Goal: Task Accomplishment & Management: Use online tool/utility

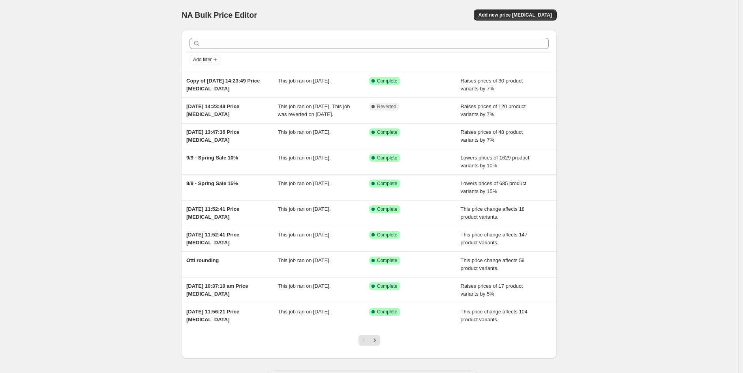
drag, startPoint x: 538, startPoint y: 10, endPoint x: 540, endPoint y: 6, distance: 4.6
click at [538, 7] on div "NA Bulk Price Editor. This page is ready NA Bulk Price Editor Add new price [ME…" at bounding box center [369, 15] width 375 height 30
click at [524, 12] on span "Add new price [MEDICAL_DATA]" at bounding box center [514, 15] width 73 height 6
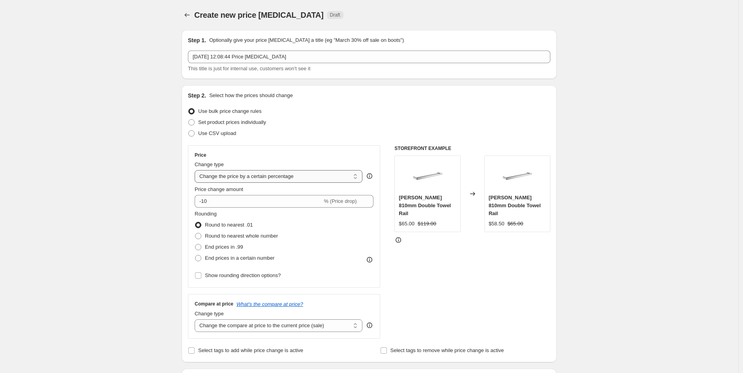
click at [307, 180] on select "Change the price to a certain amount Change the price by a certain amount Chang…" at bounding box center [279, 176] width 168 height 13
select select "margin"
type input "50"
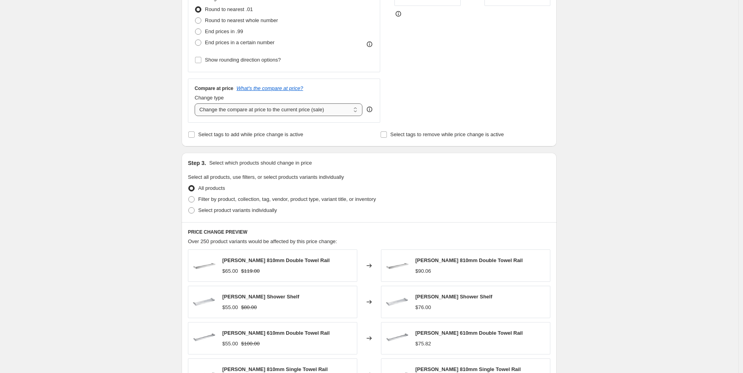
scroll to position [227, 0]
click at [283, 111] on select "Change the compare at price to the current price (sale) Change the compare at p…" at bounding box center [279, 109] width 168 height 13
select select "pp"
click at [197, 103] on select "Change the compare at price to the current price (sale) Change the compare at p…" at bounding box center [279, 109] width 168 height 13
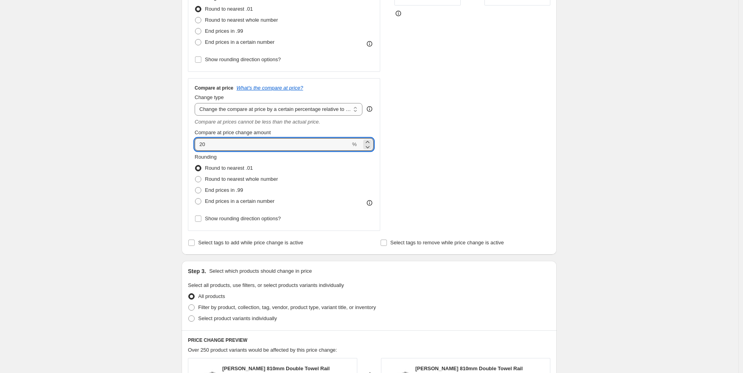
drag, startPoint x: 247, startPoint y: 150, endPoint x: 168, endPoint y: 144, distance: 80.0
click at [168, 144] on div "Create new price [MEDICAL_DATA]. This page is ready Create new price [MEDICAL_D…" at bounding box center [369, 227] width 738 height 908
type input "3"
type input "200"
click at [547, 163] on div "STOREFRONT EXAMPLE [PERSON_NAME] 810mm Double Towel Rail $65.00 $119.00 Changed…" at bounding box center [472, 75] width 156 height 312
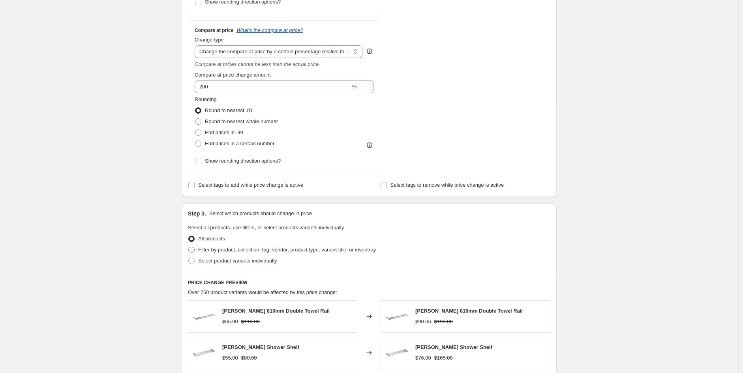
scroll to position [285, 0]
click at [239, 249] on span "Filter by product, collection, tag, vendor, product type, variant title, or inv…" at bounding box center [287, 249] width 178 height 6
click at [189, 247] on input "Filter by product, collection, tag, vendor, product type, variant title, or inv…" at bounding box center [188, 246] width 0 height 0
radio input "true"
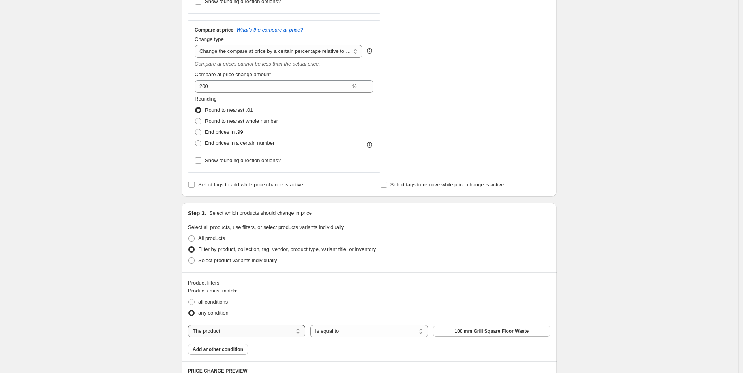
click at [266, 331] on select "The product The product's collection The product's tag The product's vendor The…" at bounding box center [246, 331] width 117 height 13
select select "vendor"
click at [373, 335] on select "Is equal to Is not equal to" at bounding box center [368, 331] width 117 height 13
click at [475, 329] on button "Absolute" at bounding box center [491, 331] width 117 height 11
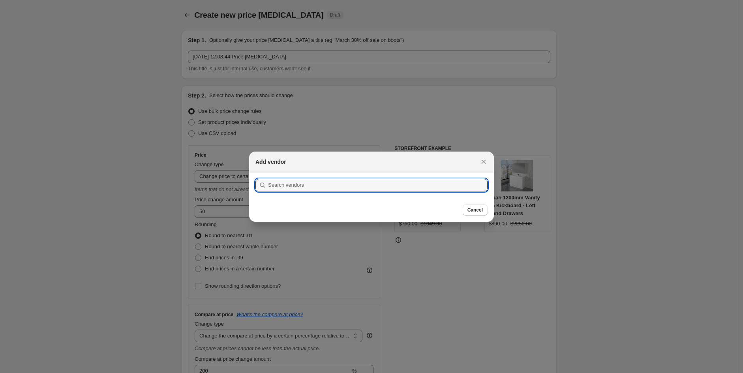
scroll to position [0, 0]
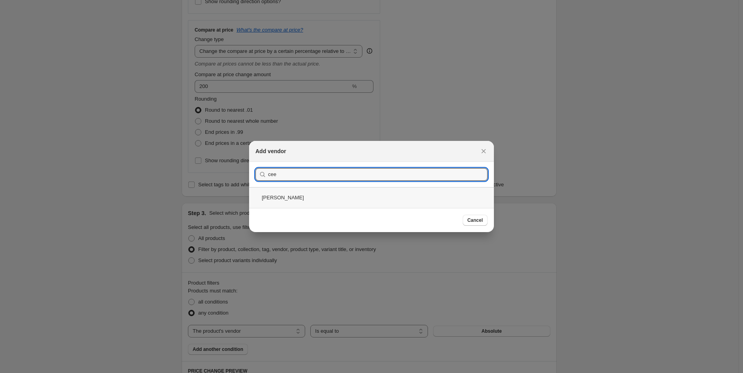
type input "cee"
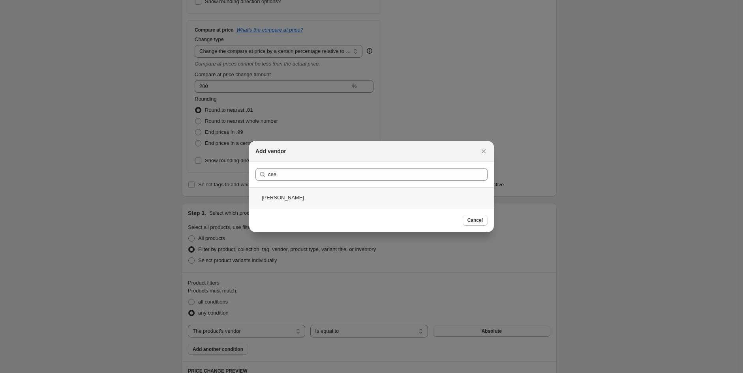
click at [266, 197] on div "[PERSON_NAME]" at bounding box center [371, 197] width 245 height 21
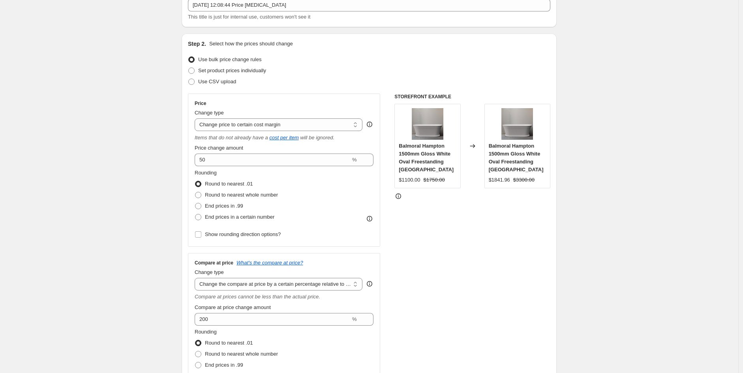
scroll to position [51, 0]
click at [258, 198] on span "Round to nearest whole number" at bounding box center [241, 195] width 73 height 6
click at [195, 193] on input "Round to nearest whole number" at bounding box center [195, 192] width 0 height 0
radio input "true"
click at [253, 237] on span "Show rounding direction options?" at bounding box center [243, 235] width 76 height 6
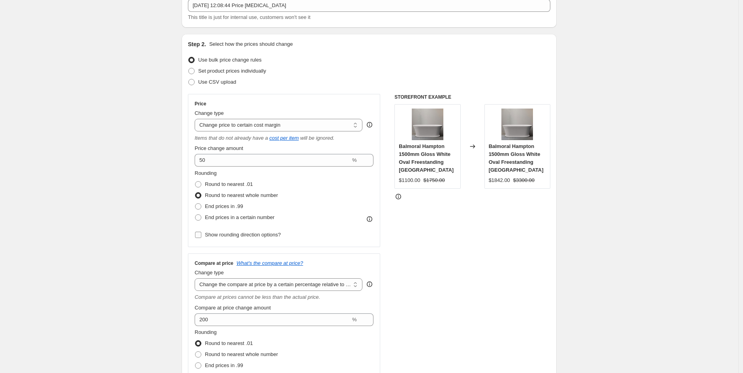
click at [201, 237] on input "Show rounding direction options?" at bounding box center [198, 235] width 6 height 6
checkbox input "true"
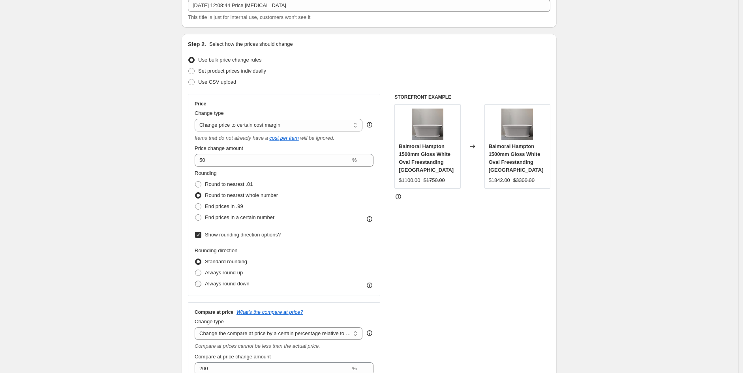
click at [237, 286] on span "Always round down" at bounding box center [227, 284] width 45 height 6
click at [195, 281] on input "Always round down" at bounding box center [195, 281] width 0 height 0
radio input "true"
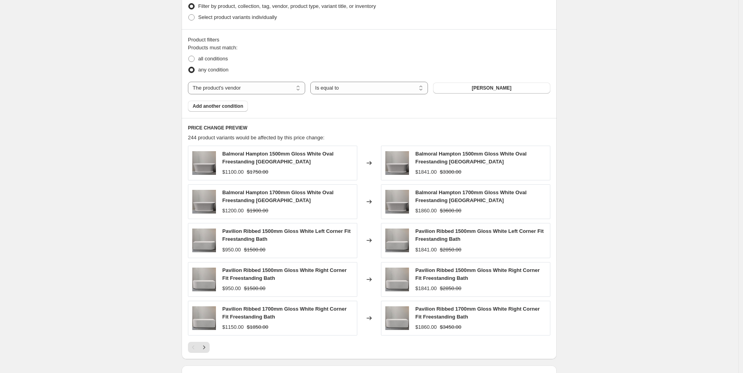
scroll to position [577, 0]
click at [223, 106] on span "Add another condition" at bounding box center [218, 106] width 51 height 6
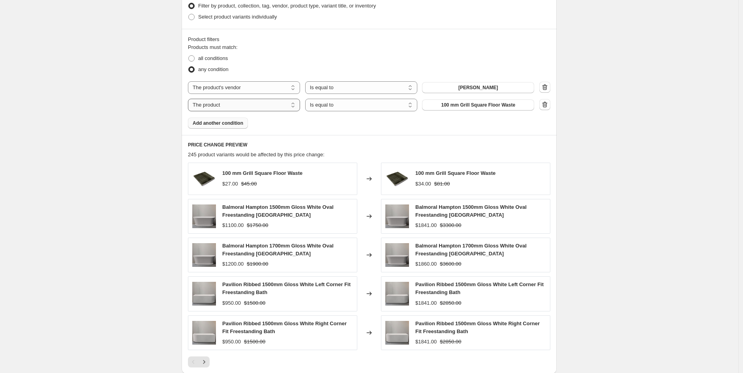
click at [237, 106] on select "The product The product's collection The product's tag The product's vendor The…" at bounding box center [244, 105] width 112 height 13
select select "product_type"
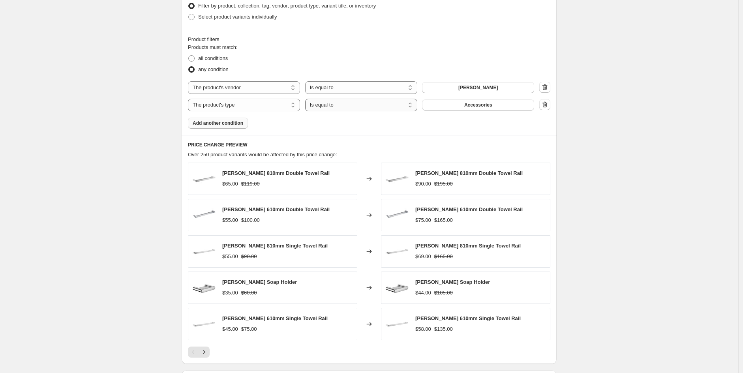
click at [336, 106] on select "Is equal to Is not equal to" at bounding box center [361, 105] width 112 height 13
select select "not_equal"
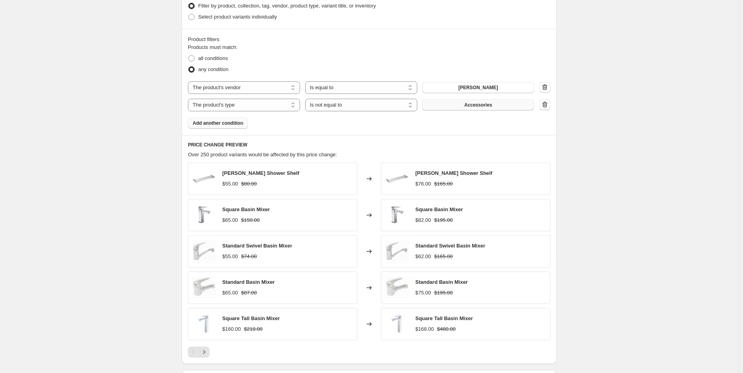
click at [468, 106] on span "Accessories" at bounding box center [478, 105] width 28 height 6
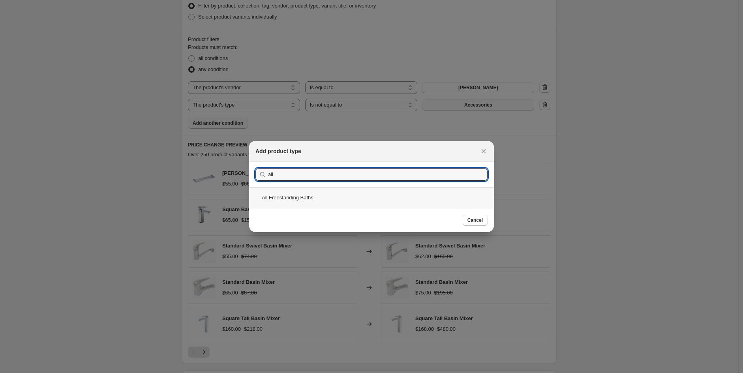
type input "all"
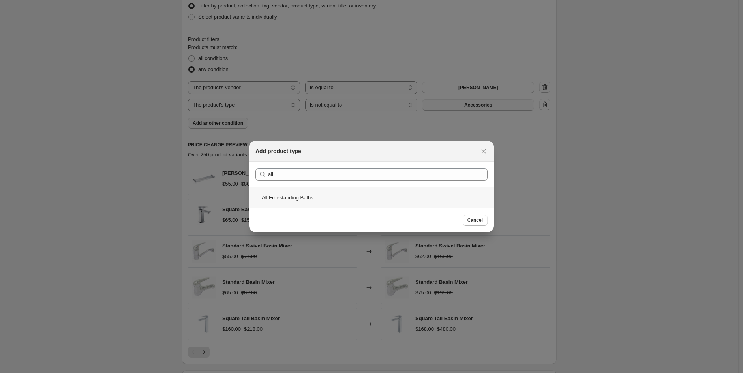
click at [312, 200] on div "All Freestanding Baths" at bounding box center [371, 197] width 245 height 21
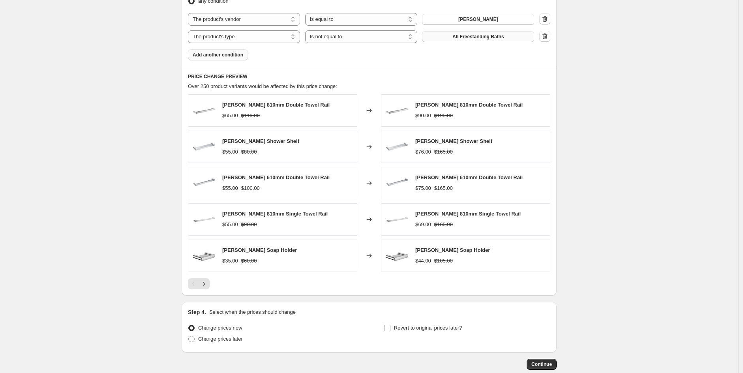
scroll to position [691, 0]
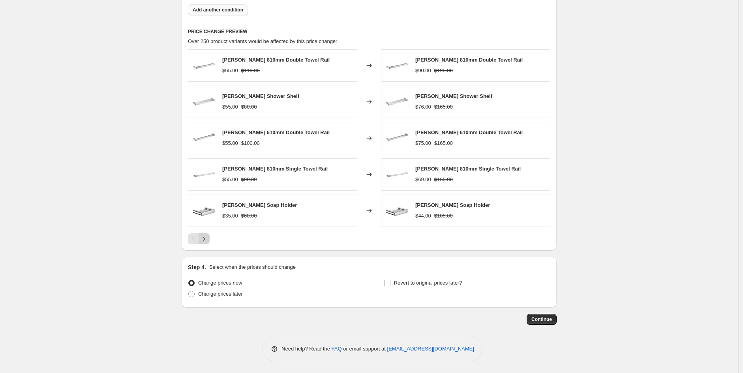
click at [206, 241] on icon "Next" at bounding box center [204, 239] width 8 height 8
click at [210, 237] on button "Next" at bounding box center [203, 238] width 11 height 11
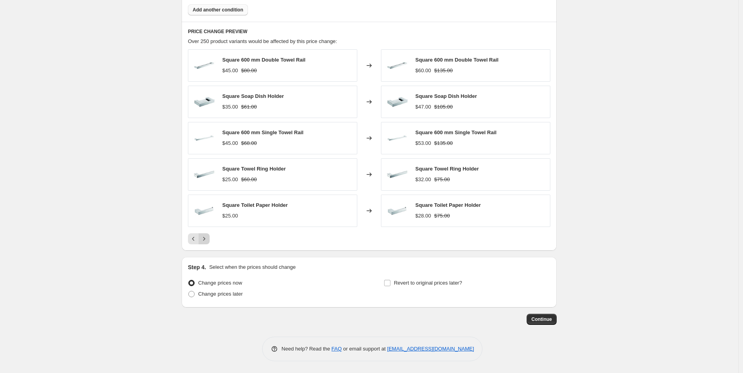
click at [208, 241] on icon "Next" at bounding box center [204, 239] width 8 height 8
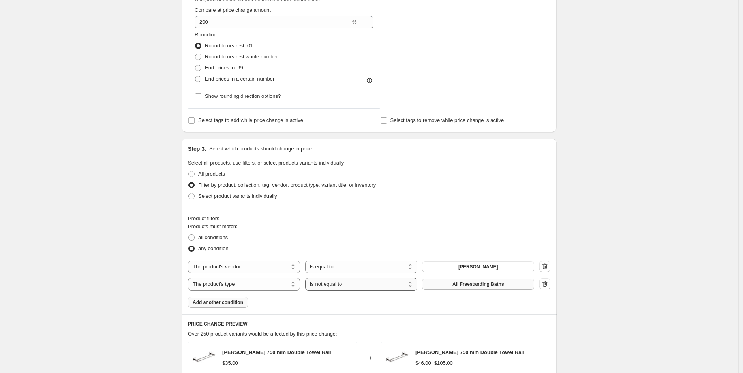
scroll to position [399, 0]
click at [228, 306] on button "Add another condition" at bounding box center [218, 301] width 60 height 11
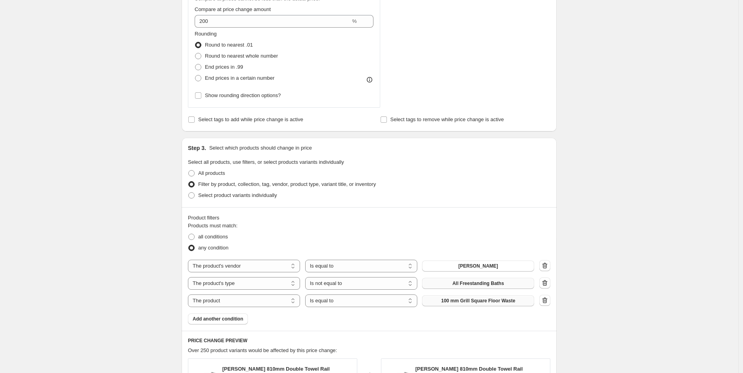
click at [513, 306] on button "100 mm Grill Square Floor Waste" at bounding box center [478, 300] width 112 height 11
click at [255, 299] on select "The product The product's collection The product's tag The product's vendor The…" at bounding box center [244, 300] width 112 height 13
select select "product_type"
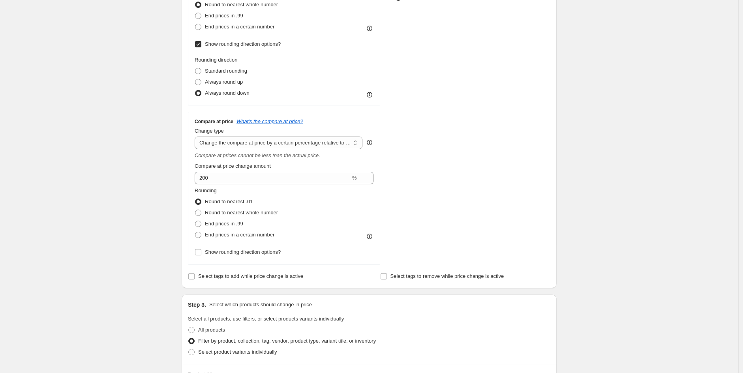
scroll to position [242, 0]
drag, startPoint x: 256, startPoint y: 217, endPoint x: 256, endPoint y: 222, distance: 4.3
click at [256, 218] on label "Round to nearest whole number" at bounding box center [236, 213] width 83 height 11
click at [195, 210] on input "Round to nearest whole number" at bounding box center [195, 210] width 0 height 0
radio input "true"
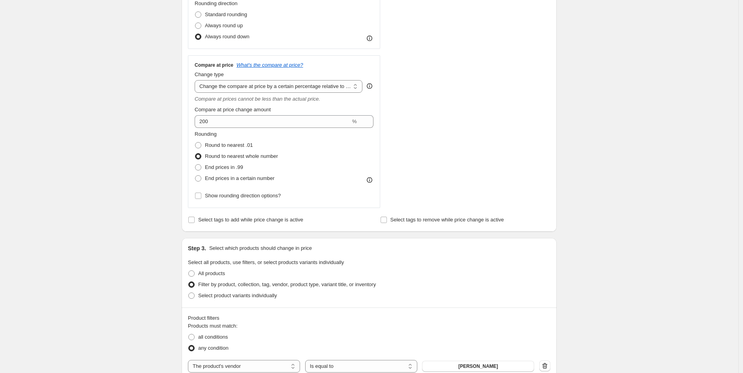
scroll to position [299, 0]
click at [224, 177] on span "End prices in a certain number" at bounding box center [239, 178] width 69 height 6
click at [195, 175] on input "End prices in a certain number" at bounding box center [195, 175] width 0 height 0
radio input "true"
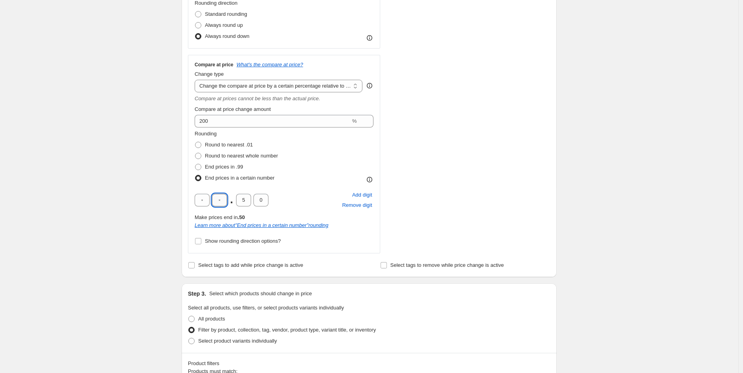
click at [226, 206] on input "text" at bounding box center [219, 200] width 15 height 13
type input "5"
click at [247, 206] on input "5" at bounding box center [243, 200] width 15 height 13
type input "0"
click at [414, 241] on div "STOREFRONT EXAMPLE [PERSON_NAME] 810mm Double Towel Rail $65.00 $119.00 Changed…" at bounding box center [472, 49] width 156 height 407
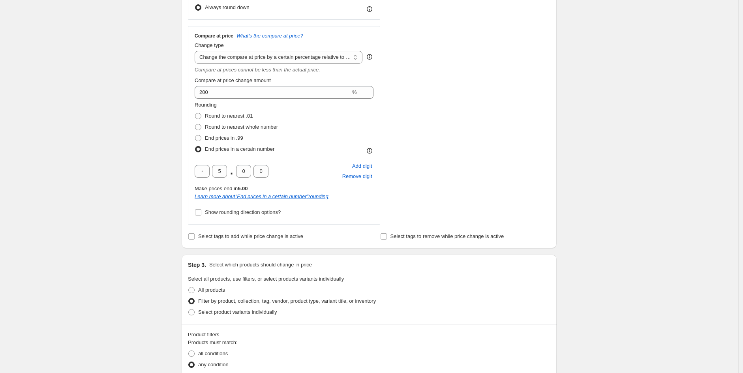
scroll to position [327, 0]
click at [174, 195] on div "Create new price [MEDICAL_DATA]. This page is ready Create new price [MEDICAL_D…" at bounding box center [369, 236] width 394 height 1126
click at [365, 182] on button "Remove digit" at bounding box center [357, 177] width 32 height 10
type input "5"
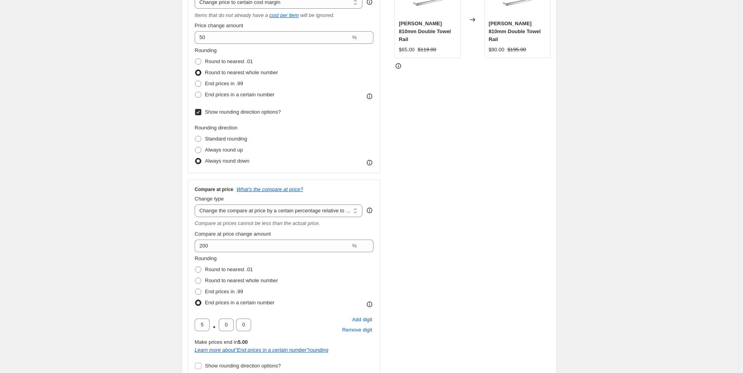
scroll to position [174, 0]
click at [223, 161] on span "Always round down" at bounding box center [227, 160] width 45 height 6
click at [195, 158] on input "Always round down" at bounding box center [195, 157] width 0 height 0
click at [199, 139] on span at bounding box center [198, 138] width 6 height 6
click at [195, 136] on input "Standard rounding" at bounding box center [195, 135] width 0 height 0
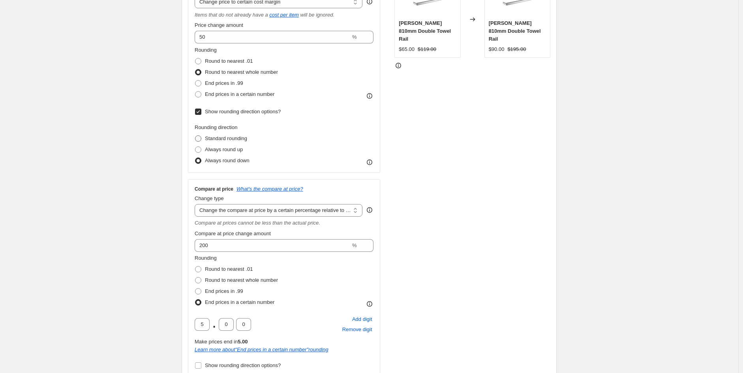
radio input "true"
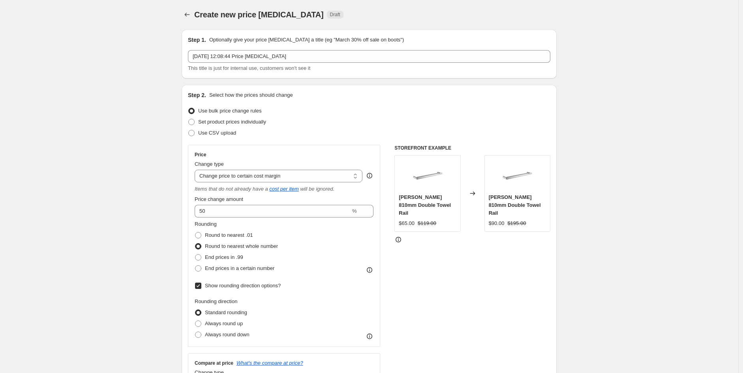
scroll to position [0, 0]
click at [240, 230] on label "Round to nearest .01" at bounding box center [224, 235] width 58 height 11
click at [195, 232] on input "Round to nearest .01" at bounding box center [195, 232] width 0 height 0
radio input "true"
click at [212, 247] on span "Round to nearest whole number" at bounding box center [241, 246] width 73 height 6
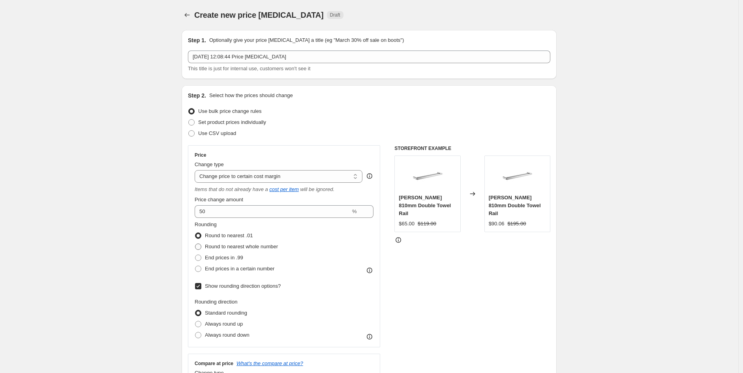
click at [195, 244] on input "Round to nearest whole number" at bounding box center [195, 243] width 0 height 0
radio input "true"
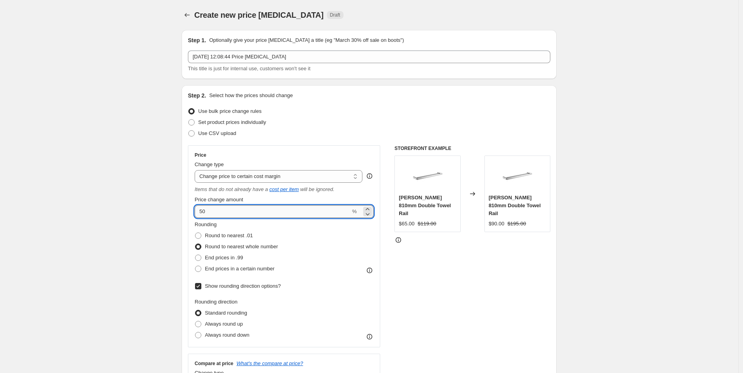
drag, startPoint x: 235, startPoint y: 215, endPoint x: 210, endPoint y: 211, distance: 24.8
click at [195, 217] on div "Price Change type Change the price to a certain amount Change the price by a ce…" at bounding box center [284, 246] width 192 height 202
click at [371, 207] on icon at bounding box center [367, 209] width 8 height 8
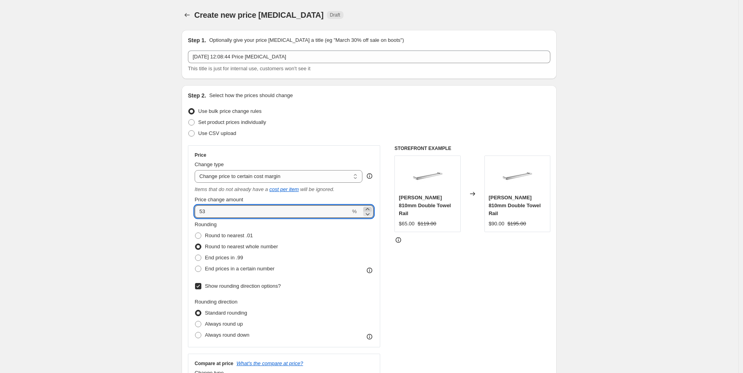
click at [371, 207] on icon at bounding box center [367, 209] width 8 height 8
click at [368, 209] on icon at bounding box center [367, 209] width 8 height 8
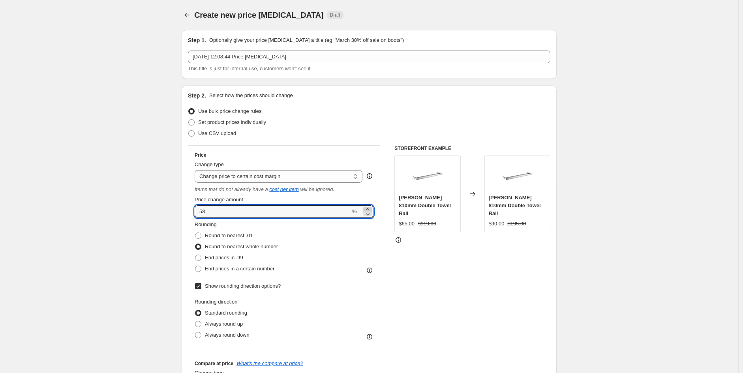
click at [368, 209] on icon at bounding box center [367, 209] width 8 height 8
type input "60"
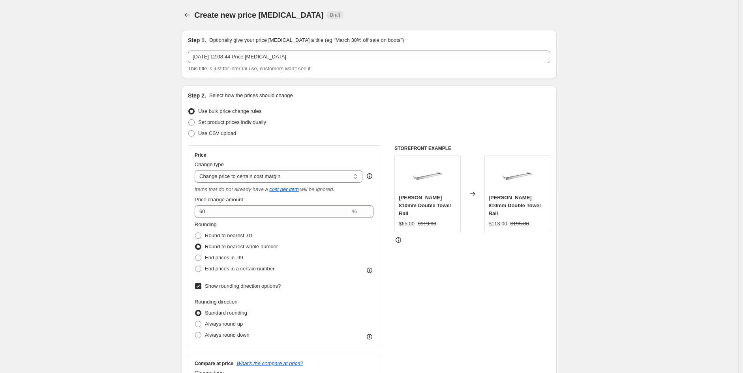
click at [267, 270] on span "End prices in a certain number" at bounding box center [239, 269] width 69 height 6
click at [195, 266] on input "End prices in a certain number" at bounding box center [195, 266] width 0 height 0
radio input "true"
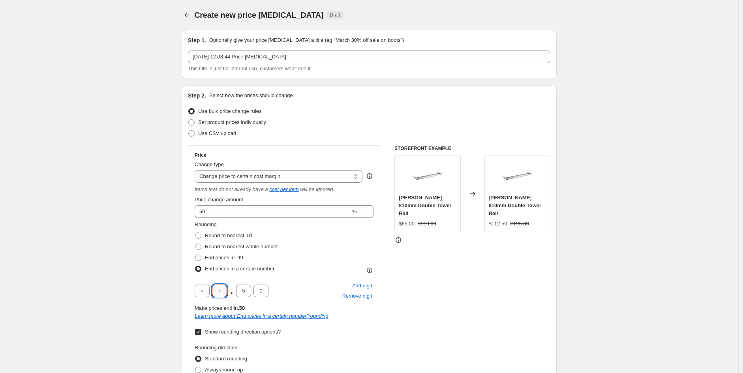
drag, startPoint x: 226, startPoint y: 288, endPoint x: 233, endPoint y: 284, distance: 7.9
click at [227, 287] on input "text" at bounding box center [219, 291] width 15 height 13
type input "5"
type input "0"
click at [538, 316] on div "STOREFRONT EXAMPLE [PERSON_NAME] 810mm Double Towel Rail $65.00 $119.00 Changed…" at bounding box center [472, 371] width 156 height 453
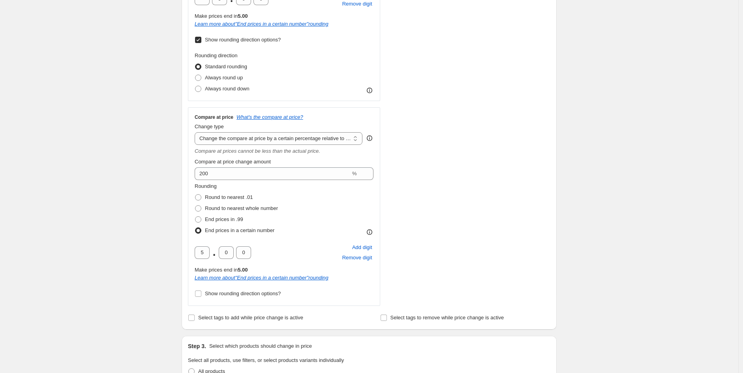
scroll to position [292, 0]
click at [242, 294] on span "Show rounding direction options?" at bounding box center [243, 293] width 76 height 6
click at [201, 294] on input "Show rounding direction options?" at bounding box center [198, 293] width 6 height 6
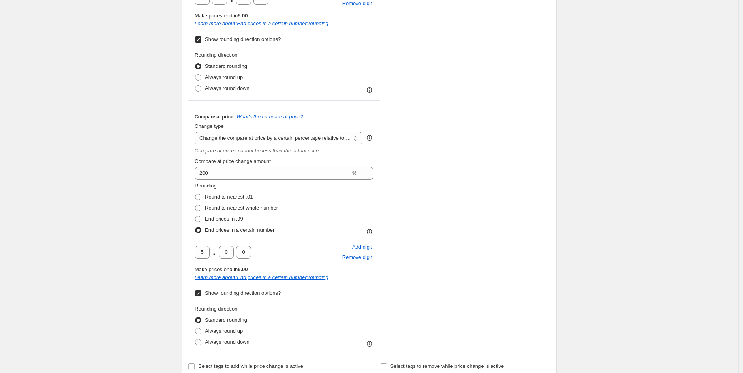
click at [242, 294] on span "Show rounding direction options?" at bounding box center [243, 293] width 76 height 6
click at [201, 294] on input "Show rounding direction options?" at bounding box center [198, 293] width 6 height 6
checkbox input "false"
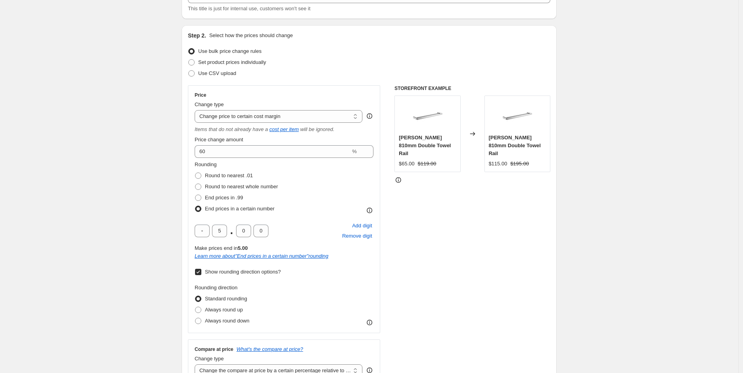
scroll to position [60, 0]
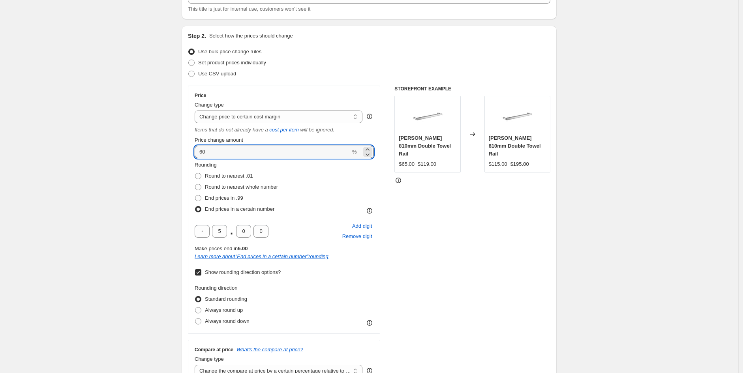
drag, startPoint x: 231, startPoint y: 154, endPoint x: 163, endPoint y: 161, distance: 68.6
click at [468, 274] on div "STOREFRONT EXAMPLE [PERSON_NAME] 810mm Double Towel Rail $65.00 $119.00 Changed…" at bounding box center [472, 312] width 156 height 453
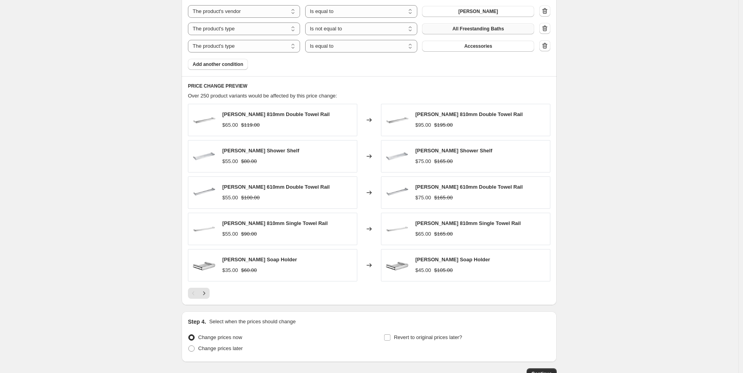
scroll to position [745, 0]
click at [207, 295] on icon "Next" at bounding box center [204, 293] width 8 height 8
click at [205, 292] on icon "Next" at bounding box center [204, 293] width 2 height 4
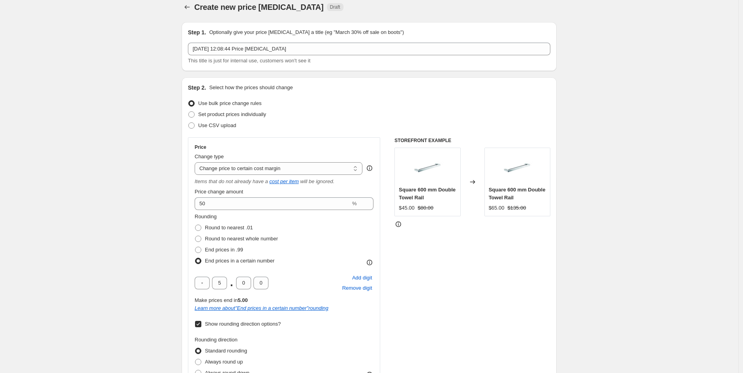
scroll to position [0, 0]
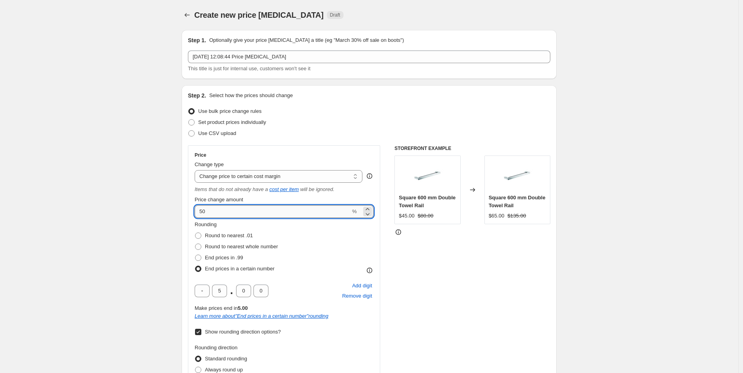
click at [218, 206] on input "50" at bounding box center [273, 211] width 156 height 13
type input "55"
click at [543, 302] on div "STOREFRONT EXAMPLE Square 600 mm Double Towel Rail $45.00 $80.00 Changed to Squ…" at bounding box center [472, 371] width 156 height 453
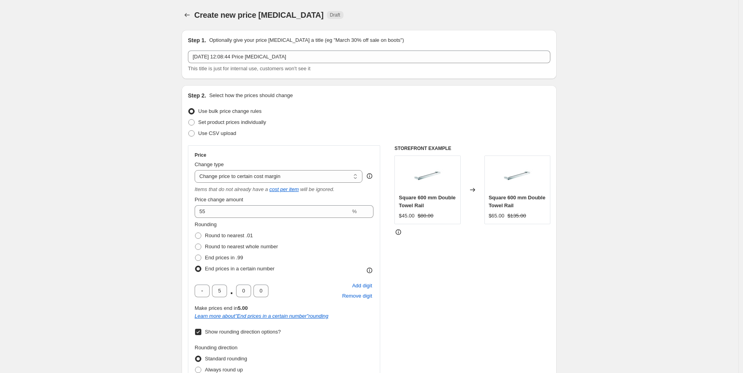
click at [505, 290] on div "STOREFRONT EXAMPLE Square 600 mm Double Towel Rail $45.00 $80.00 Changed to Squ…" at bounding box center [472, 371] width 156 height 453
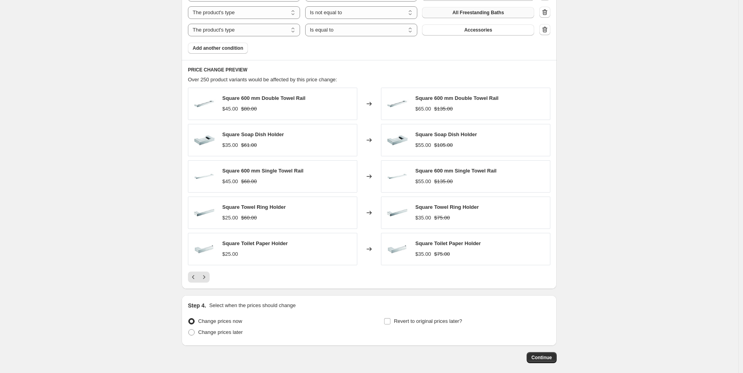
scroll to position [762, 0]
click at [206, 281] on button "Next" at bounding box center [203, 276] width 11 height 11
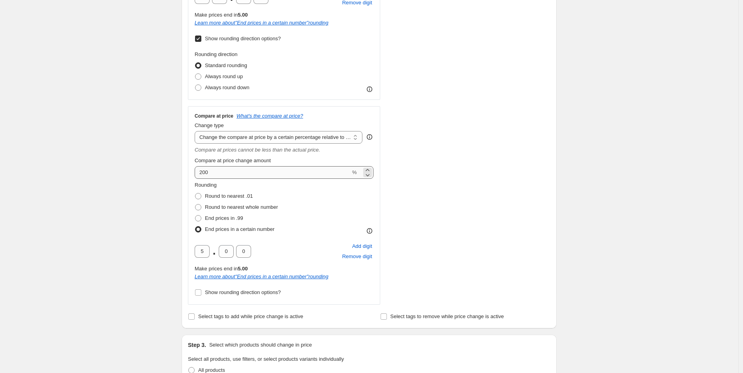
scroll to position [294, 0]
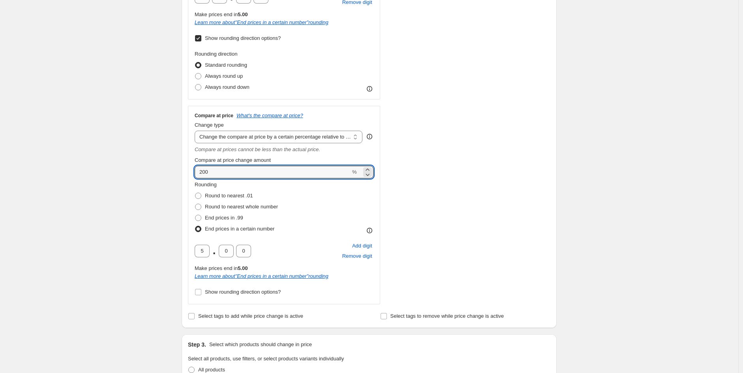
drag, startPoint x: 245, startPoint y: 170, endPoint x: 180, endPoint y: 168, distance: 66.0
click at [180, 168] on div "Step 1. Optionally give your price [MEDICAL_DATA] a title (eg "March 30% off sa…" at bounding box center [365, 280] width 381 height 1100
click at [286, 139] on select "Change the compare at price to the current price (sale) Change the compare at p…" at bounding box center [279, 137] width 168 height 13
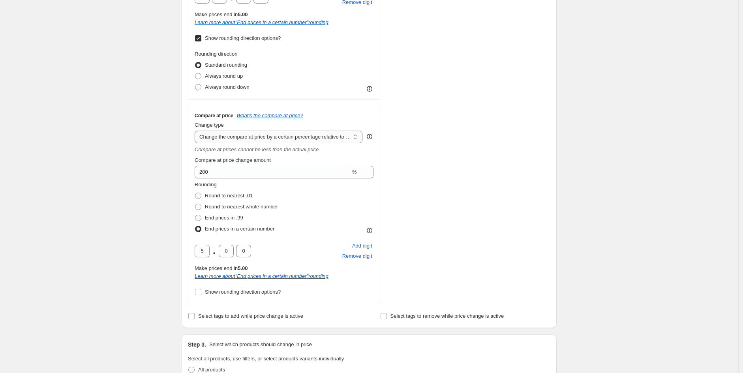
select select "bp"
click at [197, 131] on select "Change the compare at price to the current price (sale) Change the compare at p…" at bounding box center [279, 137] width 168 height 13
type input "12.00"
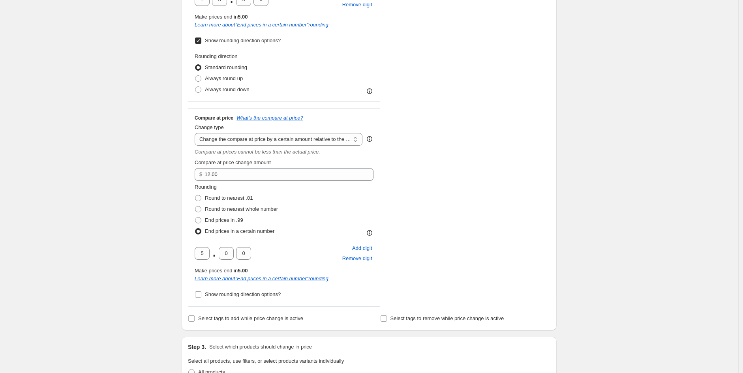
scroll to position [292, 0]
click at [275, 133] on select "Change the compare at price to the current price (sale) Change the compare at p…" at bounding box center [279, 138] width 168 height 13
select select "pp"
click at [197, 133] on select "Change the compare at price to the current price (sale) Change the compare at p…" at bounding box center [279, 138] width 168 height 13
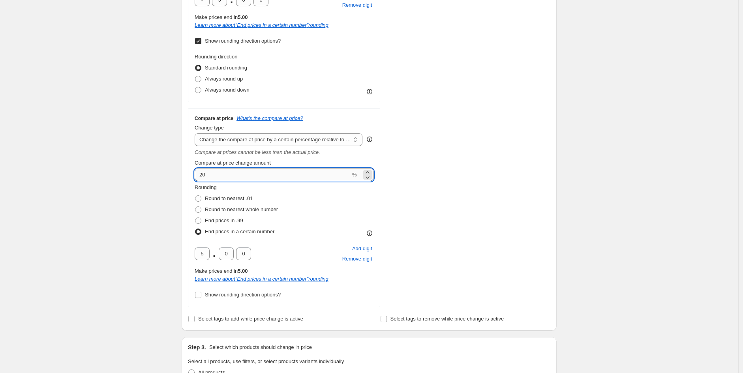
click at [303, 176] on input "20" at bounding box center [273, 174] width 156 height 13
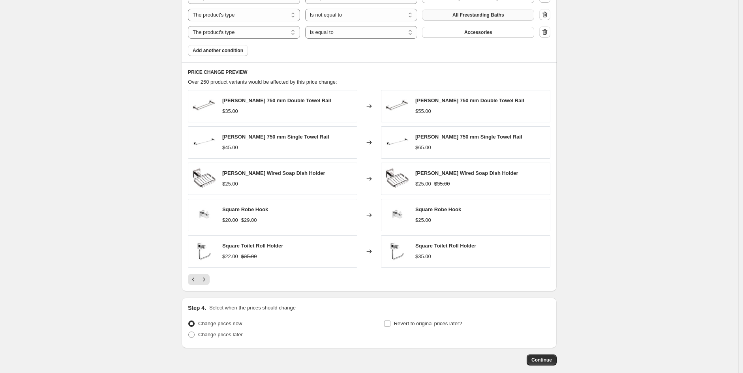
scroll to position [759, 0]
click at [190, 279] on button "Previous" at bounding box center [193, 278] width 11 height 11
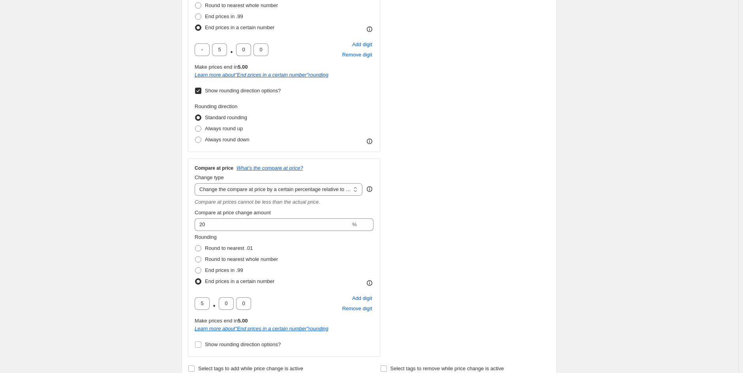
scroll to position [241, 0]
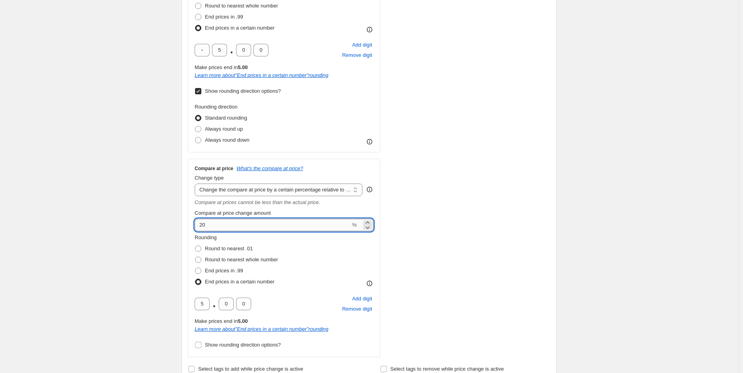
drag, startPoint x: 314, startPoint y: 227, endPoint x: 196, endPoint y: 229, distance: 117.6
click at [196, 229] on input "20" at bounding box center [273, 225] width 156 height 13
type input "100"
click at [515, 300] on div "STOREFRONT EXAMPLE Square 600 mm Double Towel Rail $45.00 $80.00 Changed to Squ…" at bounding box center [472, 131] width 156 height 453
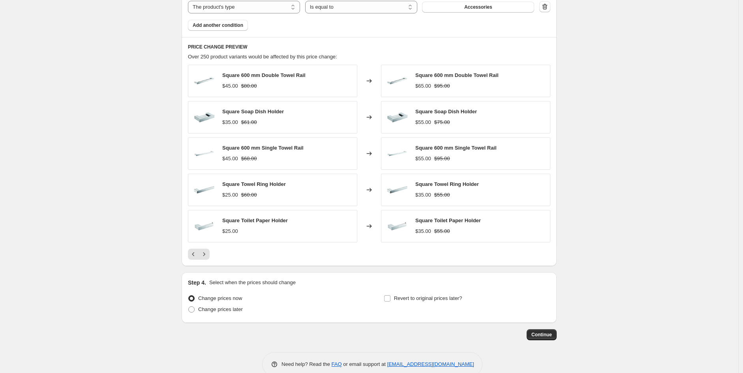
scroll to position [799, 0]
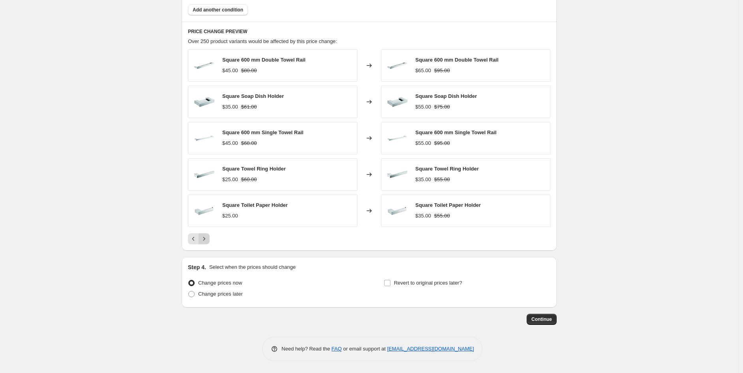
click at [205, 241] on icon "Next" at bounding box center [204, 239] width 8 height 8
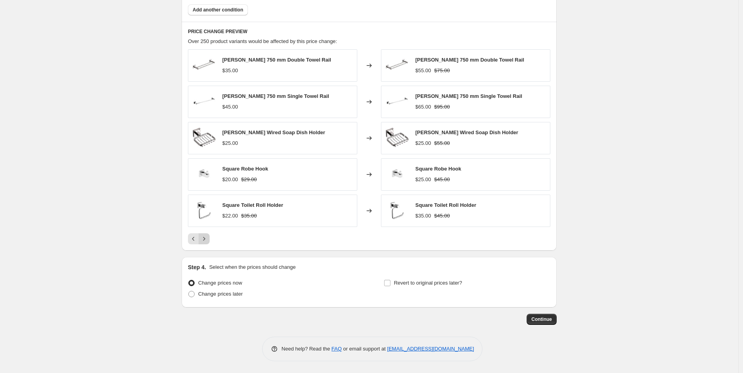
click at [205, 239] on icon "Next" at bounding box center [204, 239] width 2 height 4
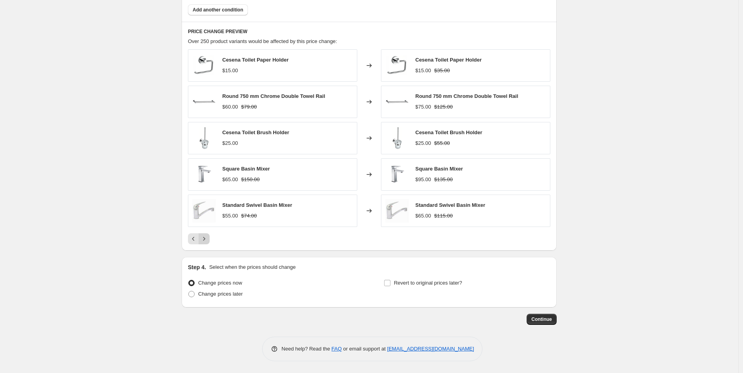
click at [205, 239] on icon "Next" at bounding box center [204, 239] width 2 height 4
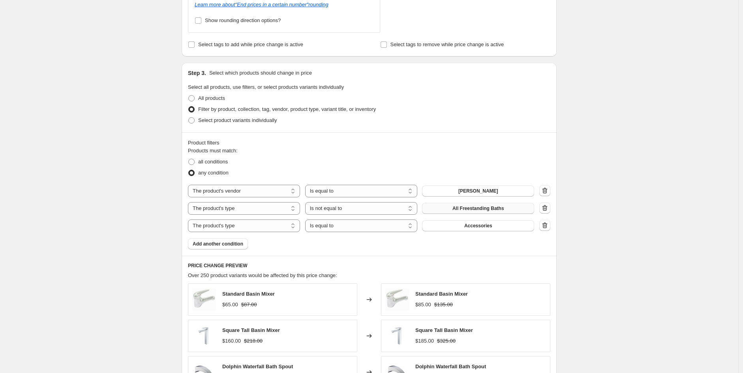
scroll to position [565, 0]
click at [221, 159] on span "all conditions" at bounding box center [213, 161] width 30 height 6
click at [189, 159] on input "all conditions" at bounding box center [188, 158] width 0 height 0
radio input "true"
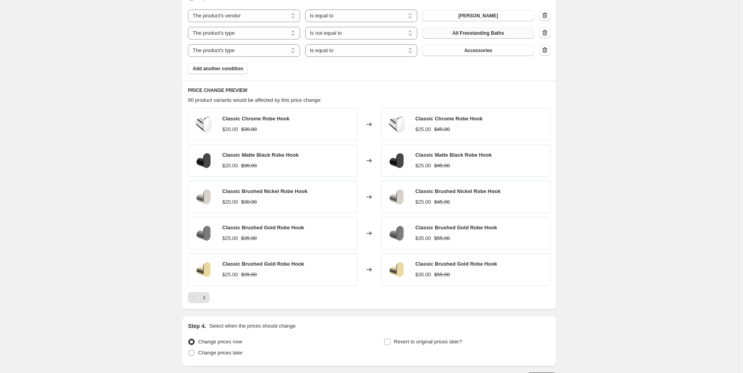
scroll to position [741, 0]
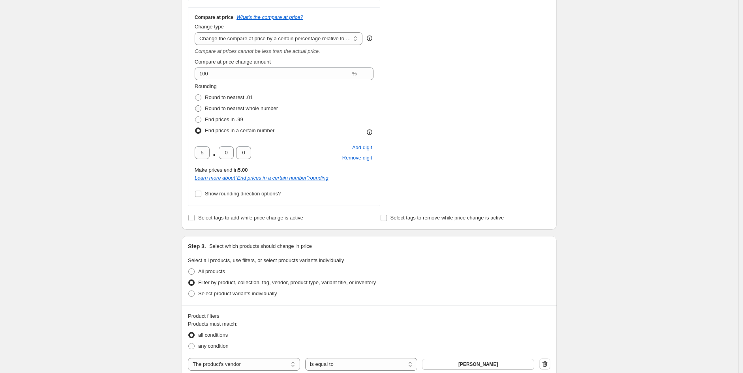
click at [234, 108] on span "Round to nearest whole number" at bounding box center [241, 108] width 73 height 6
click at [195, 106] on input "Round to nearest whole number" at bounding box center [195, 105] width 0 height 0
radio input "true"
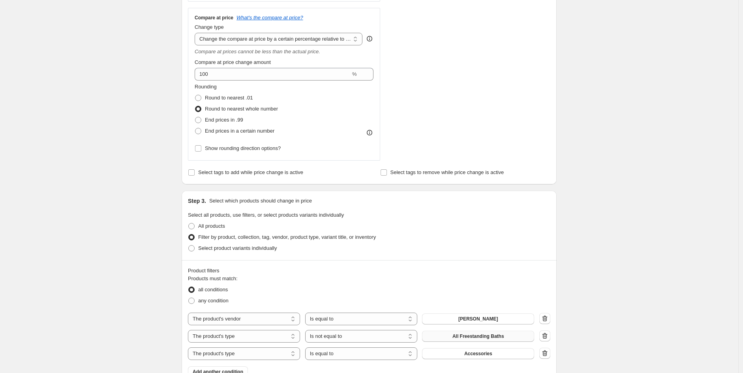
scroll to position [391, 0]
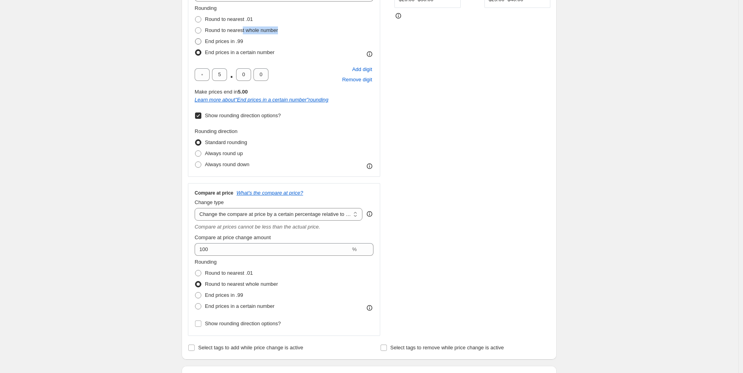
click at [243, 35] on ul "Round to nearest .01 Round to nearest whole number End prices in .99 End prices…" at bounding box center [236, 36] width 83 height 44
click at [243, 31] on span "Round to nearest whole number" at bounding box center [241, 31] width 73 height 6
click at [195, 28] on input "Round to nearest whole number" at bounding box center [195, 28] width 0 height 0
radio input "true"
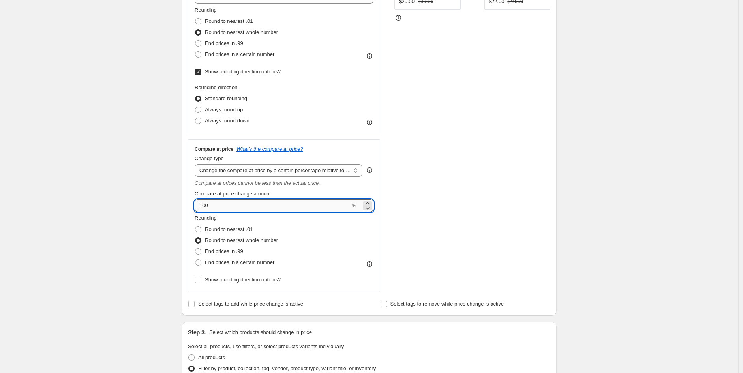
scroll to position [213, 0]
click at [234, 211] on input "100" at bounding box center [273, 206] width 156 height 13
click at [563, 221] on div "Create new price [MEDICAL_DATA]. This page is ready Create new price [MEDICAL_D…" at bounding box center [369, 327] width 394 height 1080
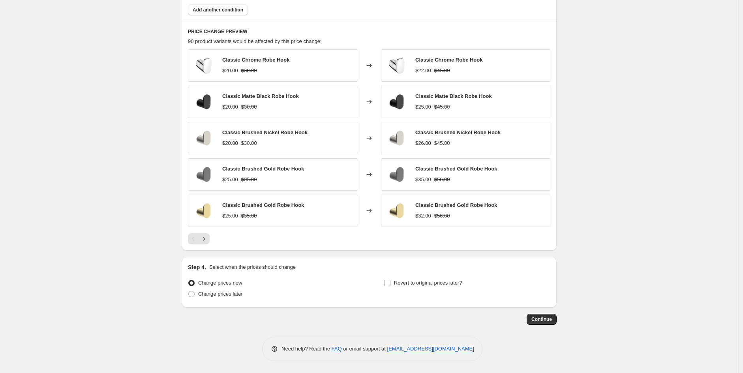
scroll to position [708, 0]
click at [206, 236] on icon "Next" at bounding box center [204, 239] width 8 height 8
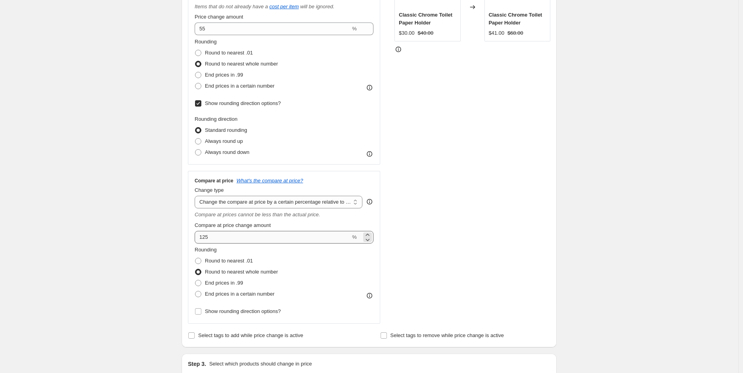
scroll to position [182, 0]
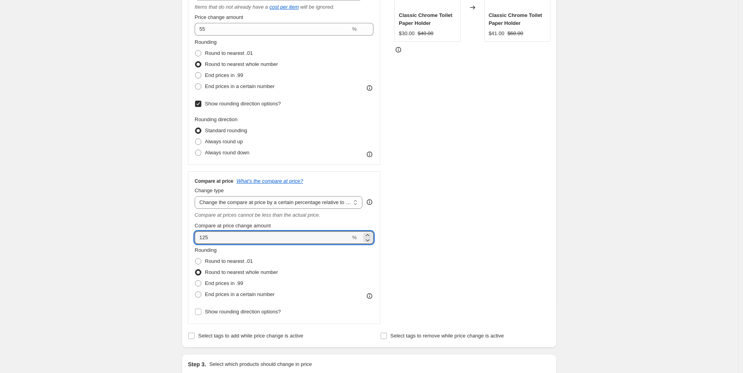
drag, startPoint x: 231, startPoint y: 239, endPoint x: 149, endPoint y: 238, distance: 81.7
click at [149, 238] on div "Create new price [MEDICAL_DATA]. This page is ready Create new price [MEDICAL_D…" at bounding box center [369, 358] width 738 height 1080
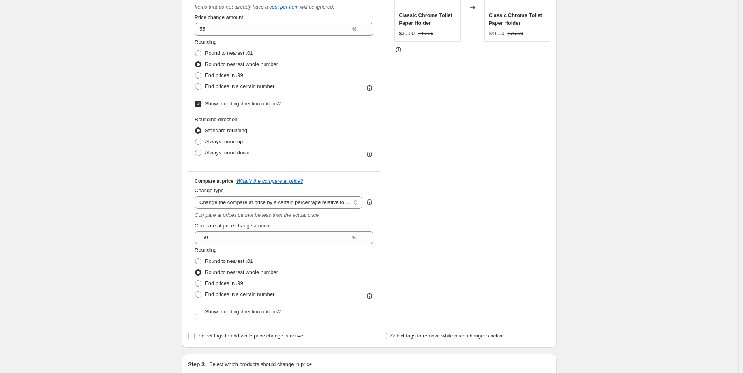
click at [648, 245] on div "Create new price [MEDICAL_DATA]. This page is ready Create new price [MEDICAL_D…" at bounding box center [369, 358] width 738 height 1080
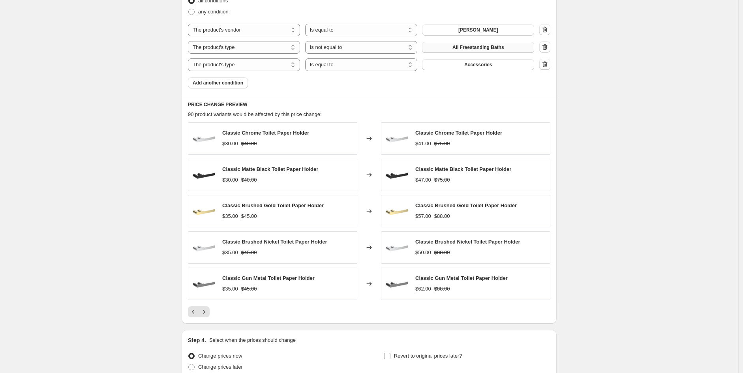
scroll to position [708, 0]
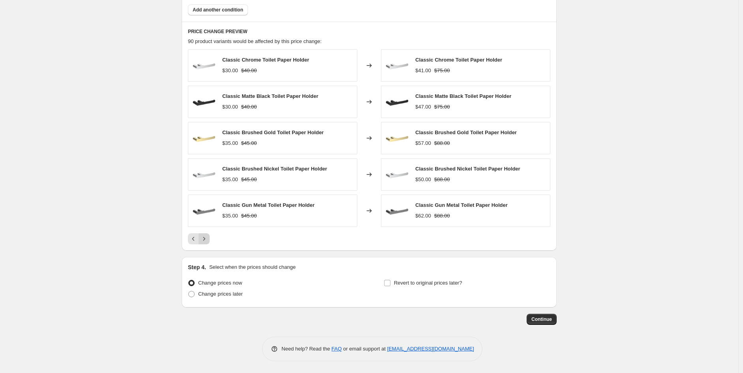
click at [210, 236] on button "Next" at bounding box center [203, 238] width 11 height 11
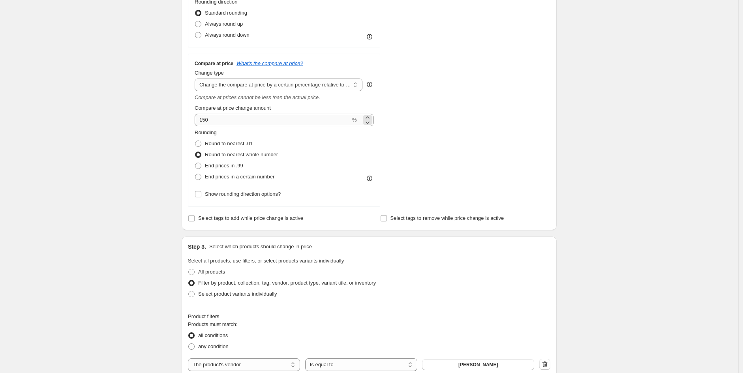
scroll to position [299, 0]
click at [215, 125] on input "150" at bounding box center [273, 120] width 156 height 13
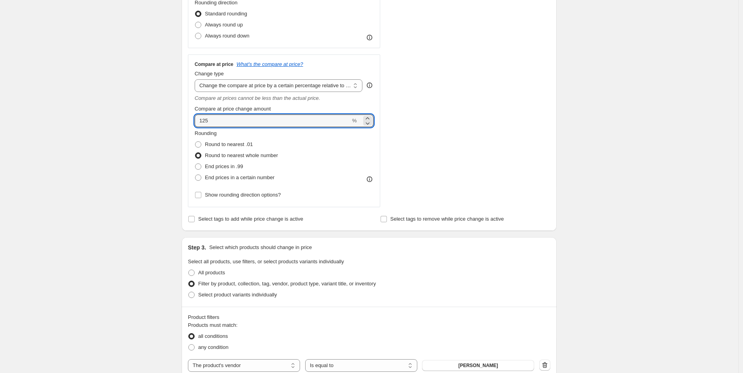
type input "125"
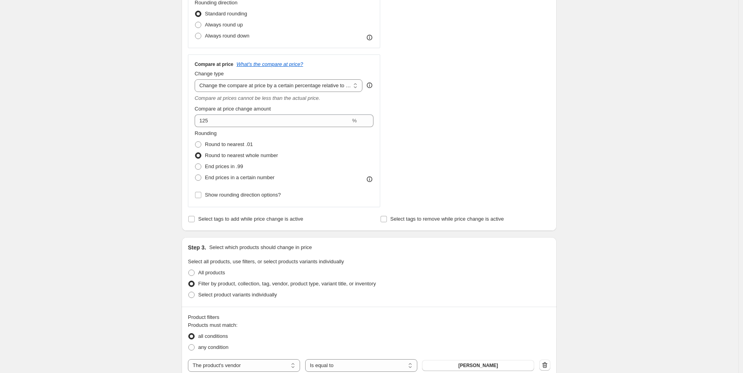
click at [596, 270] on div "Create new price [MEDICAL_DATA]. This page is ready Create new price [MEDICAL_D…" at bounding box center [369, 241] width 738 height 1080
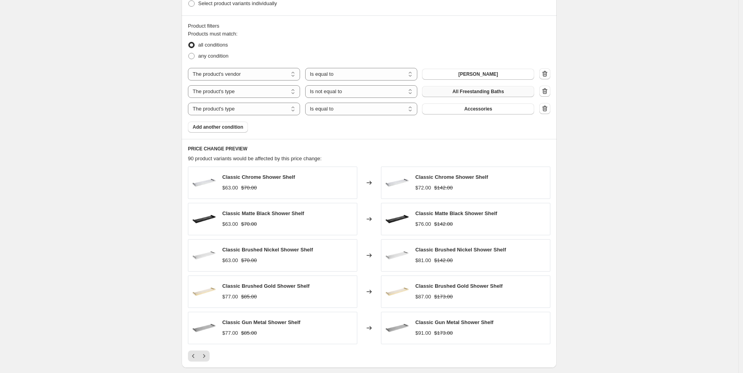
scroll to position [591, 0]
click at [205, 357] on icon "Next" at bounding box center [204, 356] width 2 height 4
click at [197, 356] on icon "Previous" at bounding box center [193, 356] width 8 height 8
drag, startPoint x: 197, startPoint y: 356, endPoint x: 204, endPoint y: 356, distance: 7.1
click at [204, 356] on div "Pagination" at bounding box center [199, 355] width 22 height 11
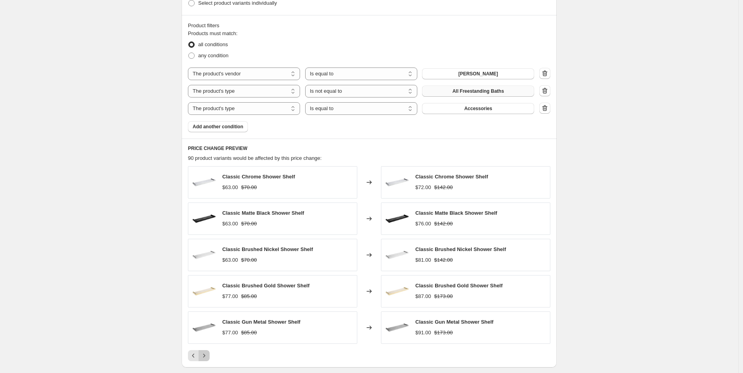
click at [204, 356] on icon "Next" at bounding box center [204, 356] width 8 height 8
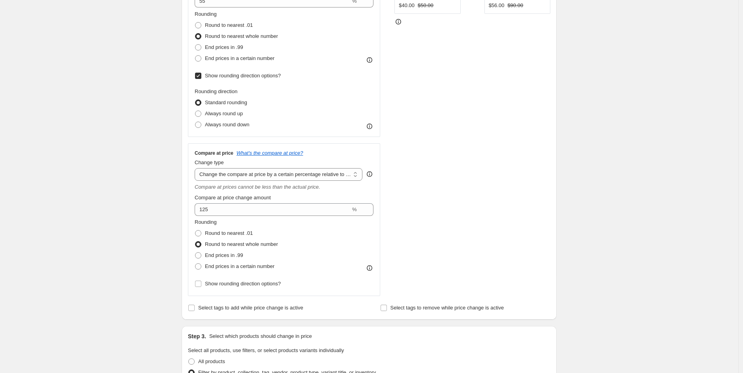
scroll to position [211, 0]
click at [233, 271] on label "End prices in a certain number" at bounding box center [235, 265] width 80 height 11
click at [195, 263] on input "End prices in a certain number" at bounding box center [195, 262] width 0 height 0
radio input "true"
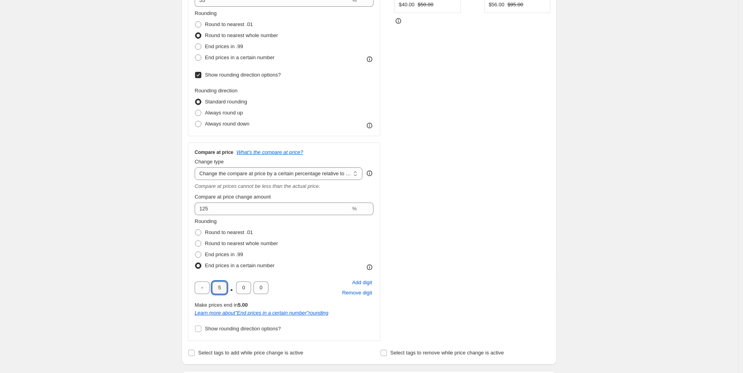
drag, startPoint x: 226, startPoint y: 289, endPoint x: 212, endPoint y: 289, distance: 13.4
click at [212, 289] on div "5 . 0 0" at bounding box center [232, 287] width 74 height 13
type input "0"
click at [372, 293] on span "Remove digit" at bounding box center [357, 293] width 30 height 8
type input "0"
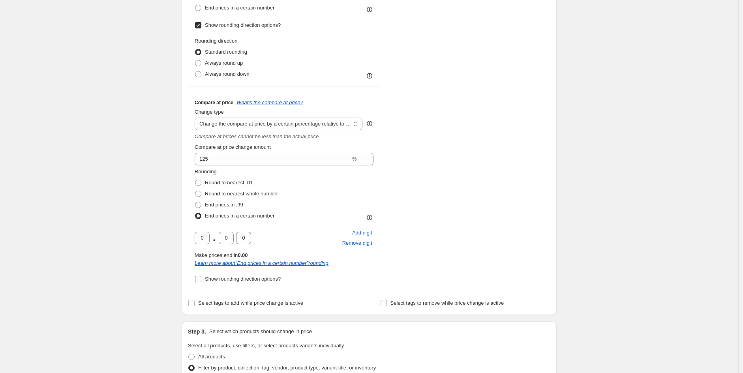
scroll to position [261, 0]
click at [247, 281] on span "Show rounding direction options?" at bounding box center [243, 278] width 76 height 6
click at [201, 281] on input "Show rounding direction options?" at bounding box center [198, 278] width 6 height 6
checkbox input "true"
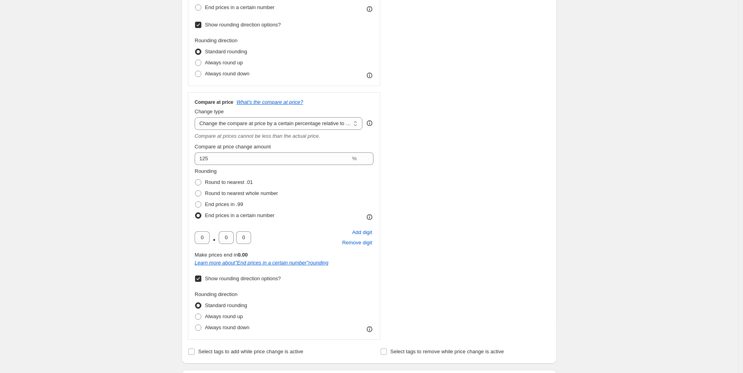
click at [455, 238] on div "STOREFRONT EXAMPLE Classic Chrome Guest Towel Holder $40.00 $50.00 Changed to C…" at bounding box center [472, 112] width 156 height 456
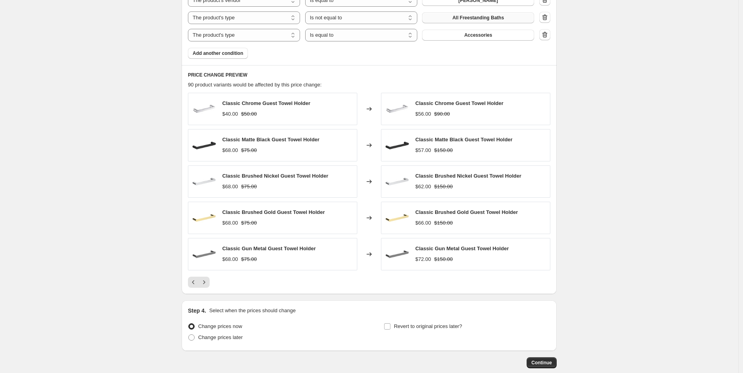
scroll to position [759, 0]
click at [208, 281] on icon "Next" at bounding box center [204, 282] width 8 height 8
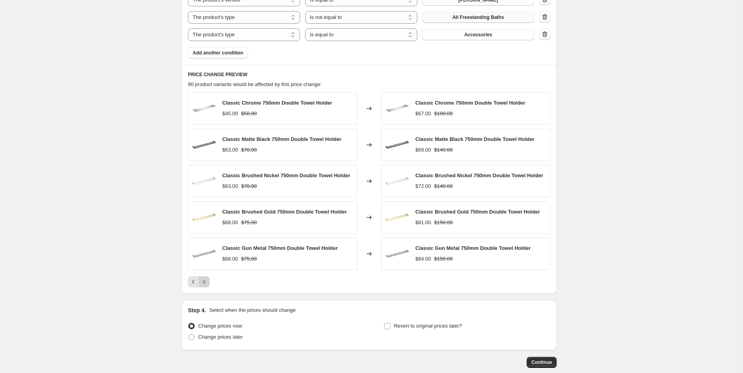
click at [205, 283] on icon "Next" at bounding box center [204, 282] width 2 height 4
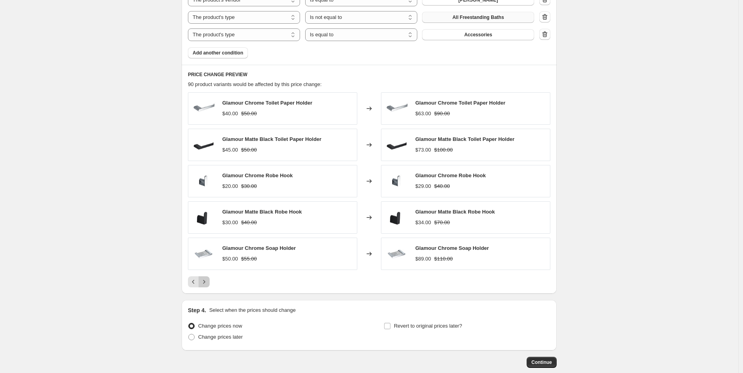
click at [206, 283] on icon "Next" at bounding box center [204, 282] width 8 height 8
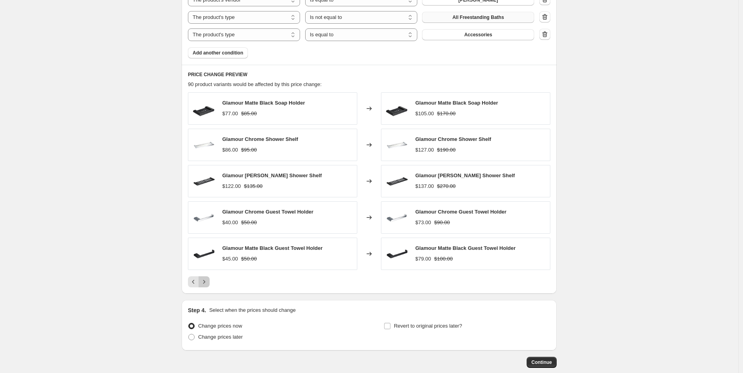
click at [206, 283] on icon "Next" at bounding box center [204, 282] width 8 height 8
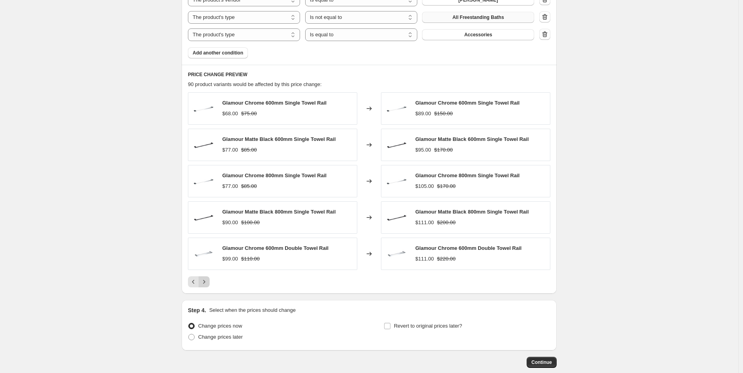
click at [206, 283] on icon "Next" at bounding box center [204, 282] width 8 height 8
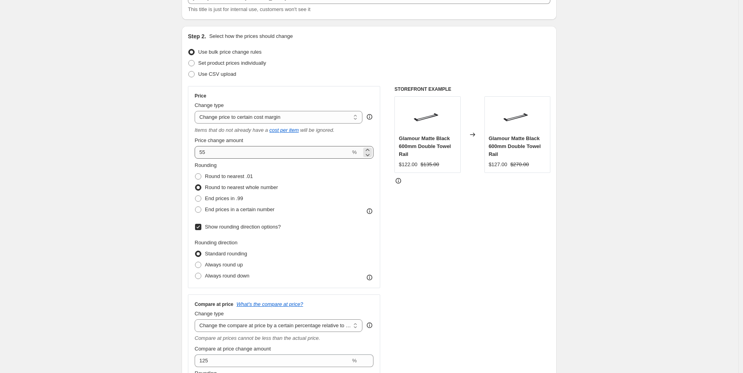
scroll to position [58, 0]
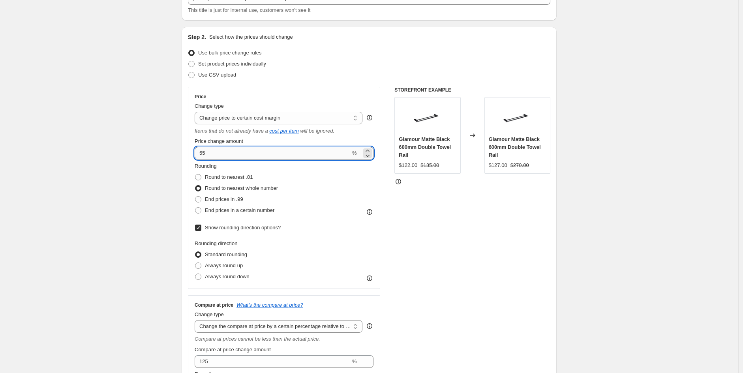
click at [231, 154] on input "55" at bounding box center [273, 153] width 156 height 13
type input "53"
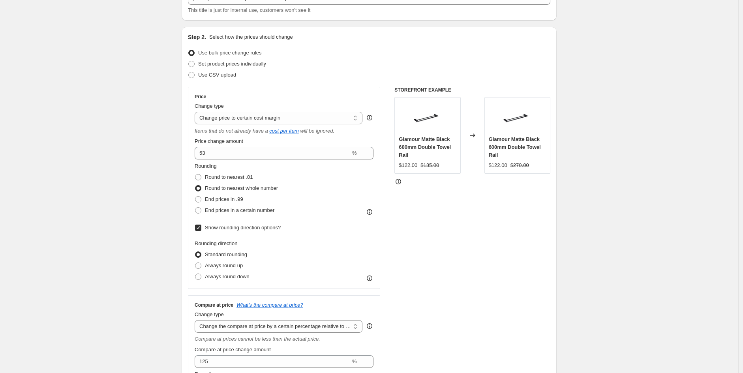
click at [507, 238] on div "STOREFRONT EXAMPLE Glamour Matte Black 600mm Double Towel Rail $122.00 $135.00 …" at bounding box center [472, 315] width 156 height 456
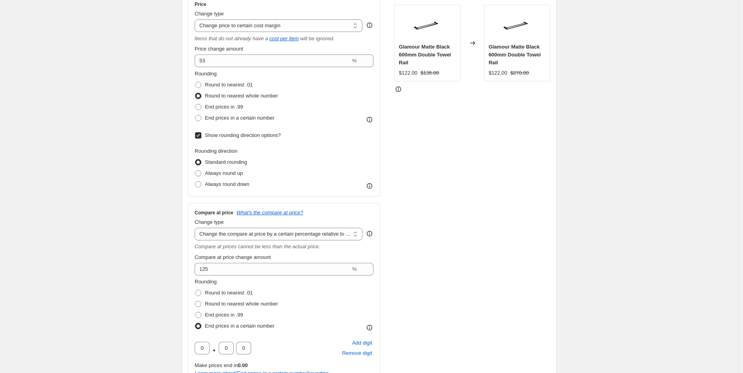
scroll to position [163, 0]
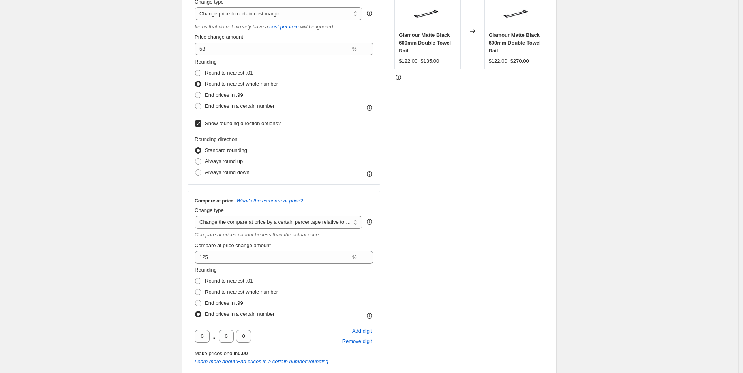
click at [372, 221] on icon at bounding box center [370, 222] width 6 height 6
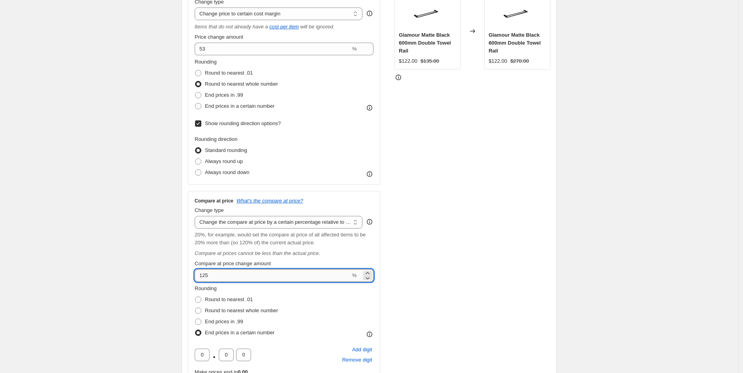
click at [219, 278] on input "125" at bounding box center [273, 275] width 156 height 13
type input "110"
click at [468, 314] on div "STOREFRONT EXAMPLE Glamour Matte Black 600mm Double Towel Rail $122.00 $135.00 …" at bounding box center [472, 220] width 156 height 474
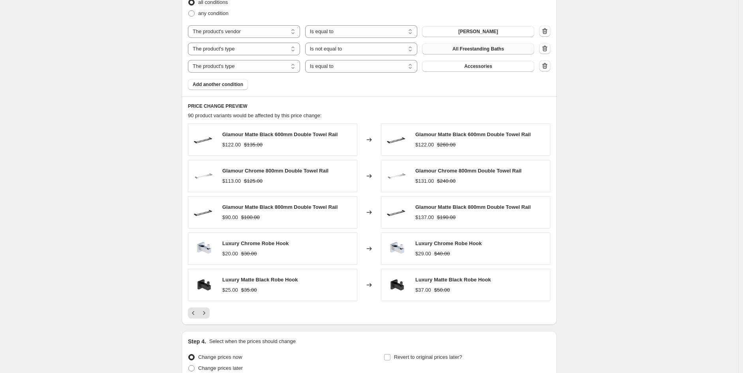
scroll to position [747, 0]
click at [208, 313] on icon "Next" at bounding box center [204, 313] width 8 height 8
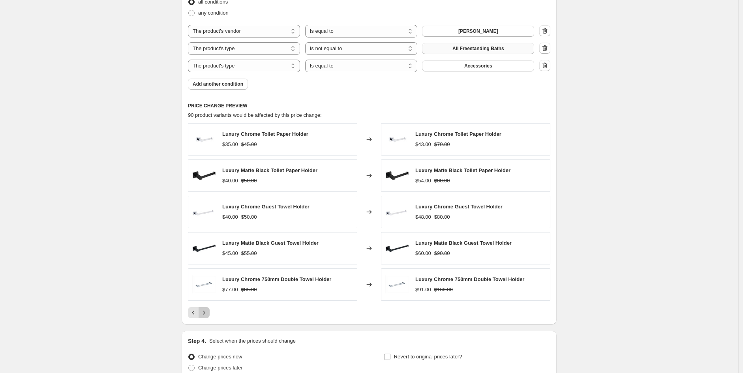
click at [203, 314] on icon "Next" at bounding box center [204, 313] width 8 height 8
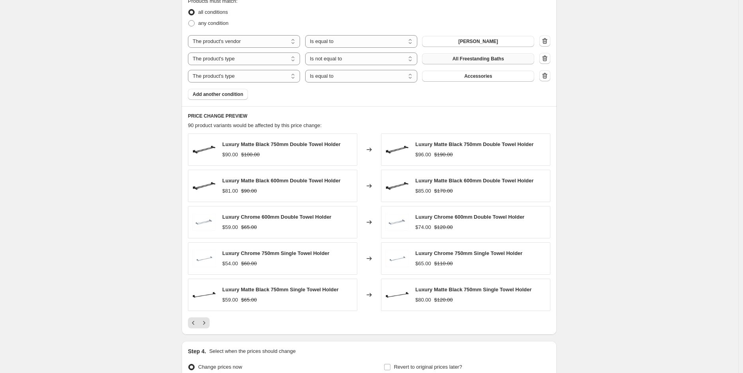
scroll to position [737, 0]
click at [210, 324] on button "Next" at bounding box center [203, 322] width 11 height 11
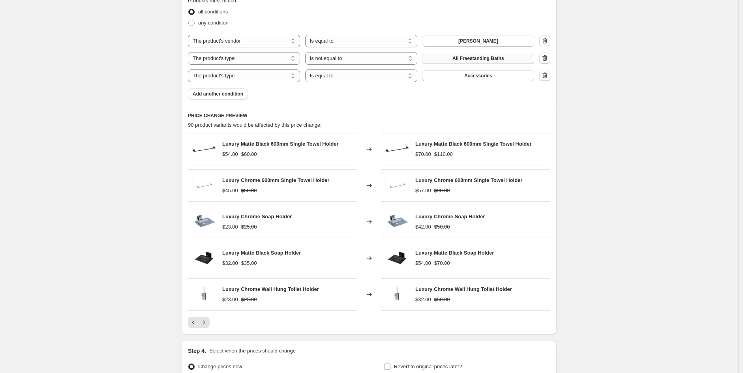
click at [547, 72] on icon "button" at bounding box center [545, 75] width 8 height 8
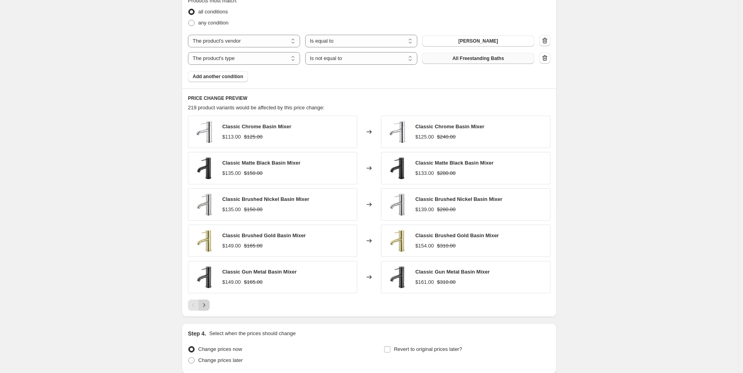
click at [208, 305] on icon "Next" at bounding box center [204, 305] width 8 height 8
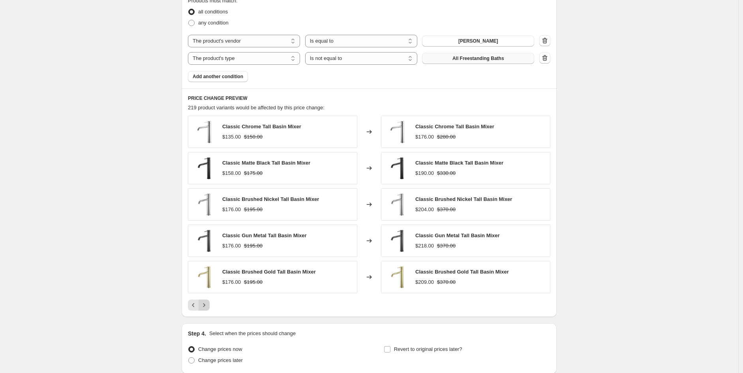
click at [208, 310] on button "Next" at bounding box center [203, 305] width 11 height 11
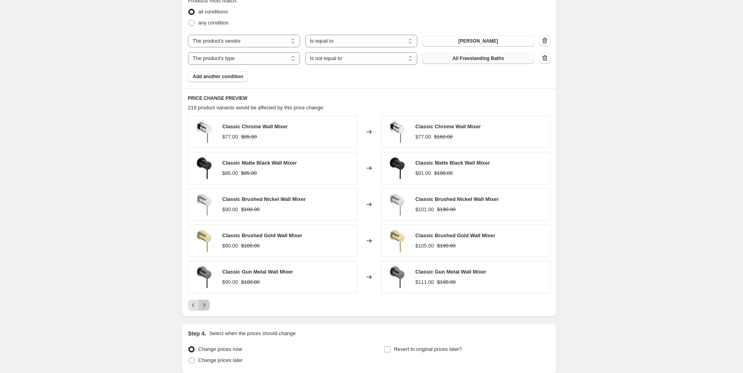
click at [202, 305] on button "Next" at bounding box center [203, 305] width 11 height 11
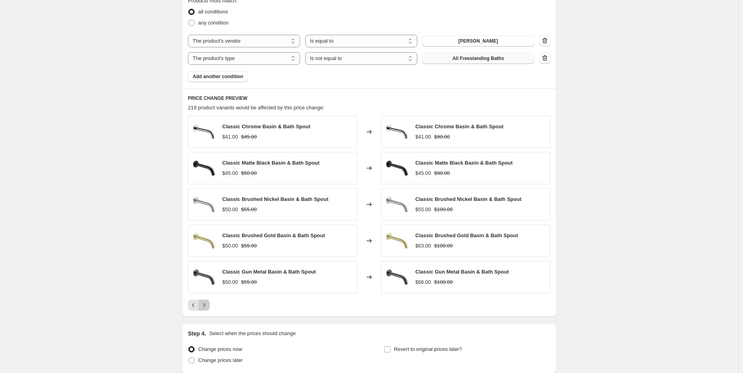
click at [204, 308] on icon "Next" at bounding box center [204, 305] width 8 height 8
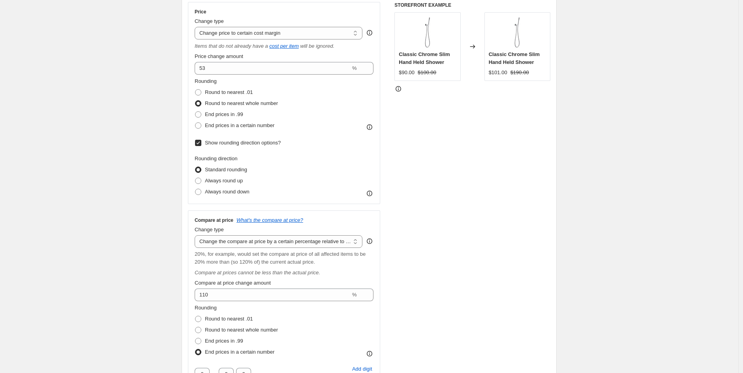
scroll to position [143, 0]
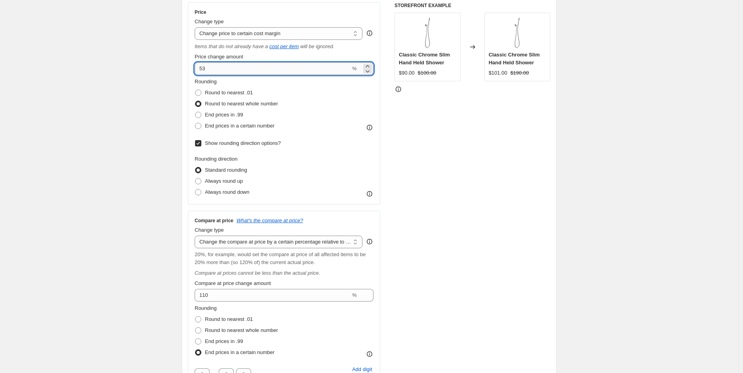
click at [217, 62] on input "53" at bounding box center [273, 68] width 156 height 13
type input "50"
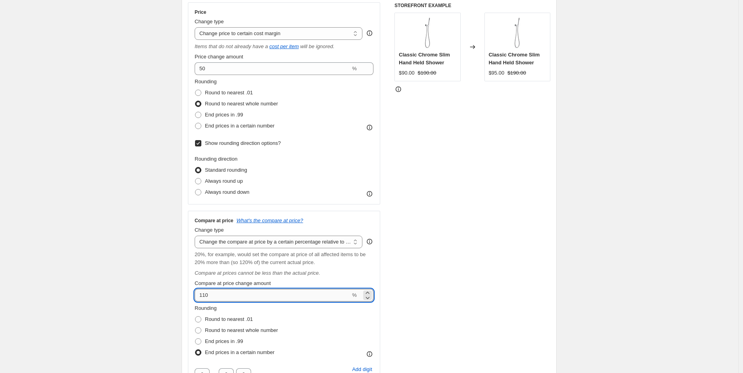
click at [231, 292] on input "110" at bounding box center [273, 295] width 156 height 13
type input "100"
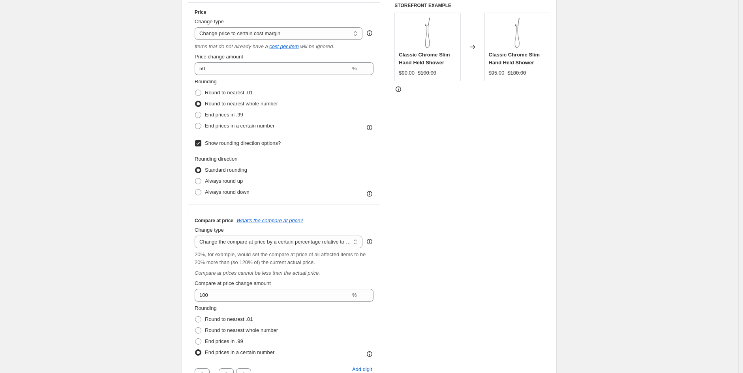
click at [526, 286] on div "STOREFRONT EXAMPLE Classic Chrome Slim Hand Held Shower $90.00 $100.00 Changed …" at bounding box center [472, 239] width 156 height 474
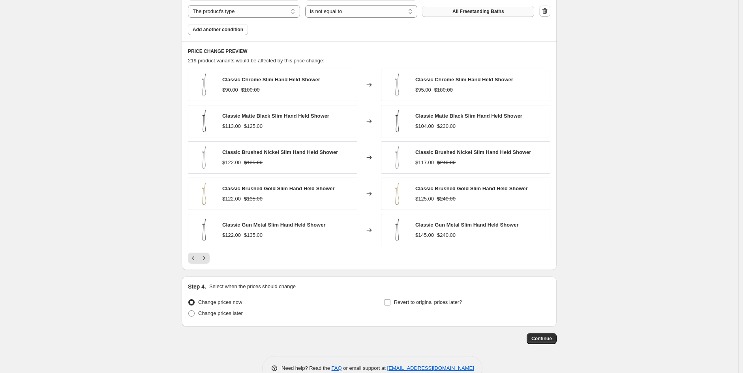
scroll to position [784, 0]
drag, startPoint x: 210, startPoint y: 257, endPoint x: 215, endPoint y: 257, distance: 4.3
click at [213, 257] on div at bounding box center [369, 257] width 362 height 11
click at [204, 261] on icon "Next" at bounding box center [204, 258] width 8 height 8
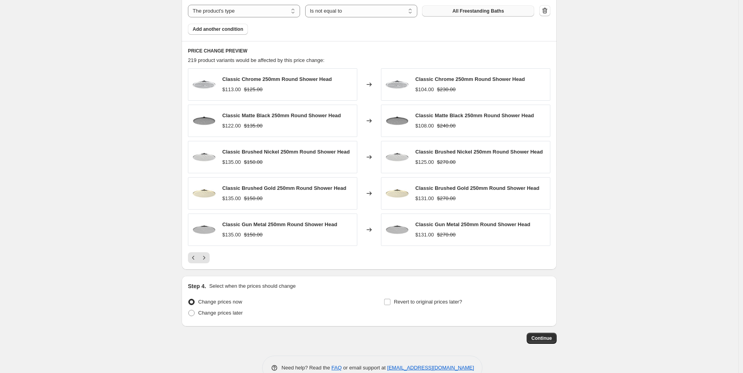
click at [206, 264] on div "PRICE CHANGE PREVIEW 219 product variants would be affected by this price chang…" at bounding box center [369, 155] width 375 height 228
click at [206, 261] on icon "Next" at bounding box center [204, 258] width 8 height 8
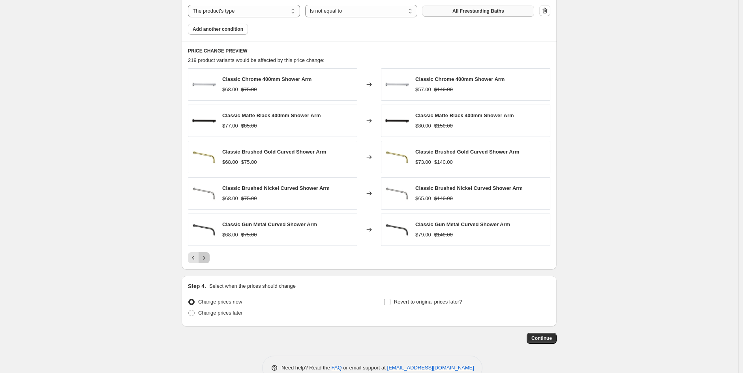
click at [205, 259] on icon "Next" at bounding box center [204, 258] width 2 height 4
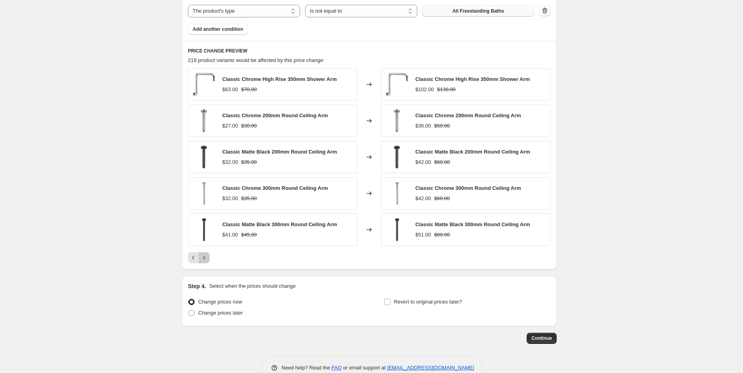
click at [208, 262] on icon "Next" at bounding box center [204, 258] width 8 height 8
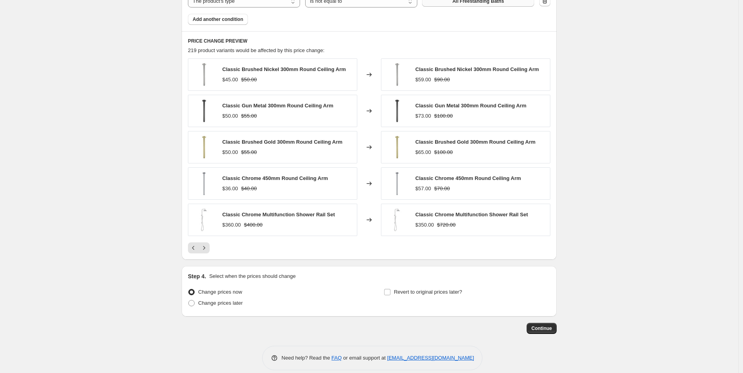
scroll to position [803, 0]
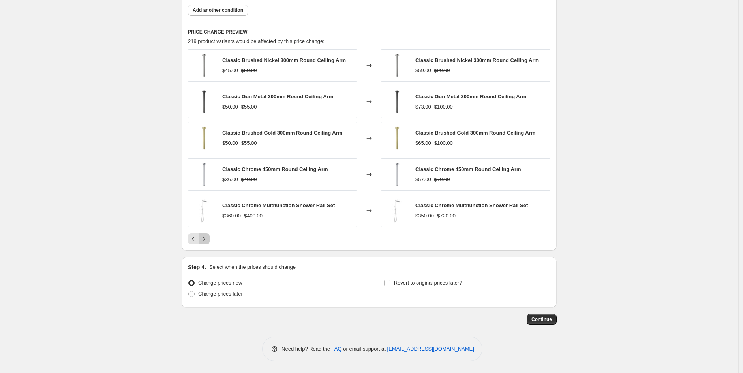
click at [206, 239] on icon "Next" at bounding box center [204, 239] width 8 height 8
click at [215, 236] on div at bounding box center [369, 238] width 362 height 11
click at [210, 237] on button "Next" at bounding box center [203, 238] width 11 height 11
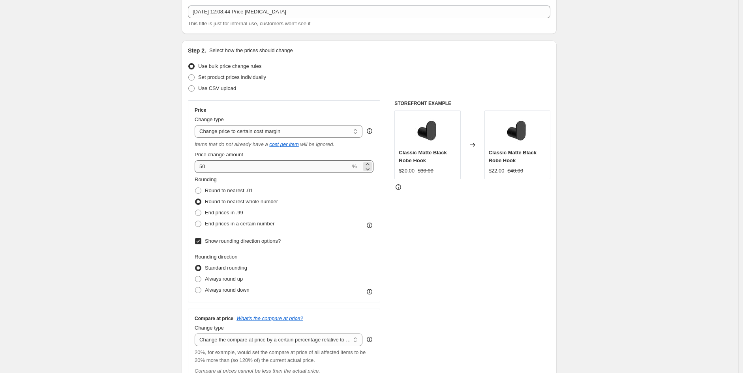
scroll to position [44, 0]
click at [231, 161] on input "50" at bounding box center [273, 167] width 156 height 13
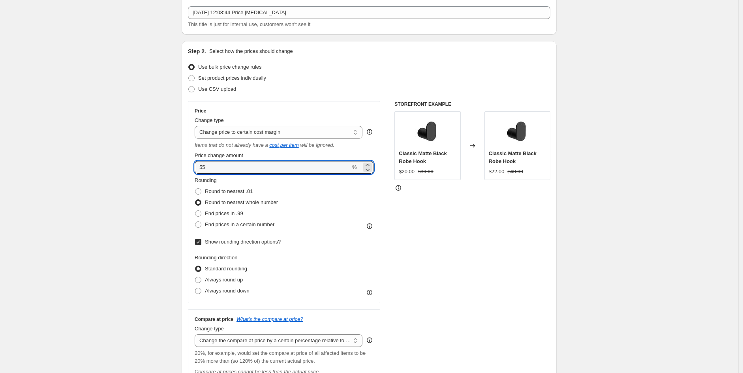
type input "55"
click at [516, 291] on div "STOREFRONT EXAMPLE Classic Matte Black Robe Hook $20.00 $30.00 Changed to Class…" at bounding box center [472, 338] width 156 height 474
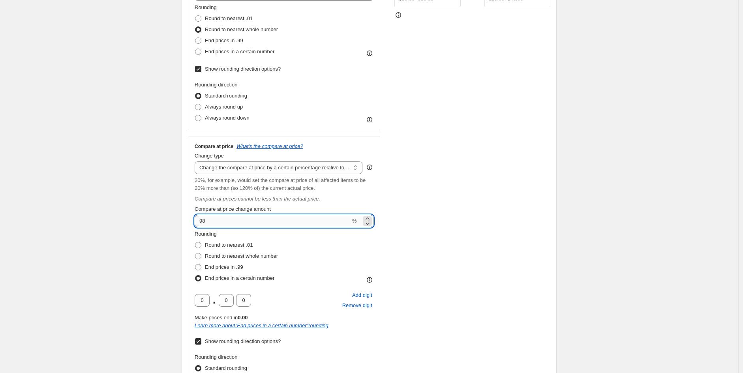
scroll to position [217, 0]
click at [227, 225] on input "98" at bounding box center [273, 220] width 156 height 13
drag, startPoint x: 227, startPoint y: 225, endPoint x: 126, endPoint y: 227, distance: 100.6
click at [126, 227] on div "Create new price [MEDICAL_DATA]. This page is ready Create new price [MEDICAL_D…" at bounding box center [369, 371] width 738 height 1176
type input "150"
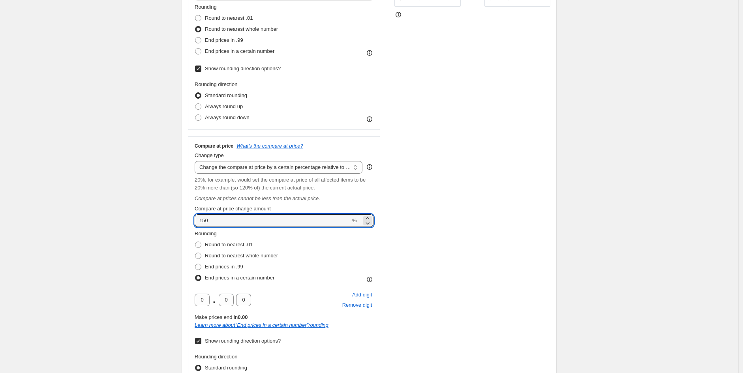
click at [442, 251] on div "STOREFRONT EXAMPLE Classic Matte Black Robe Hook $20.00 $30.00 Changed to Class…" at bounding box center [472, 165] width 156 height 474
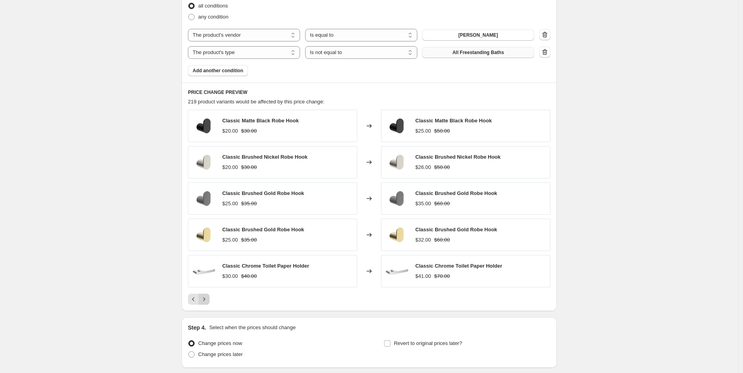
scroll to position [743, 0]
click at [210, 302] on button "Next" at bounding box center [203, 298] width 11 height 11
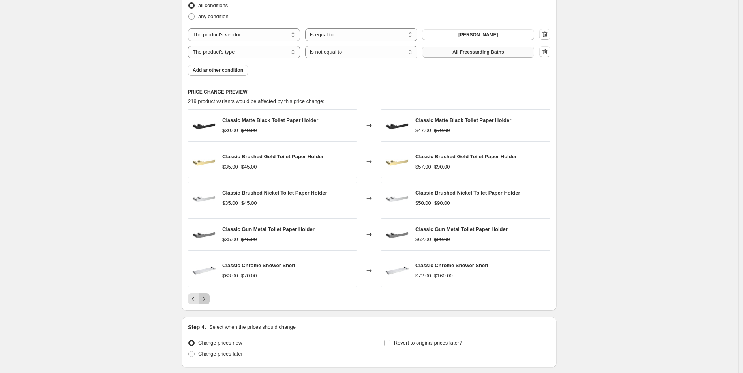
click at [204, 303] on icon "Next" at bounding box center [204, 299] width 8 height 8
click at [203, 303] on icon "Next" at bounding box center [204, 299] width 8 height 8
click at [206, 300] on icon "Next" at bounding box center [204, 299] width 8 height 8
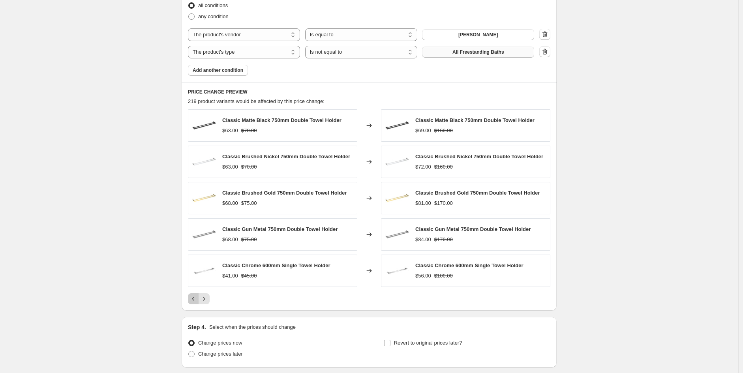
click at [197, 303] on icon "Previous" at bounding box center [193, 299] width 8 height 8
click at [210, 303] on button "Next" at bounding box center [203, 298] width 11 height 11
click at [210, 301] on button "Next" at bounding box center [203, 298] width 11 height 11
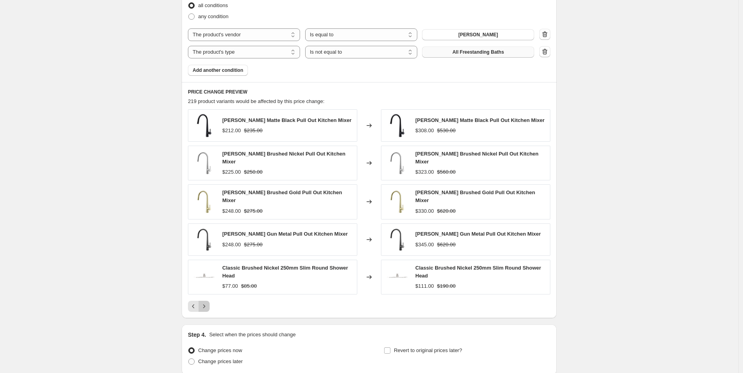
click at [210, 301] on button "Next" at bounding box center [203, 306] width 11 height 11
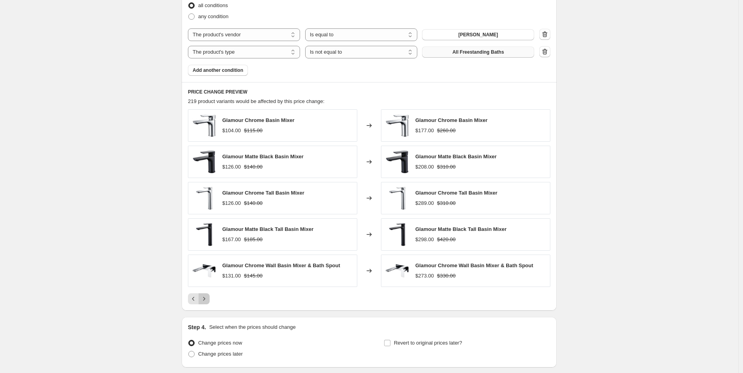
click at [210, 300] on button "Next" at bounding box center [203, 298] width 11 height 11
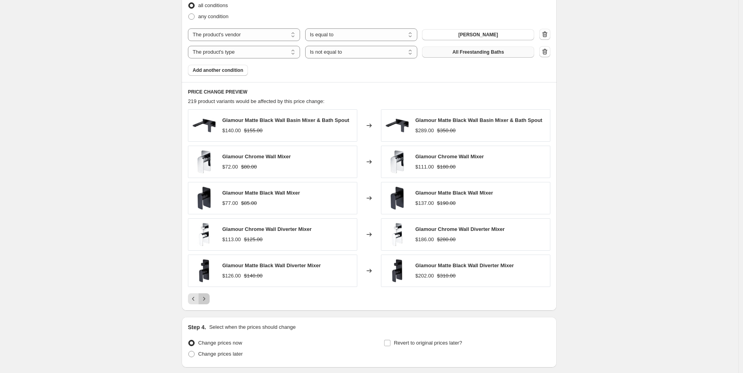
click at [206, 301] on icon "Next" at bounding box center [204, 299] width 8 height 8
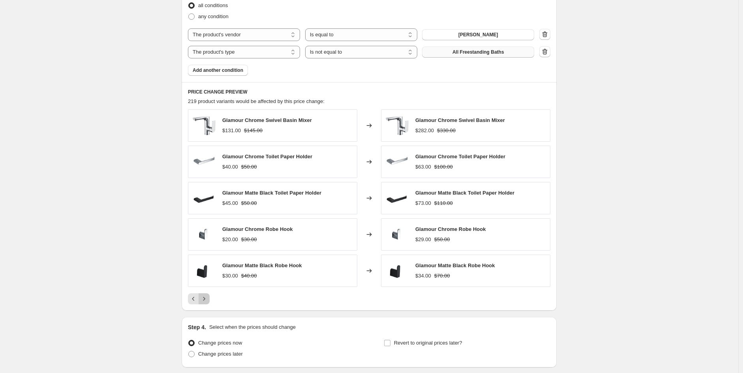
click at [203, 301] on icon "Next" at bounding box center [204, 299] width 8 height 8
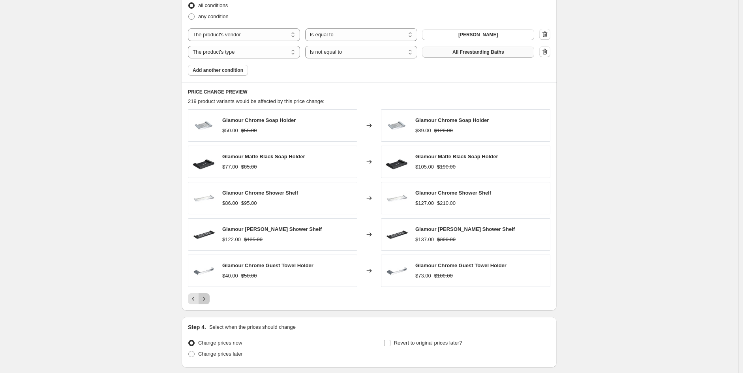
click at [203, 301] on icon "Next" at bounding box center [204, 299] width 8 height 8
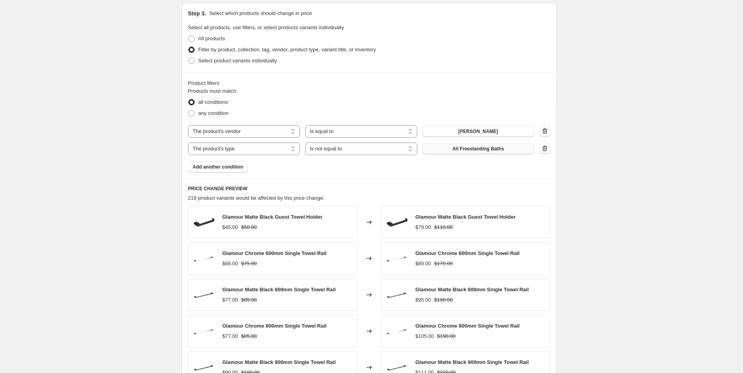
scroll to position [803, 0]
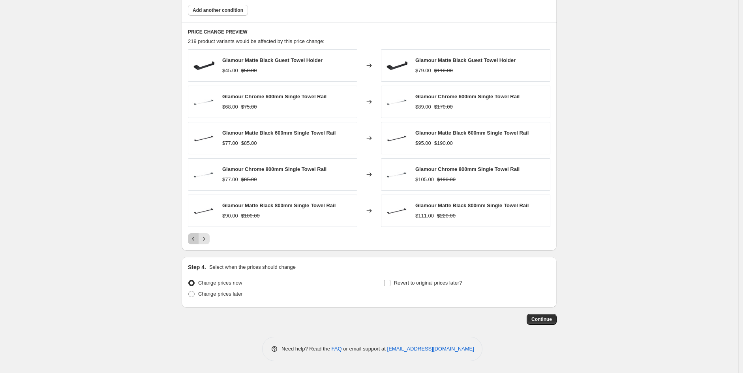
click at [191, 243] on button "Previous" at bounding box center [193, 238] width 11 height 11
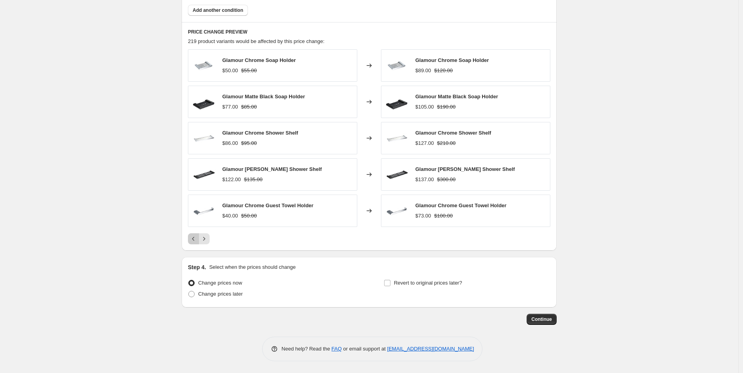
click at [195, 241] on icon "Previous" at bounding box center [193, 239] width 8 height 8
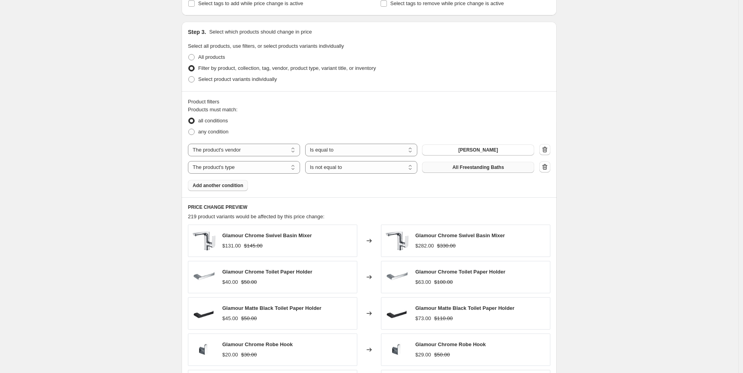
scroll to position [628, 0]
click at [222, 186] on span "Add another condition" at bounding box center [218, 185] width 51 height 6
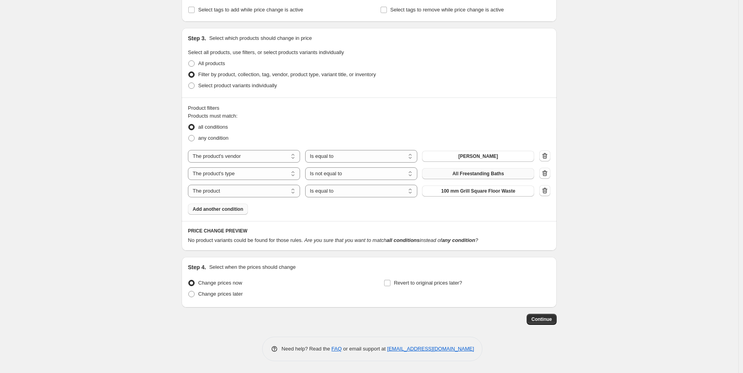
scroll to position [622, 0]
click at [276, 190] on select "The product The product's collection The product's tag The product's vendor The…" at bounding box center [244, 191] width 112 height 13
select select "product_type"
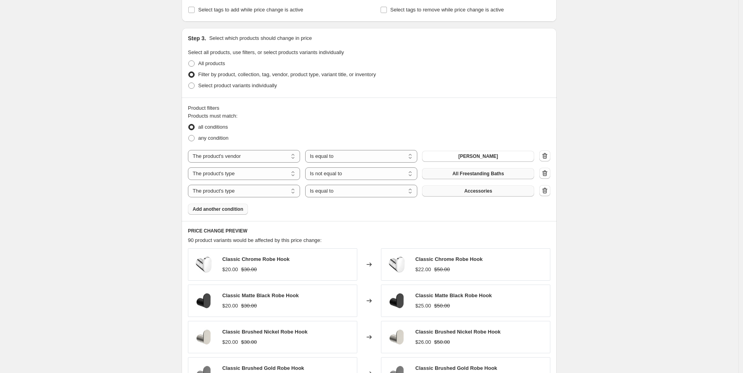
click at [489, 194] on button "Accessories" at bounding box center [478, 190] width 112 height 11
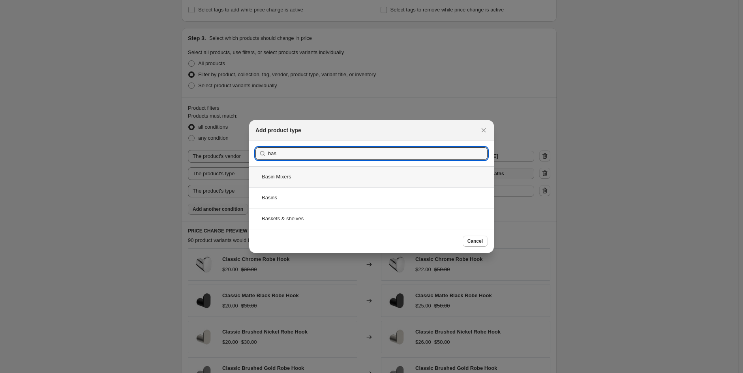
type input "bas"
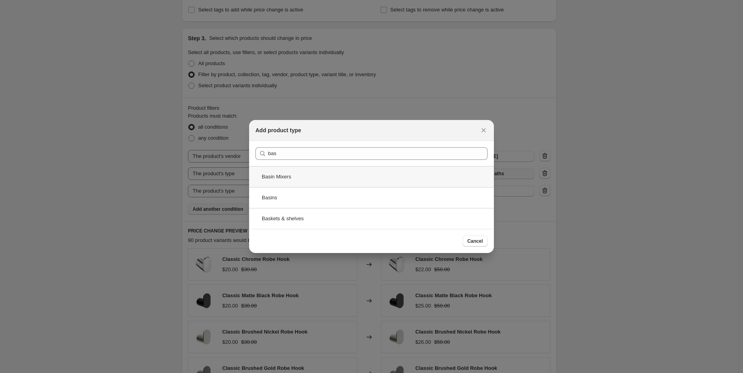
click at [303, 178] on div "Basin Mixers" at bounding box center [371, 176] width 245 height 21
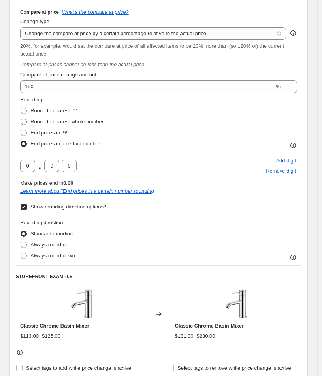
scroll to position [344, 0]
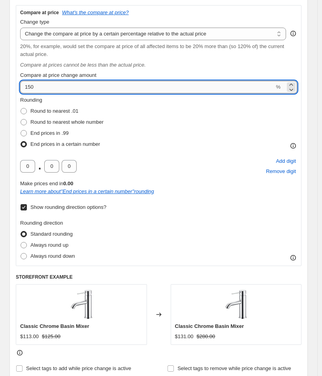
click at [30, 91] on input "150" at bounding box center [147, 87] width 254 height 13
drag, startPoint x: 33, startPoint y: 90, endPoint x: -49, endPoint y: 86, distance: 81.8
click at [154, 221] on div "Rounding direction Standard rounding Always round up Always round down" at bounding box center [158, 240] width 277 height 43
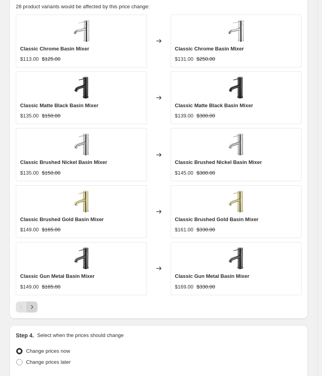
scroll to position [986, 0]
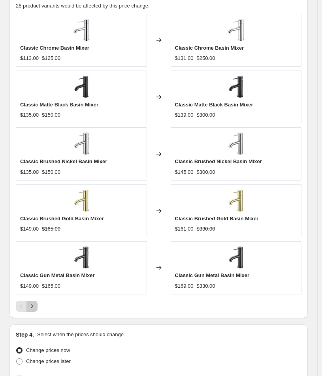
click at [29, 307] on icon "Next" at bounding box center [32, 307] width 8 height 8
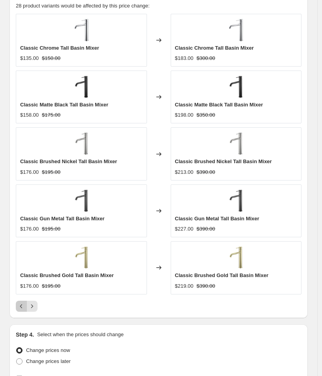
click at [21, 305] on icon "Previous" at bounding box center [21, 307] width 8 height 8
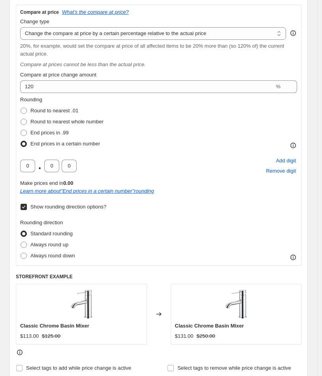
scroll to position [344, 0]
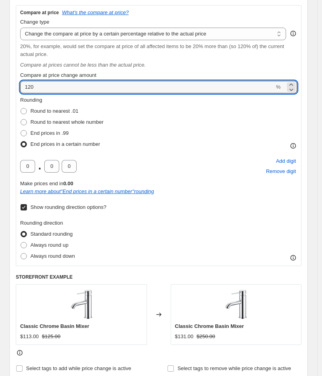
drag, startPoint x: 45, startPoint y: 91, endPoint x: -22, endPoint y: 88, distance: 67.5
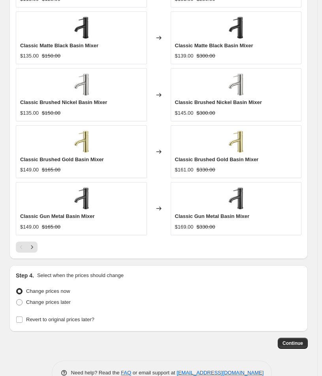
scroll to position [1067, 0]
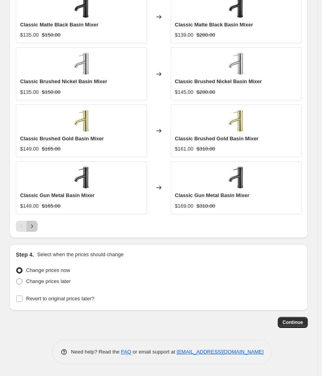
drag, startPoint x: 34, startPoint y: 230, endPoint x: 29, endPoint y: 230, distance: 5.1
click at [34, 230] on button "Next" at bounding box center [31, 226] width 11 height 11
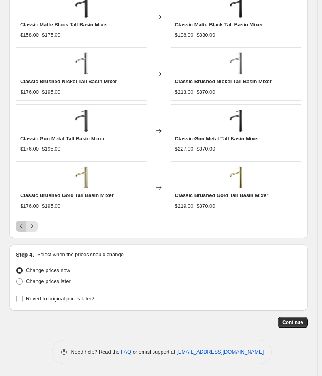
click at [18, 227] on icon "Previous" at bounding box center [21, 227] width 8 height 8
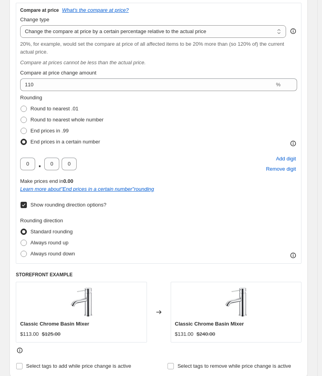
scroll to position [346, 0]
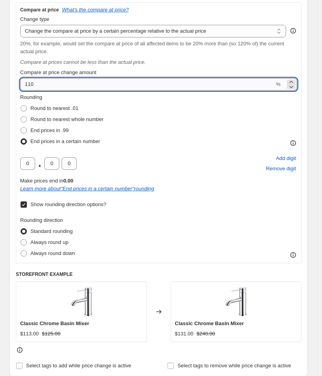
click at [55, 81] on input "110" at bounding box center [147, 84] width 254 height 13
type input "100"
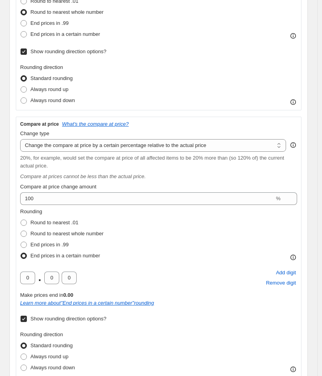
scroll to position [233, 0]
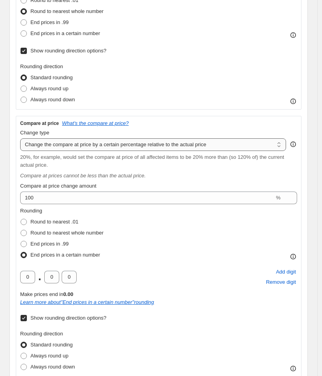
click at [64, 146] on select "Change the compare at price to the current price (sale) Change the compare at p…" at bounding box center [153, 145] width 266 height 13
select select "remove"
click at [20, 139] on select "Change the compare at price to the current price (sale) Change the compare at p…" at bounding box center [153, 145] width 266 height 13
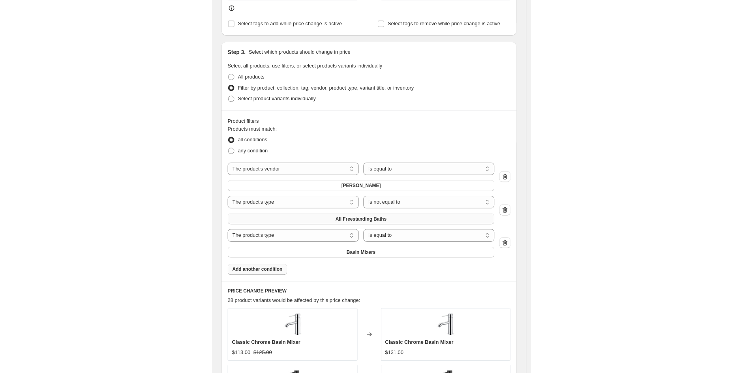
scroll to position [467, 0]
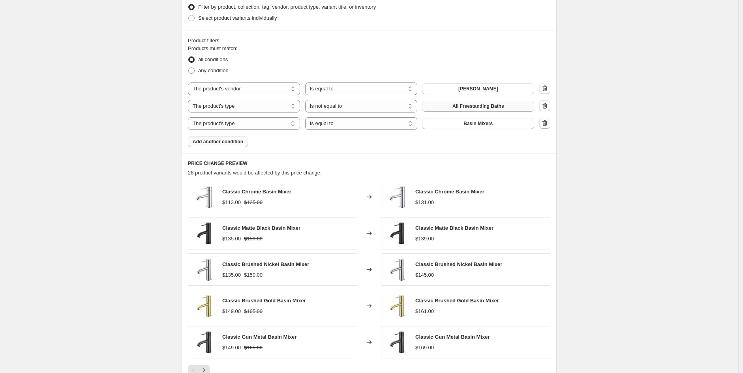
click at [545, 122] on icon "button" at bounding box center [545, 123] width 8 height 8
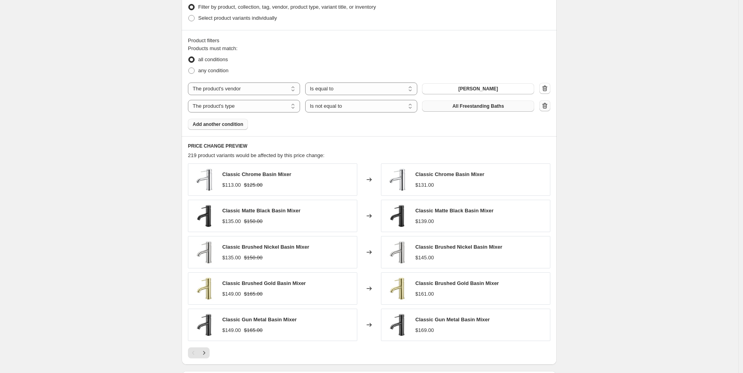
click at [545, 107] on icon "button" at bounding box center [544, 106] width 1 height 2
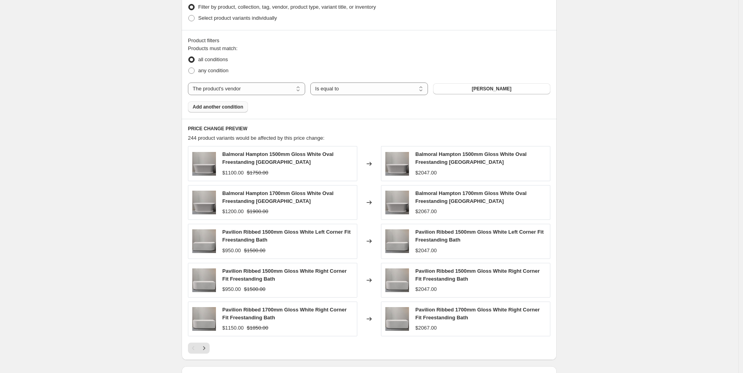
click at [216, 107] on span "Add another condition" at bounding box center [218, 107] width 51 height 6
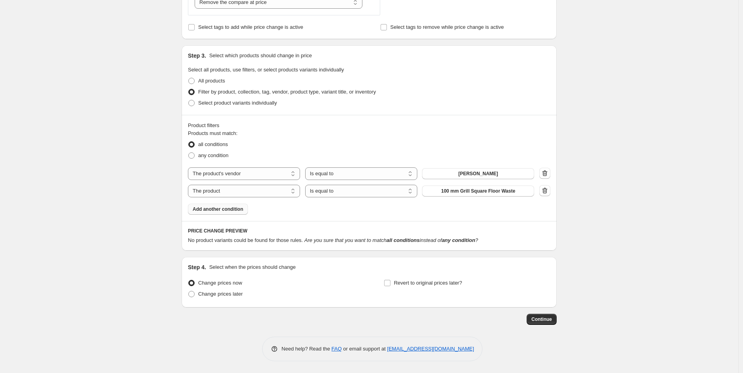
scroll to position [383, 0]
click at [242, 191] on select "The product The product's collection The product's tag The product's vendor The…" at bounding box center [244, 191] width 112 height 13
select select "product_type"
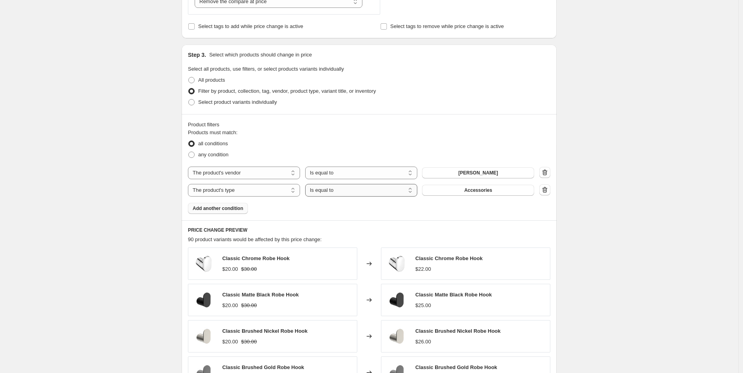
click at [352, 193] on select "Is equal to Is not equal to" at bounding box center [361, 190] width 112 height 13
select select "not_equal"
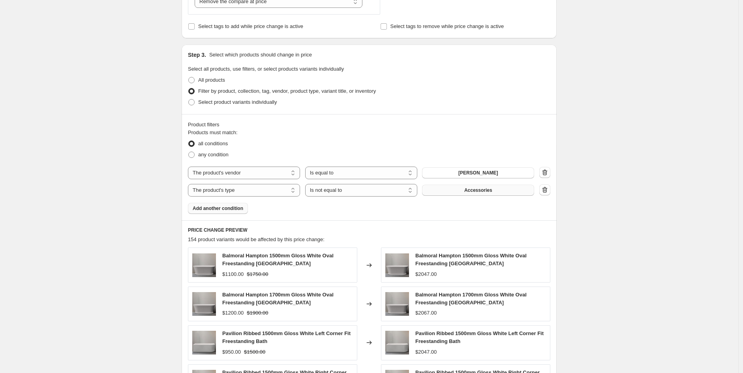
click at [483, 189] on span "Accessories" at bounding box center [478, 190] width 28 height 6
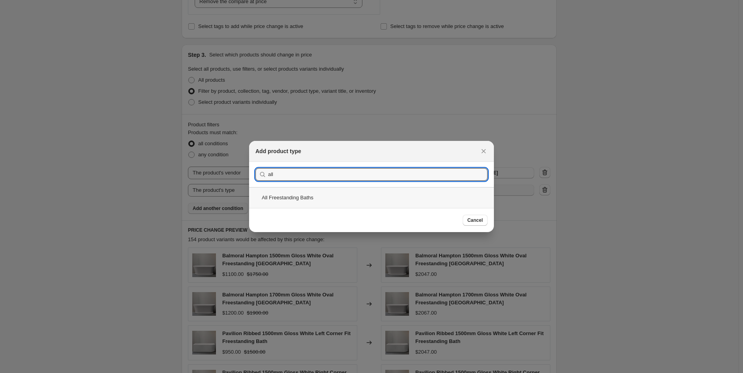
type input "all"
click at [303, 198] on div "All Freestanding Baths" at bounding box center [371, 197] width 245 height 21
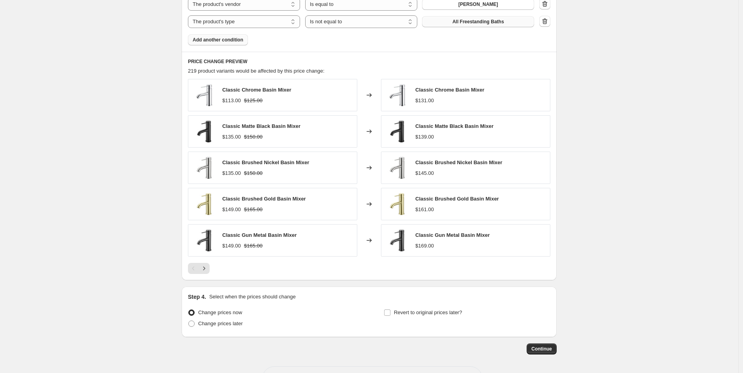
scroll to position [582, 0]
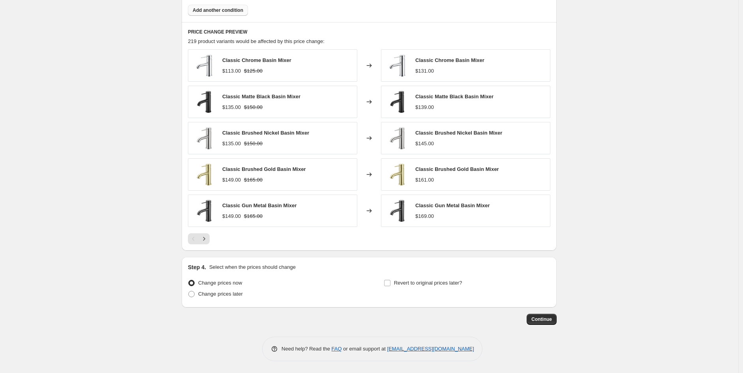
drag, startPoint x: 541, startPoint y: 317, endPoint x: -30, endPoint y: 273, distance: 572.0
drag, startPoint x: 544, startPoint y: 320, endPoint x: -30, endPoint y: 247, distance: 578.8
click at [547, 317] on span "Continue" at bounding box center [541, 319] width 21 height 6
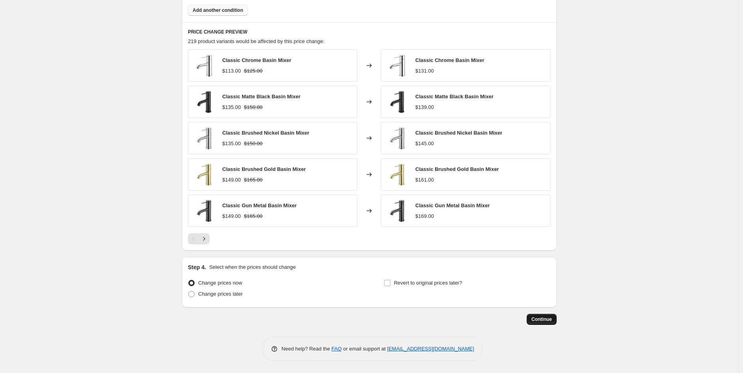
scroll to position [0, 0]
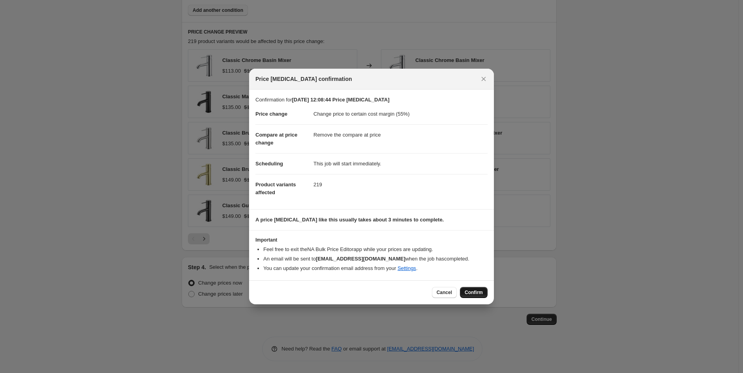
click at [476, 290] on span "Confirm" at bounding box center [473, 292] width 18 height 6
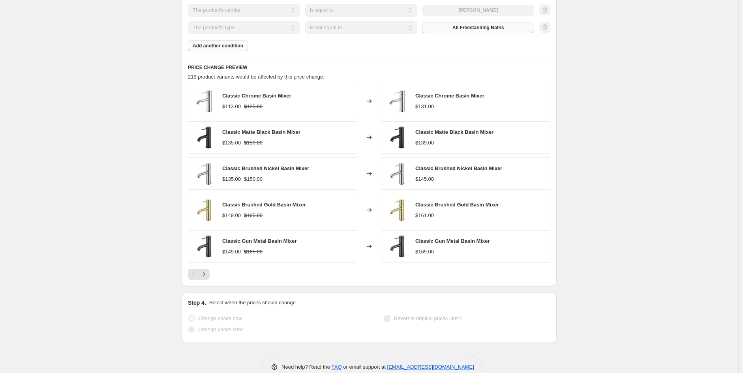
scroll to position [603, 0]
click at [203, 280] on button "Next" at bounding box center [203, 274] width 11 height 11
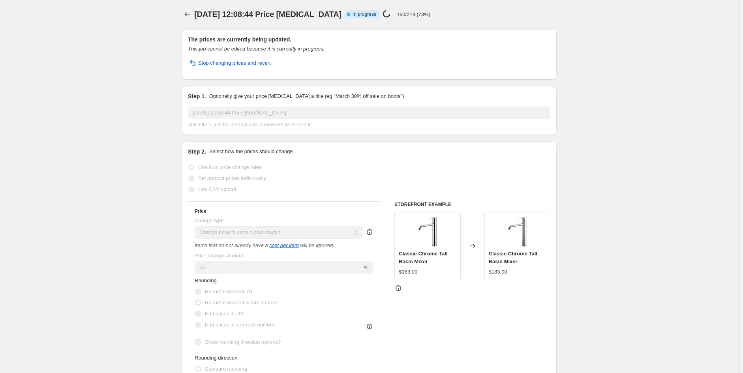
scroll to position [0, 0]
select select "margin"
select select "remove"
select select "vendor"
select select "product_type"
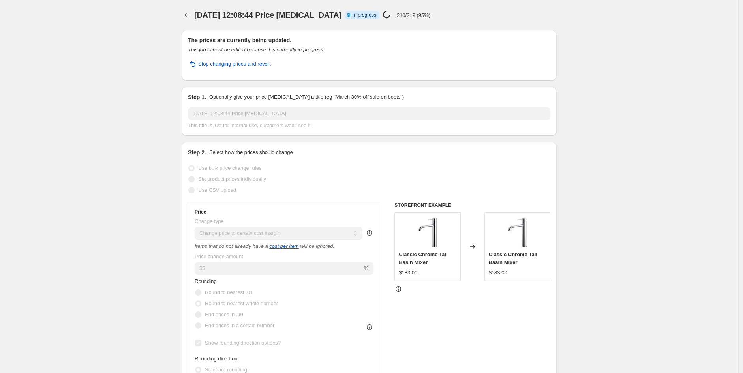
select select "not_equal"
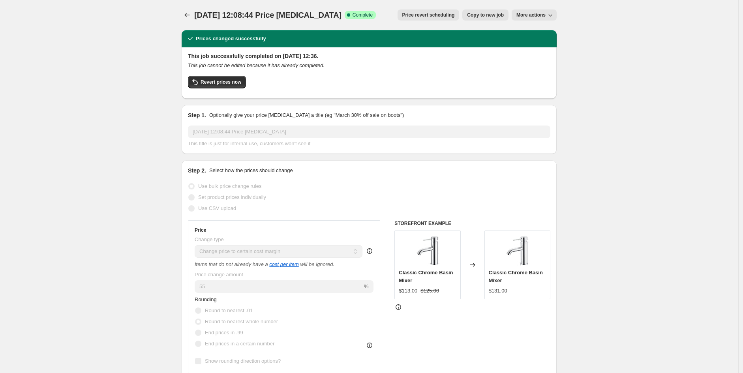
click at [500, 14] on span "Copy to new job" at bounding box center [485, 15] width 37 height 6
select select "margin"
select select "remove"
select select "vendor"
select select "product_type"
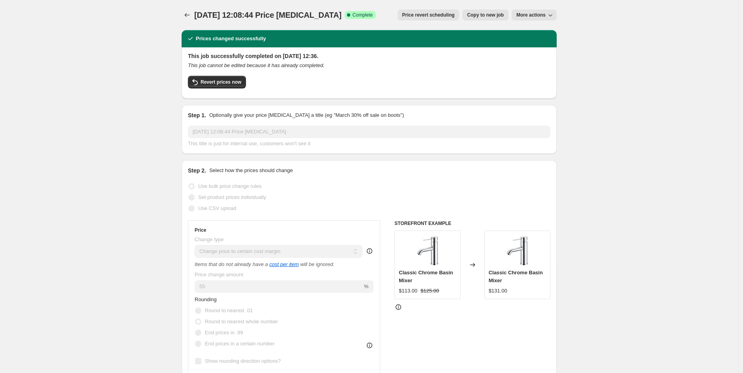
select select "not_equal"
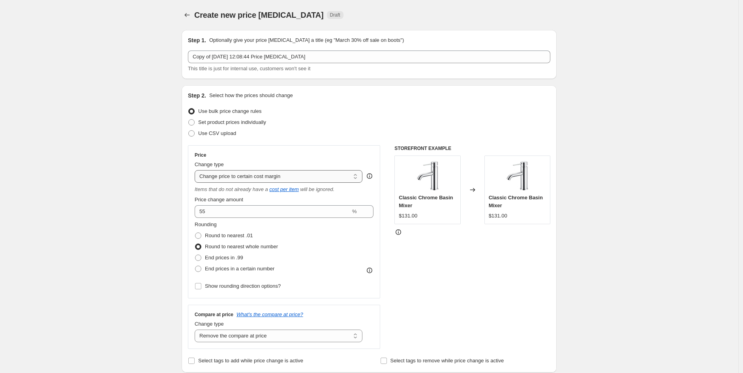
click at [238, 180] on select "Change the price to a certain amount Change the price by a certain amount Chang…" at bounding box center [279, 176] width 168 height 13
select select "no_change"
click at [197, 170] on select "Change the price to a certain amount Change the price by a certain amount Chang…" at bounding box center [279, 176] width 168 height 13
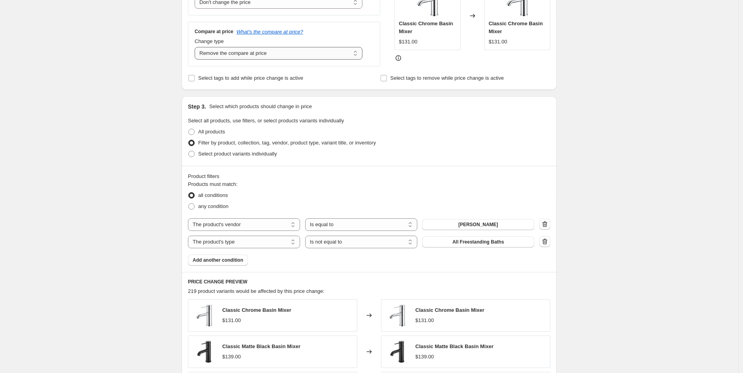
scroll to position [174, 0]
click at [233, 51] on select "Change the compare at price to the current price (sale) Change the compare at p…" at bounding box center [279, 53] width 168 height 13
select select "pp"
click at [197, 47] on select "Change the compare at price to the current price (sale) Change the compare at p…" at bounding box center [279, 53] width 168 height 13
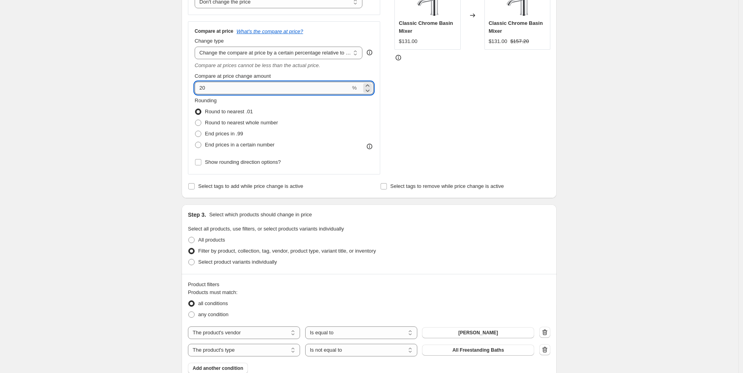
drag, startPoint x: 242, startPoint y: 87, endPoint x: 197, endPoint y: 87, distance: 44.6
click at [197, 87] on input "20" at bounding box center [273, 88] width 156 height 13
type input "81.82"
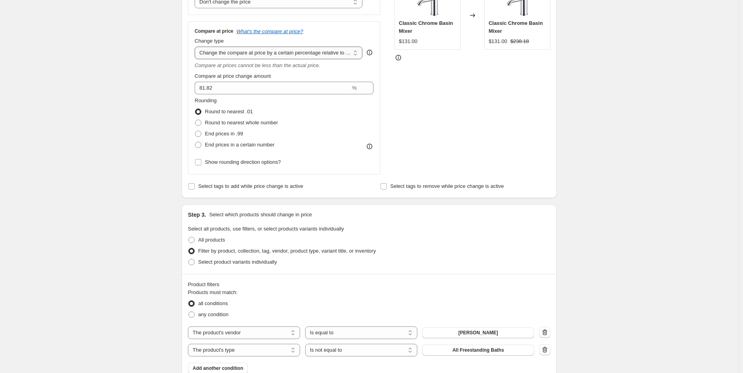
click at [324, 53] on select "Change the compare at price to the current price (sale) Change the compare at p…" at bounding box center [279, 53] width 168 height 13
click at [197, 47] on select "Change the compare at price to the current price (sale) Change the compare at p…" at bounding box center [279, 53] width 168 height 13
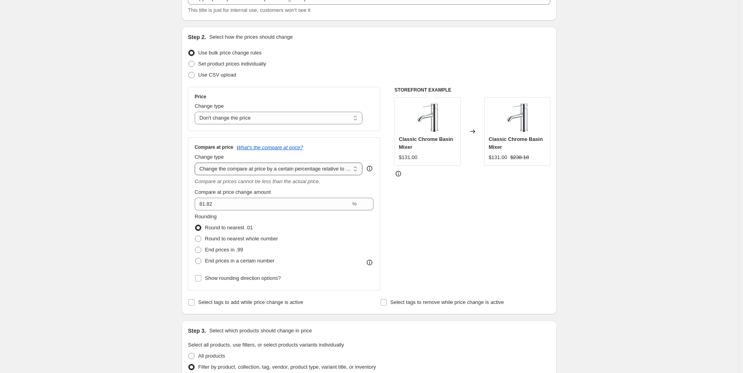
scroll to position [58, 0]
click at [260, 242] on span "Round to nearest whole number" at bounding box center [241, 239] width 73 height 6
click at [195, 237] on input "Round to nearest whole number" at bounding box center [195, 236] width 0 height 0
radio input "true"
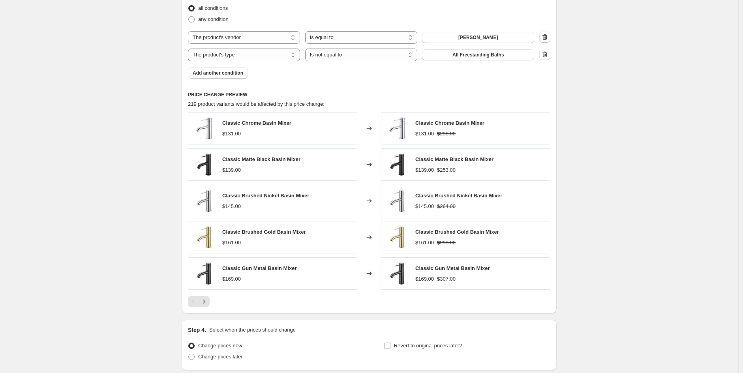
scroll to position [534, 0]
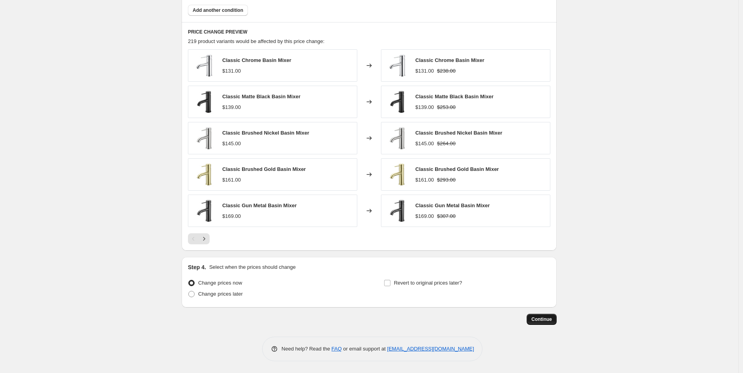
click at [546, 318] on span "Continue" at bounding box center [541, 319] width 21 height 6
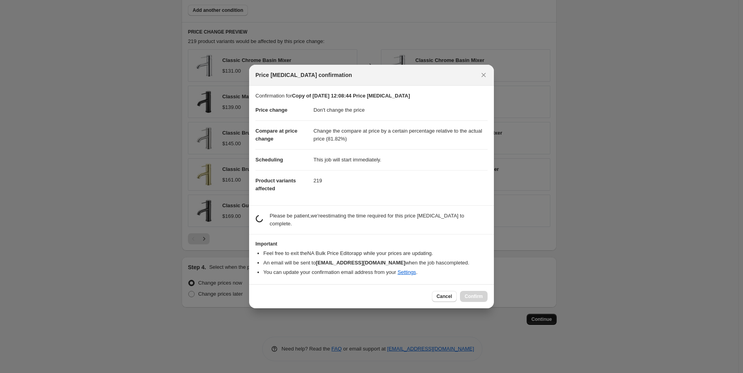
scroll to position [0, 0]
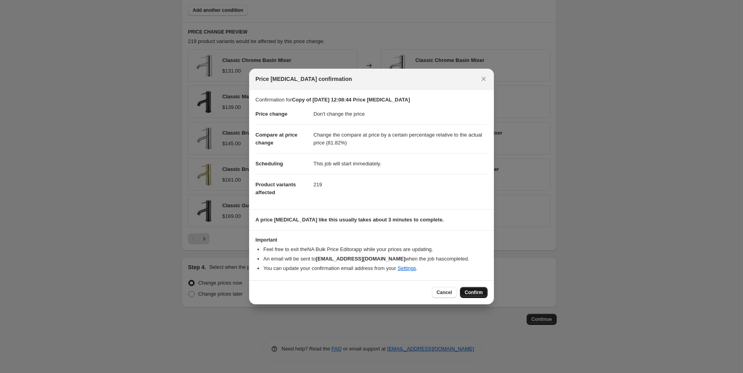
click at [464, 288] on button "Confirm" at bounding box center [474, 292] width 28 height 11
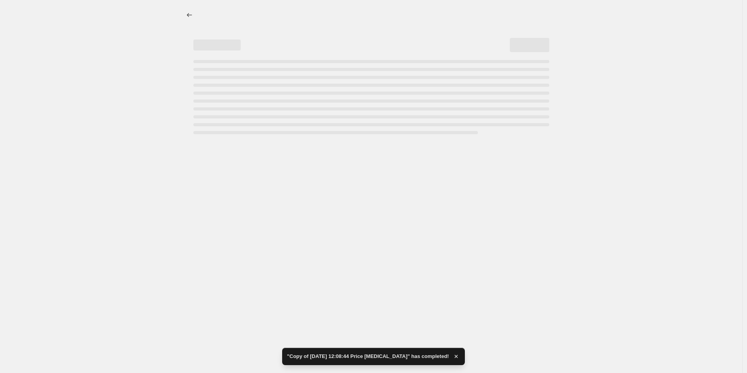
select select "no_change"
select select "pp"
select select "vendor"
select select "product_type"
select select "not_equal"
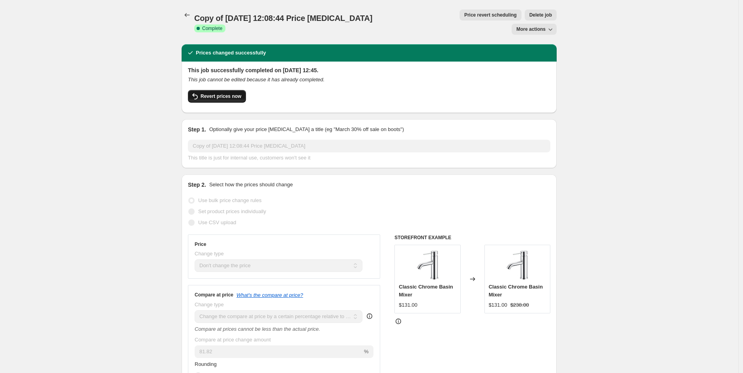
click at [206, 93] on span "Revert prices now" at bounding box center [220, 96] width 41 height 6
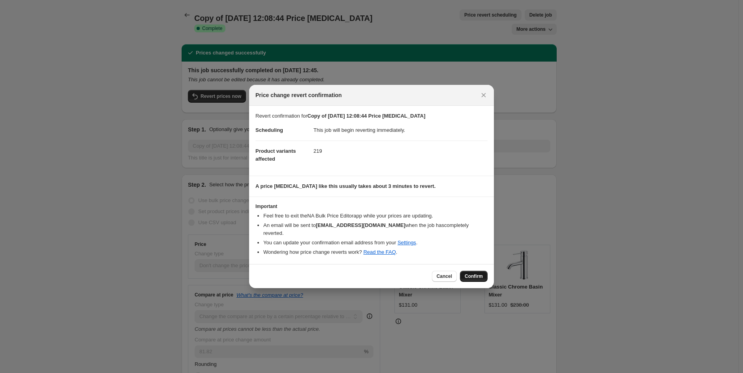
drag, startPoint x: 489, startPoint y: 274, endPoint x: 479, endPoint y: 274, distance: 9.5
click at [488, 274] on div "Cancel Confirm" at bounding box center [371, 276] width 245 height 24
click at [479, 274] on span "Confirm" at bounding box center [473, 276] width 18 height 6
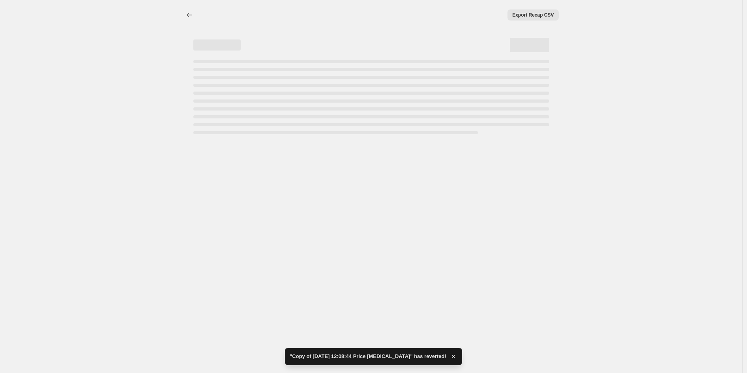
select select "no_change"
select select "pp"
select select "vendor"
select select "product_type"
select select "not_equal"
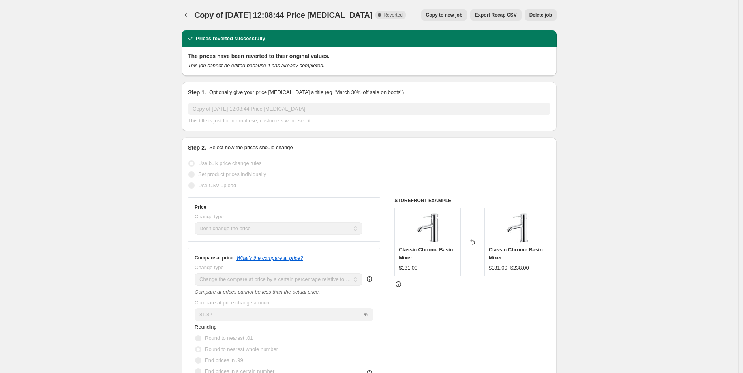
click at [457, 16] on span "Copy to new job" at bounding box center [444, 15] width 37 height 6
select select "no_change"
select select "pp"
select select "vendor"
select select "product_type"
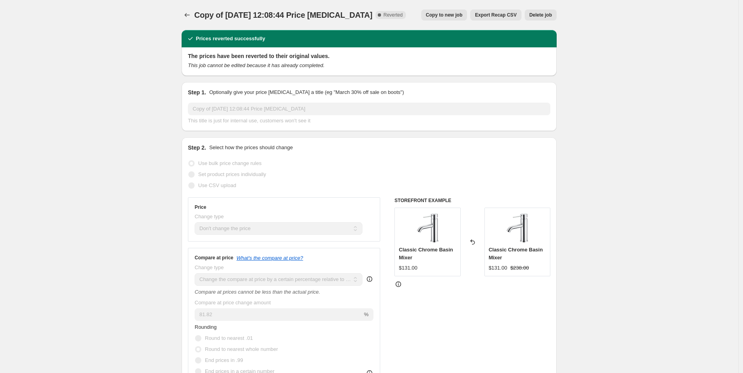
select select "not_equal"
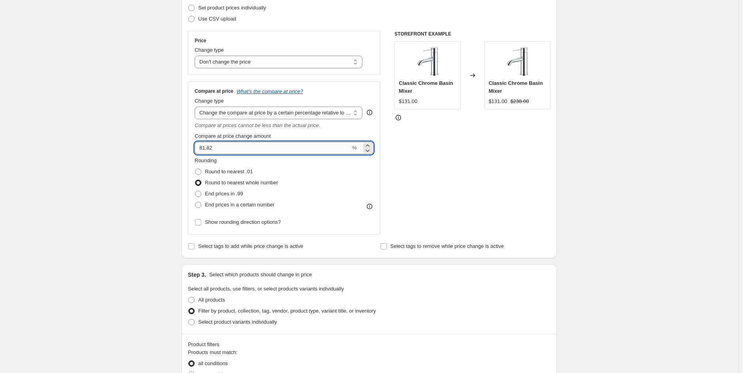
scroll to position [116, 0]
drag, startPoint x: 222, startPoint y: 148, endPoint x: 181, endPoint y: 144, distance: 41.7
click at [181, 144] on div "Step 1. Optionally give your price [MEDICAL_DATA] a title (eg "March 30% off sa…" at bounding box center [365, 324] width 381 height 833
paste input "42.86"
type input "42.86"
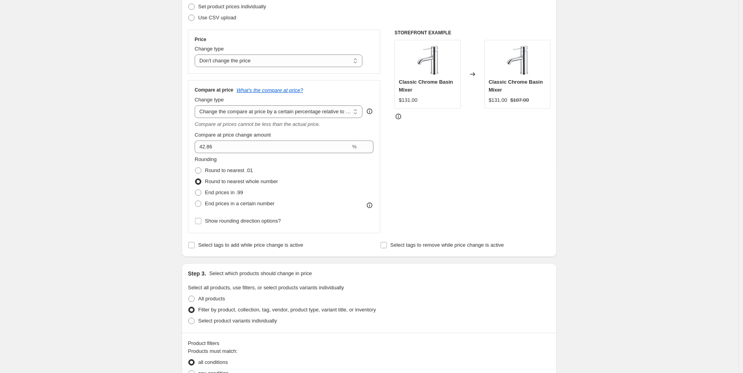
click at [705, 238] on div "Create new price [MEDICAL_DATA]. This page is ready Create new price [MEDICAL_D…" at bounding box center [369, 336] width 738 height 905
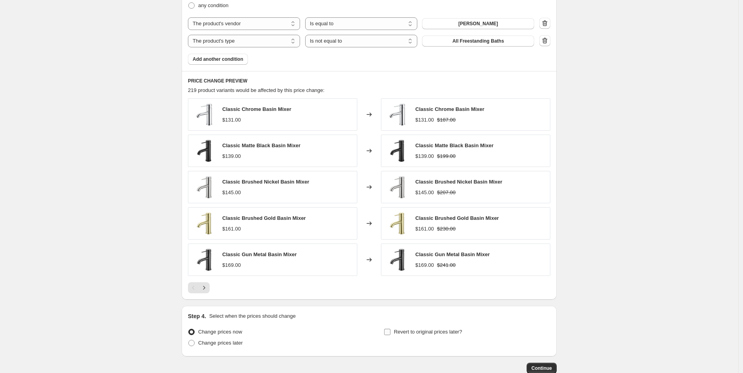
scroll to position [534, 0]
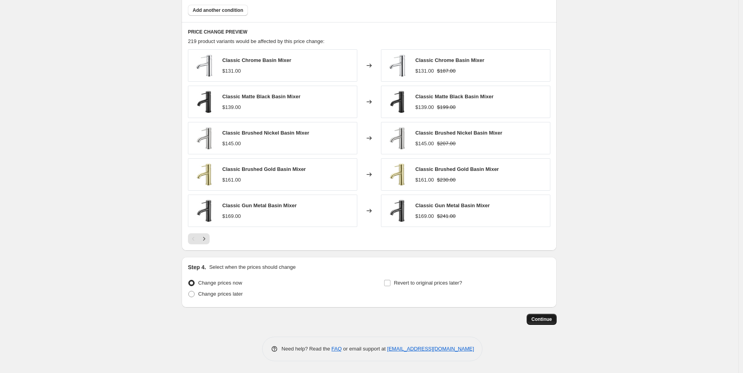
click at [542, 324] on button "Continue" at bounding box center [541, 319] width 30 height 11
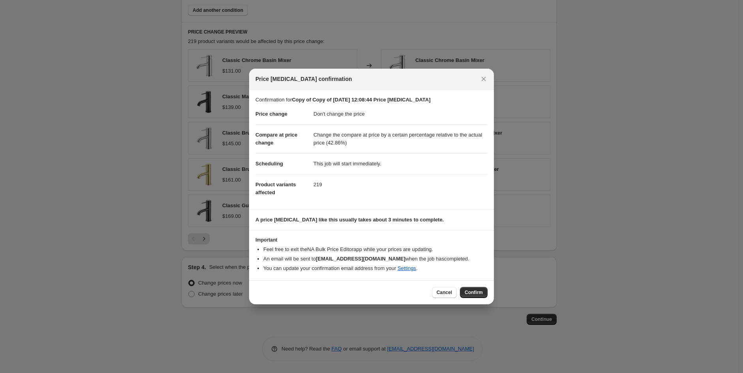
click at [468, 292] on span "Confirm" at bounding box center [473, 292] width 18 height 6
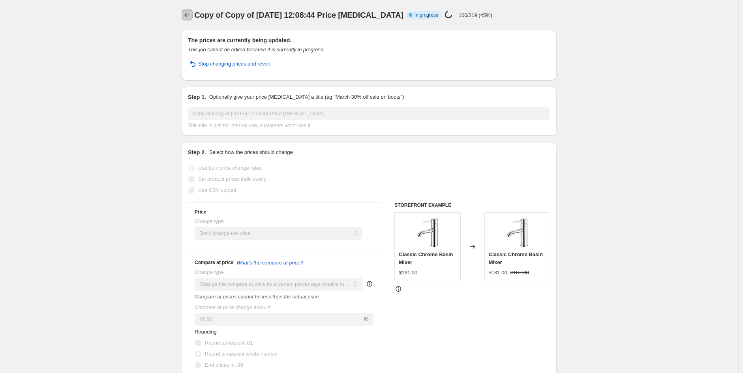
click at [188, 16] on icon "Price change jobs" at bounding box center [187, 15] width 8 height 8
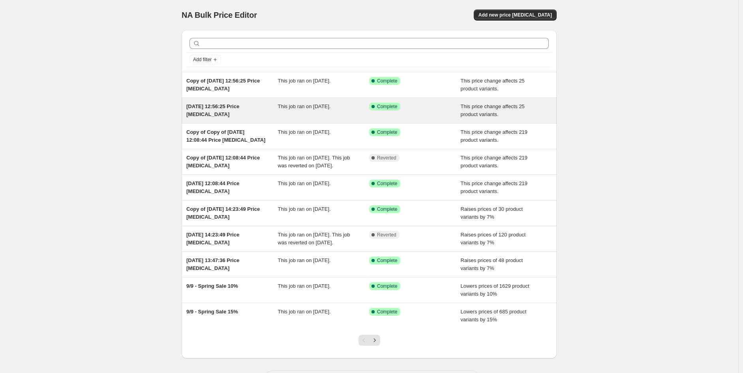
click at [211, 102] on div "[DATE] 12:56:25 Price [MEDICAL_DATA] This job ran on [DATE]. Success Complete C…" at bounding box center [369, 110] width 375 height 25
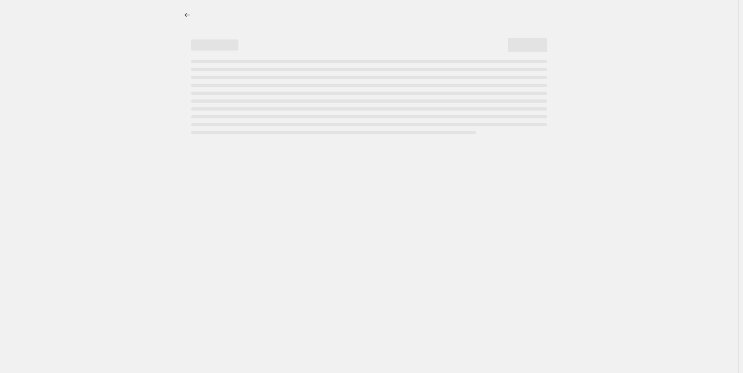
select select "pc"
select select "no_change"
select select "product_type"
select select "vendor"
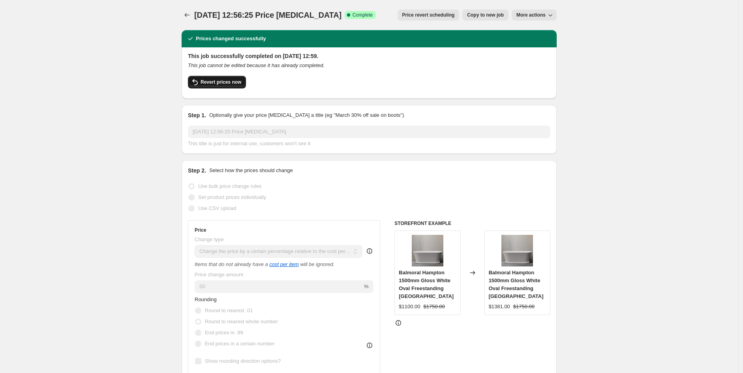
click at [235, 81] on span "Revert prices now" at bounding box center [220, 82] width 41 height 6
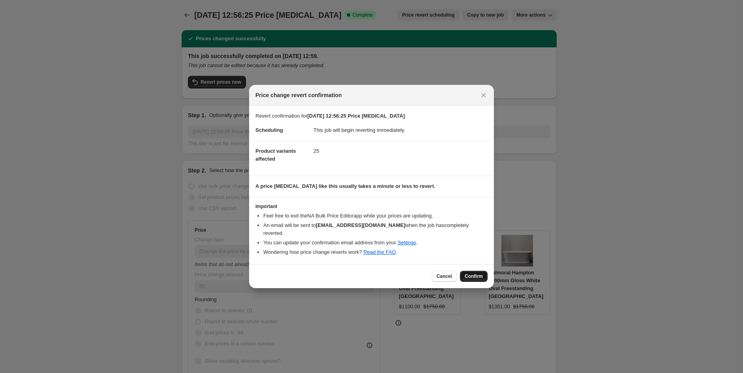
click at [479, 273] on span "Confirm" at bounding box center [473, 276] width 18 height 6
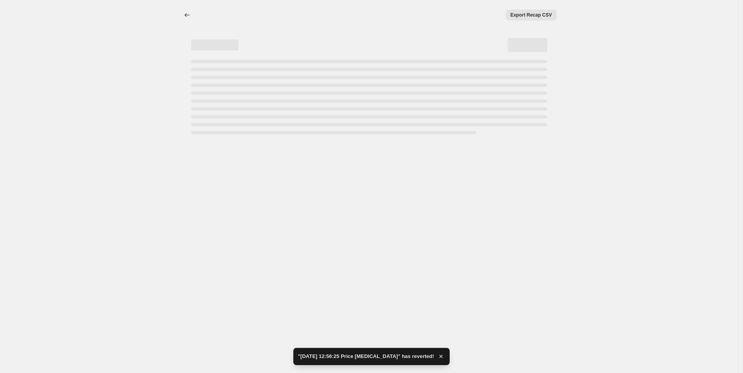
select select "pc"
select select "no_change"
select select "product_type"
select select "vendor"
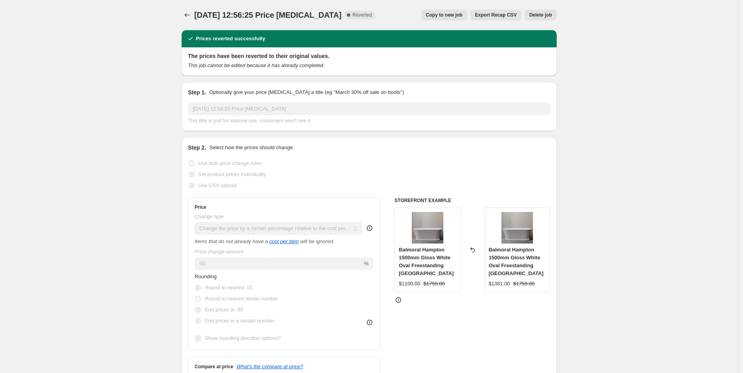
click at [446, 19] on button "Copy to new job" at bounding box center [444, 14] width 46 height 11
select select "pc"
select select "no_change"
select select "product_type"
select select "vendor"
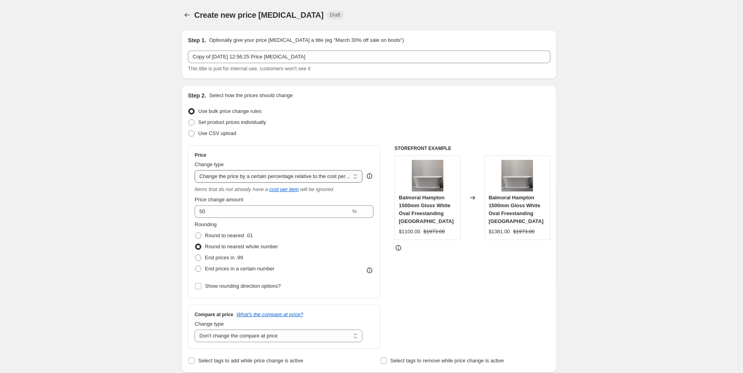
click at [260, 182] on select "Change the price to a certain amount Change the price by a certain amount Chang…" at bounding box center [279, 176] width 168 height 13
select select "margin"
click at [197, 170] on select "Change the price to a certain amount Change the price by a certain amount Chang…" at bounding box center [279, 176] width 168 height 13
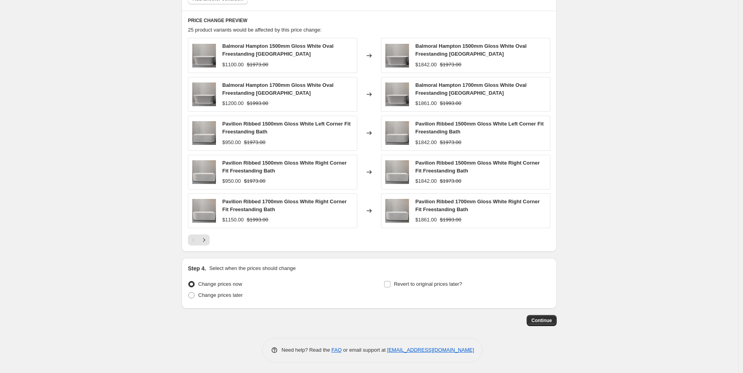
scroll to position [546, 0]
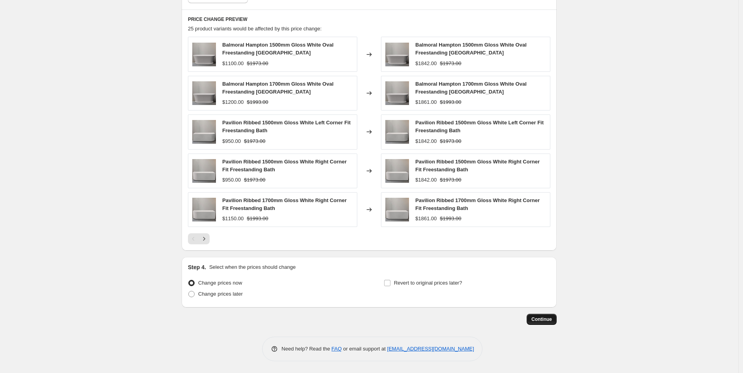
click at [543, 315] on button "Continue" at bounding box center [541, 319] width 30 height 11
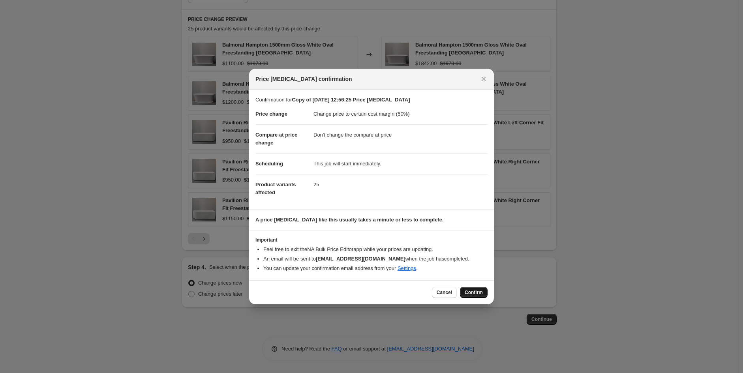
click at [467, 289] on button "Confirm" at bounding box center [474, 292] width 28 height 11
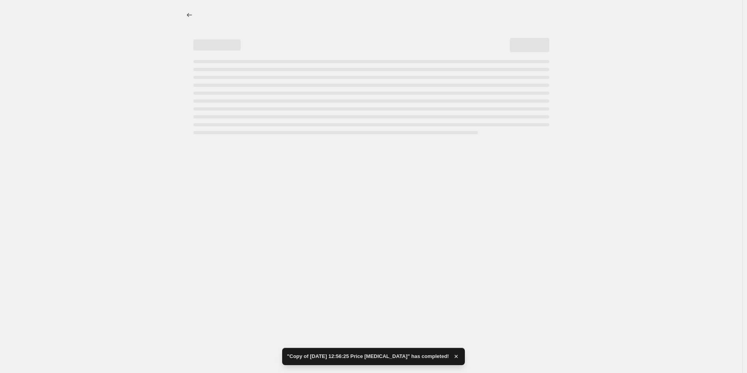
select select "margin"
select select "no_change"
select select "product_type"
select select "vendor"
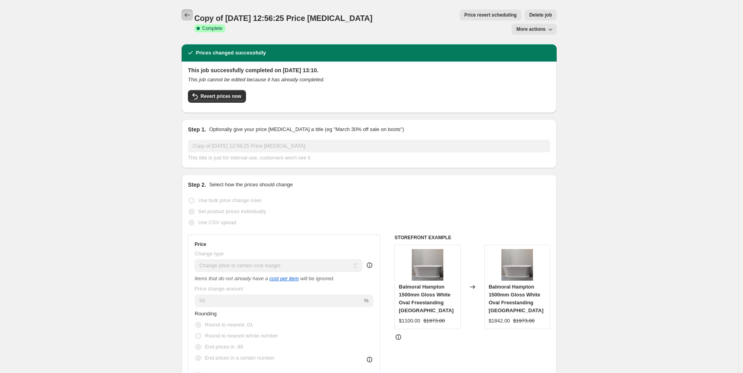
click at [187, 15] on icon "Price change jobs" at bounding box center [187, 15] width 8 height 8
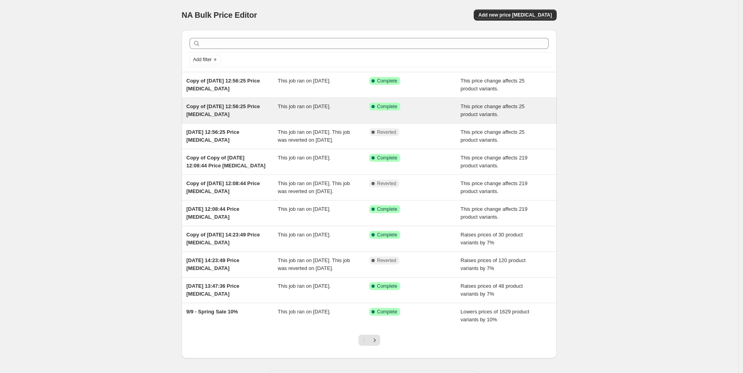
click at [212, 114] on span "Copy of [DATE] 12:56:25 Price [MEDICAL_DATA]" at bounding box center [222, 110] width 73 height 14
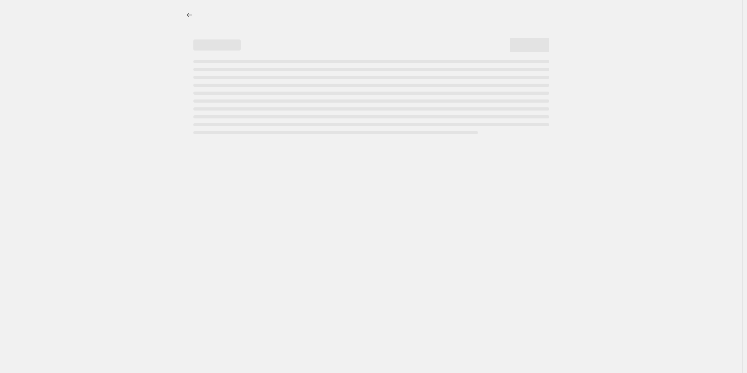
select select "no_change"
select select "pp"
select select "product_type"
select select "vendor"
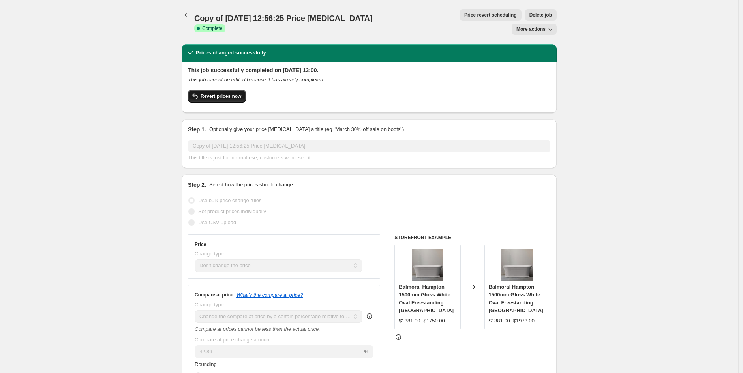
click at [212, 93] on span "Revert prices now" at bounding box center [220, 96] width 41 height 6
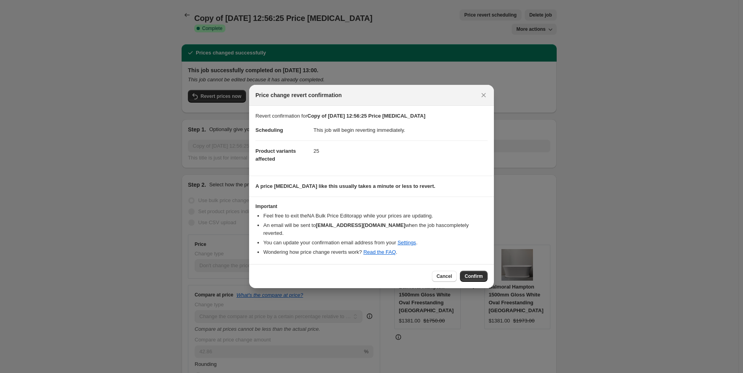
click at [477, 273] on span "Confirm" at bounding box center [473, 276] width 18 height 6
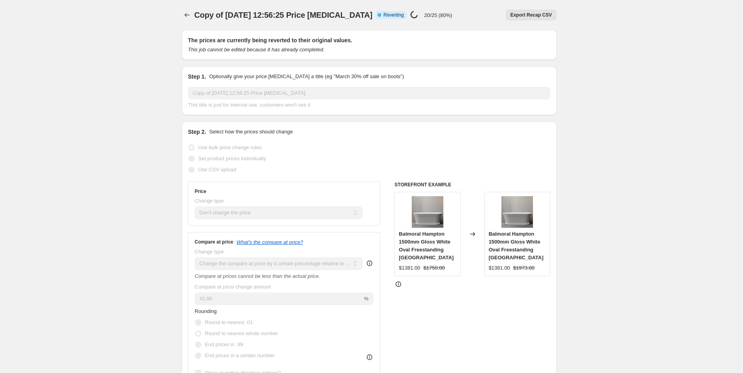
select select "no_change"
select select "pp"
select select "product_type"
select select "vendor"
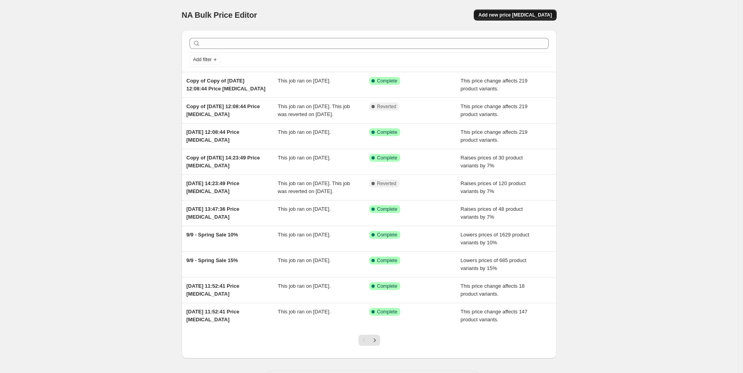
click at [522, 14] on span "Add new price [MEDICAL_DATA]" at bounding box center [514, 15] width 73 height 6
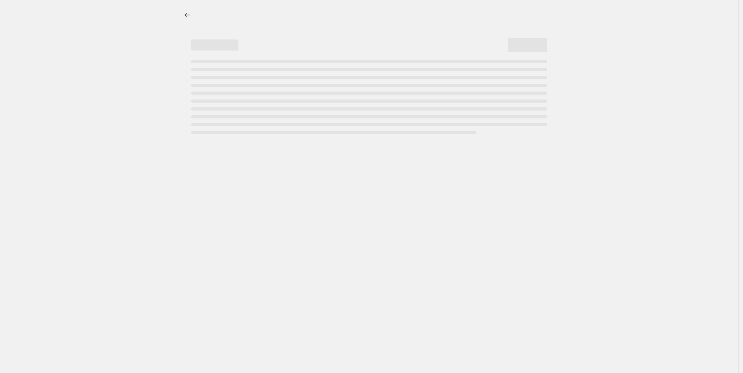
select select "percentage"
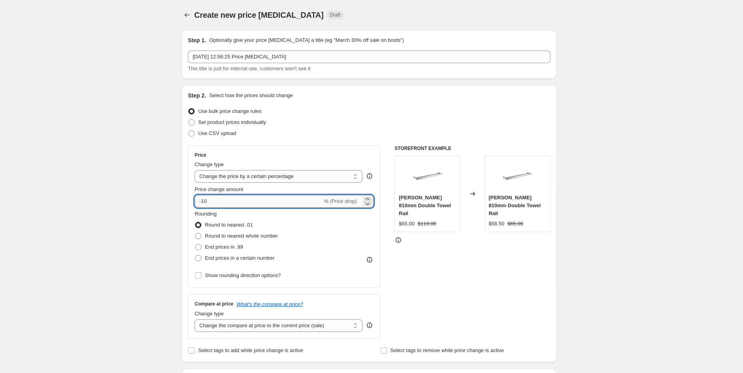
click at [287, 202] on input "-10" at bounding box center [258, 201] width 127 height 13
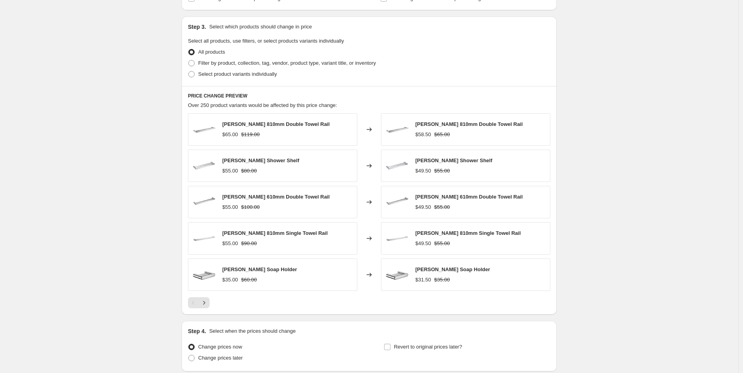
click at [332, 60] on span "Filter by product, collection, tag, vendor, product type, variant title, or inv…" at bounding box center [287, 63] width 178 height 6
click at [189, 60] on input "Filter by product, collection, tag, vendor, product type, variant title, or inv…" at bounding box center [188, 60] width 0 height 0
radio input "true"
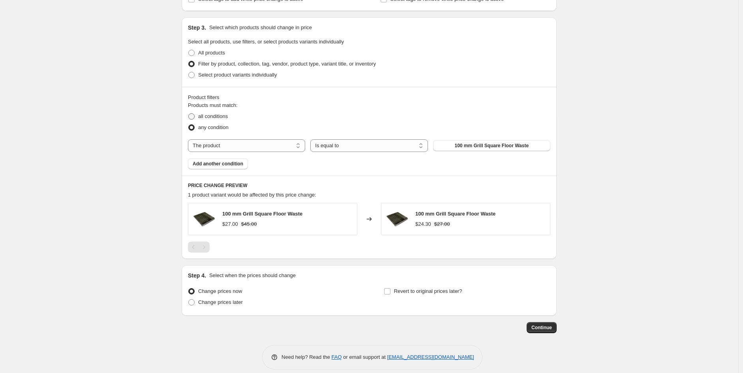
click at [195, 118] on span at bounding box center [191, 116] width 7 height 7
click at [189, 114] on input "all conditions" at bounding box center [188, 113] width 0 height 0
radio input "true"
click at [234, 144] on select "The product The product's collection The product's tag The product's vendor The…" at bounding box center [246, 145] width 117 height 13
select select "product_type"
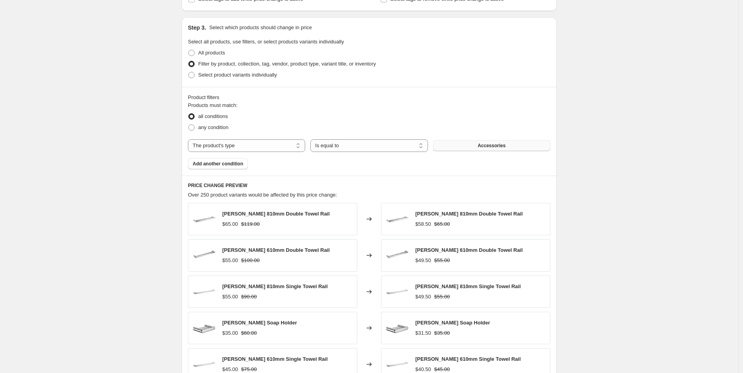
click at [447, 146] on button "Accessories" at bounding box center [491, 145] width 117 height 11
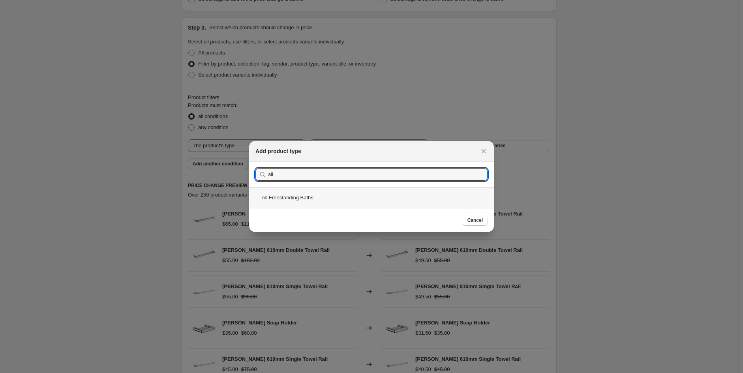
type input "all"
click at [309, 193] on div "All Freestanding Baths" at bounding box center [371, 197] width 245 height 21
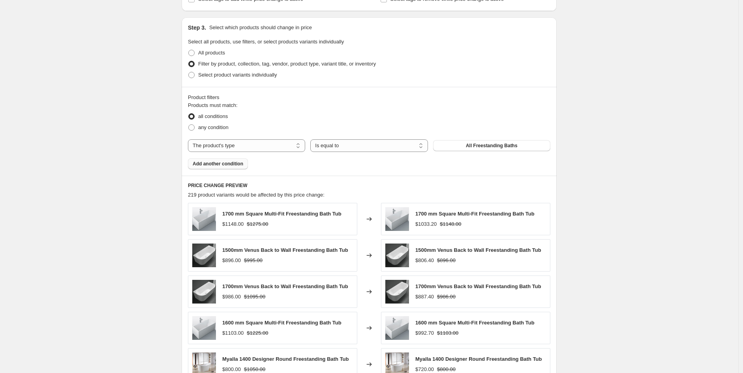
click at [228, 163] on span "Add another condition" at bounding box center [218, 164] width 51 height 6
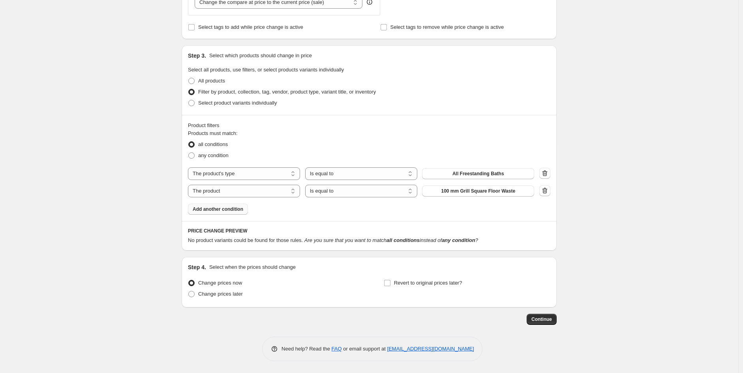
scroll to position [324, 0]
click at [242, 164] on div "Products must match: all conditions any condition The product The product's col…" at bounding box center [369, 171] width 362 height 85
click at [234, 184] on div "The product The product's collection The product's tag The product's vendor The…" at bounding box center [369, 182] width 362 height 30
click at [234, 191] on select "The product The product's collection The product's tag The product's vendor The…" at bounding box center [244, 191] width 112 height 13
select select "vendor"
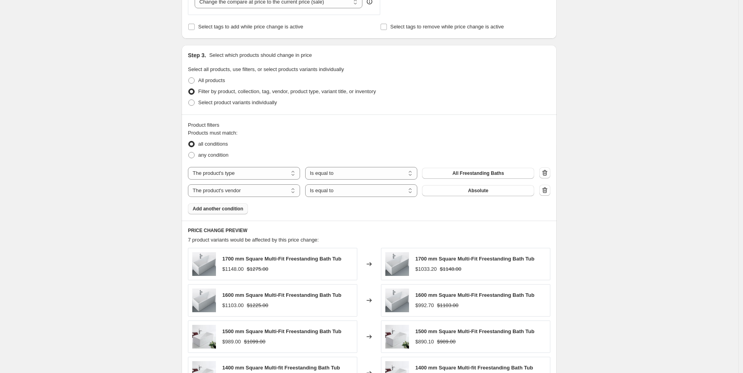
click at [463, 190] on button "Absolute" at bounding box center [478, 190] width 112 height 11
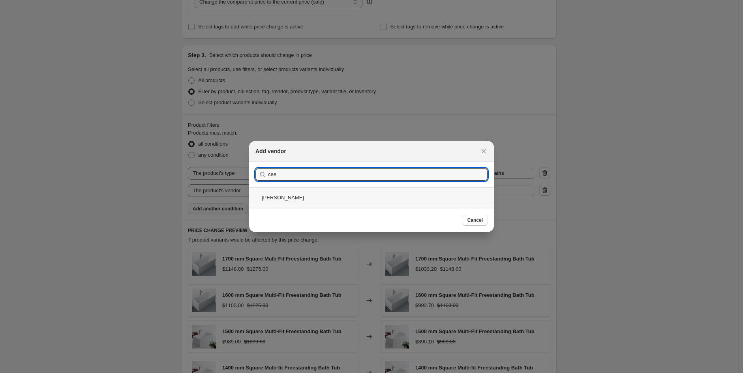
type input "cee"
click at [270, 193] on div "[PERSON_NAME]" at bounding box center [371, 197] width 245 height 21
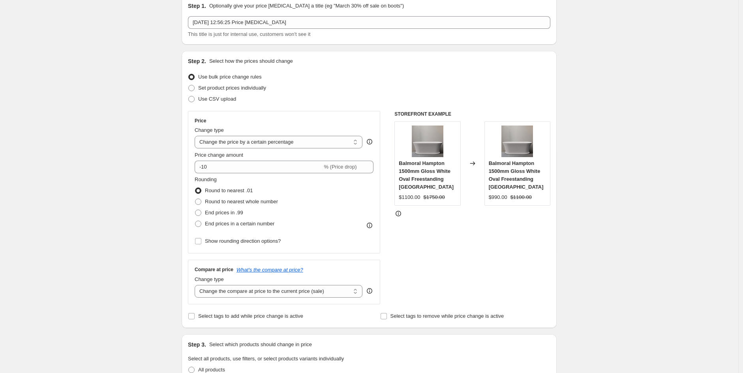
scroll to position [32, 0]
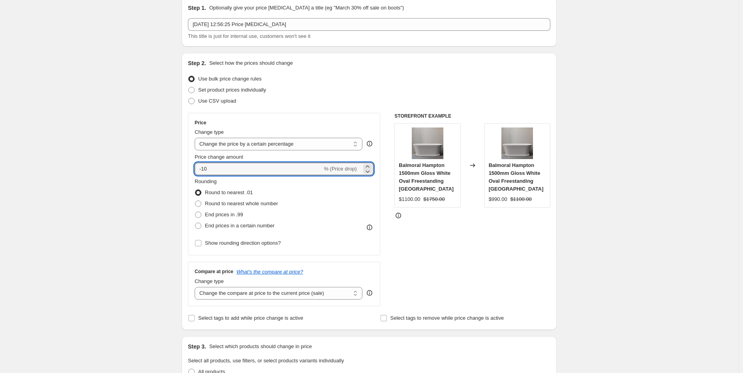
drag, startPoint x: 257, startPoint y: 164, endPoint x: 181, endPoint y: 166, distance: 76.6
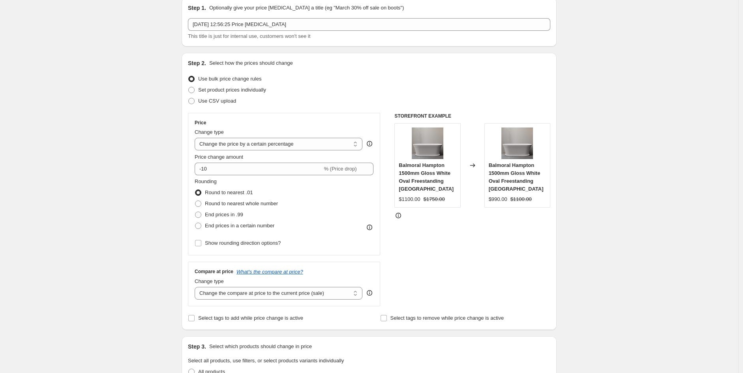
click at [303, 161] on div "Price change amount -10 % (Price drop)" at bounding box center [284, 164] width 179 height 22
click at [291, 147] on select "Change the price to a certain amount Change the price by a certain amount Chang…" at bounding box center [279, 144] width 168 height 13
select select "pc"
type input "50"
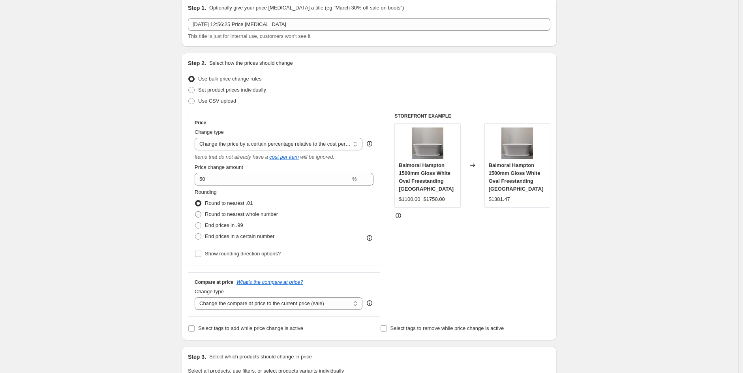
click at [257, 217] on span "Round to nearest whole number" at bounding box center [241, 214] width 73 height 6
click at [195, 212] on input "Round to nearest whole number" at bounding box center [195, 211] width 0 height 0
radio input "true"
click at [277, 304] on select "Change the compare at price to the current price (sale) Change the compare at p…" at bounding box center [279, 303] width 168 height 13
select select "pp"
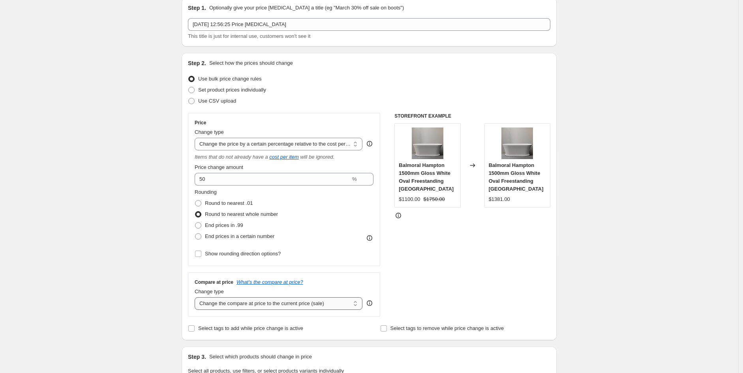
click at [197, 298] on select "Change the compare at price to the current price (sale) Change the compare at p…" at bounding box center [279, 303] width 168 height 13
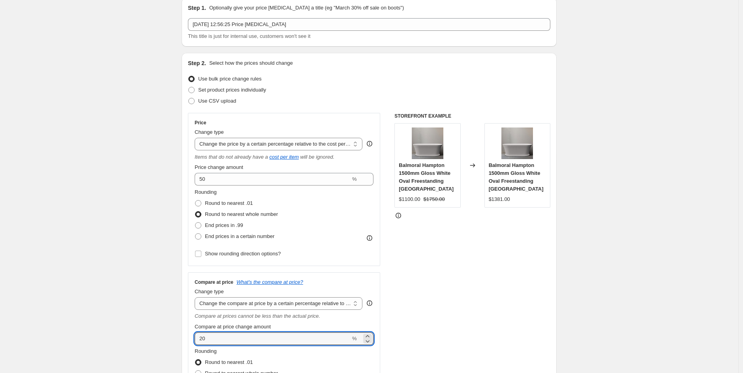
drag, startPoint x: 244, startPoint y: 341, endPoint x: 172, endPoint y: 339, distance: 71.8
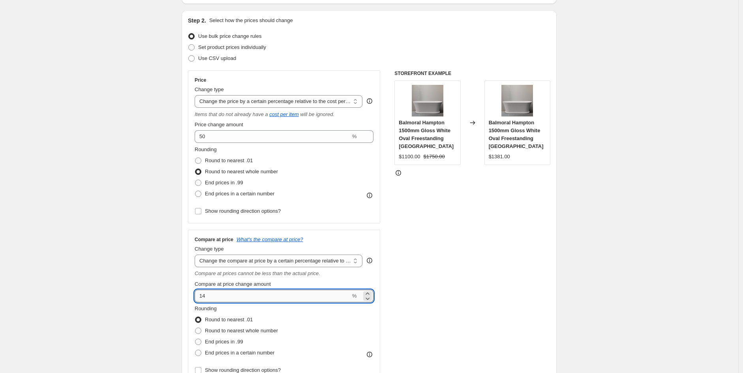
scroll to position [77, 0]
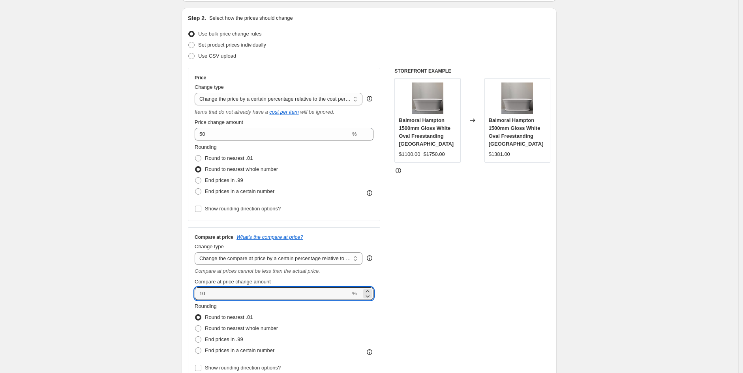
drag, startPoint x: 221, startPoint y: 295, endPoint x: 153, endPoint y: 290, distance: 68.8
paste input "42.86"
type input "42.86"
click at [529, 296] on div "STOREFRONT EXAMPLE Balmoral Hampton 1500mm Gloss White Oval Freestanding Bath $…" at bounding box center [472, 224] width 156 height 312
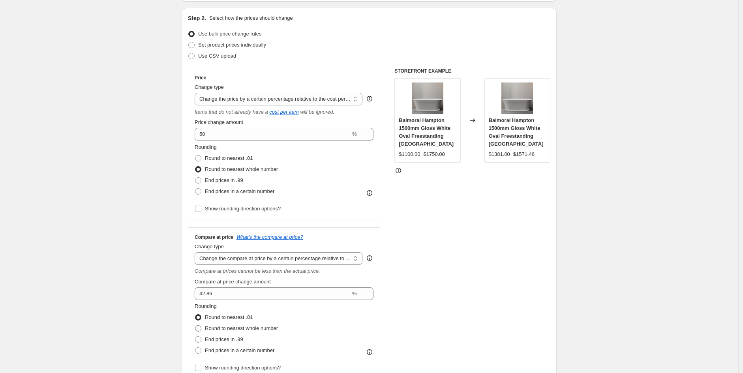
click at [231, 332] on span "Round to nearest whole number" at bounding box center [241, 328] width 73 height 8
click at [195, 326] on input "Round to nearest whole number" at bounding box center [195, 325] width 0 height 0
radio input "true"
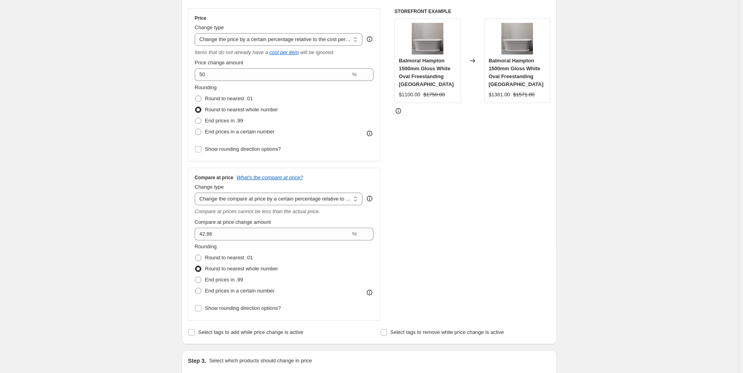
scroll to position [137, 0]
click at [260, 204] on select "Change the compare at price to the current price (sale) Change the compare at p…" at bounding box center [279, 199] width 168 height 13
select select "no_change"
click at [197, 193] on select "Change the compare at price to the current price (sale) Change the compare at p…" at bounding box center [279, 199] width 168 height 13
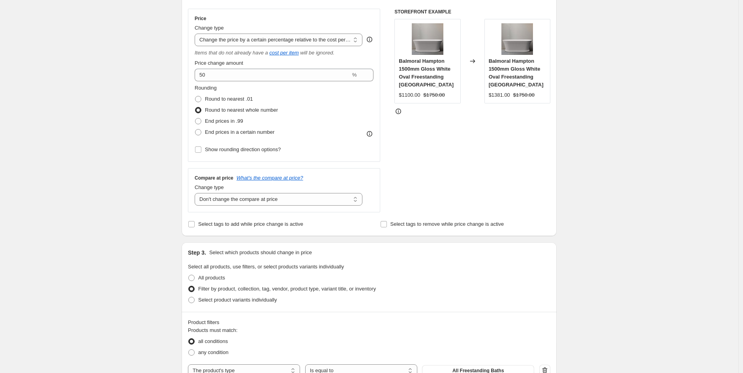
click at [685, 268] on div "Create new price change job. This page is ready Create new price change job Dra…" at bounding box center [369, 322] width 738 height 918
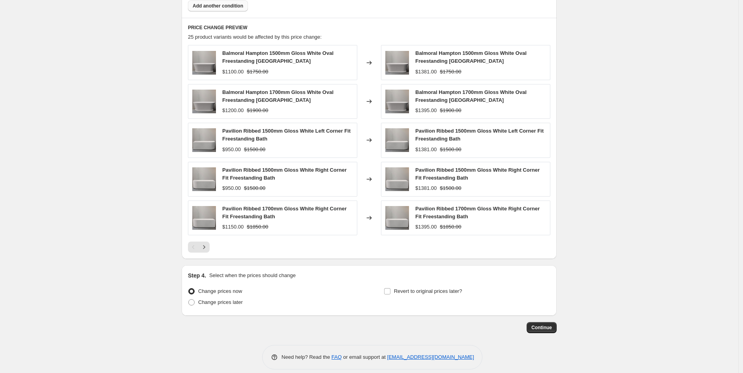
scroll to position [546, 0]
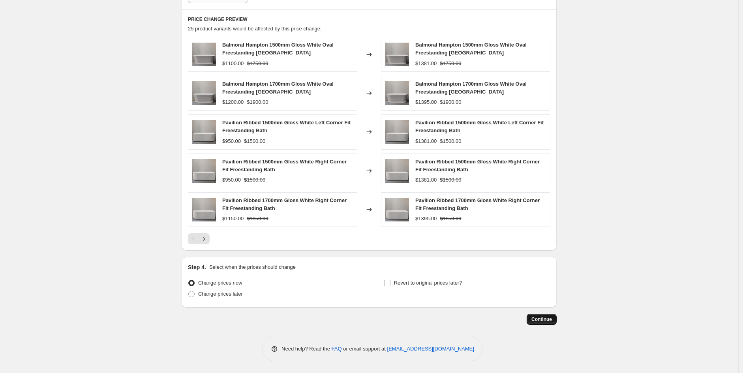
click at [539, 319] on span "Continue" at bounding box center [541, 319] width 21 height 6
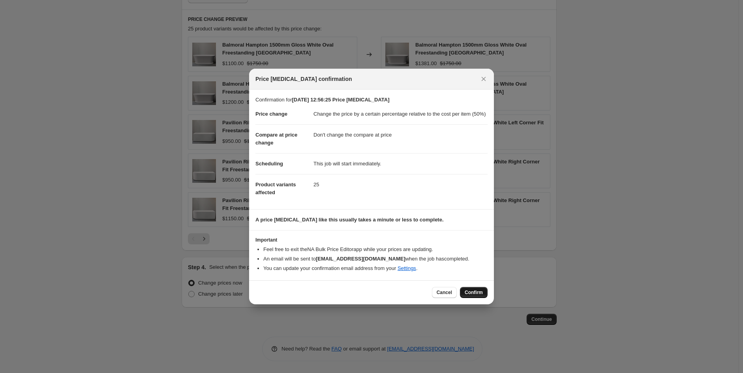
click at [484, 292] on button "Confirm" at bounding box center [474, 292] width 28 height 11
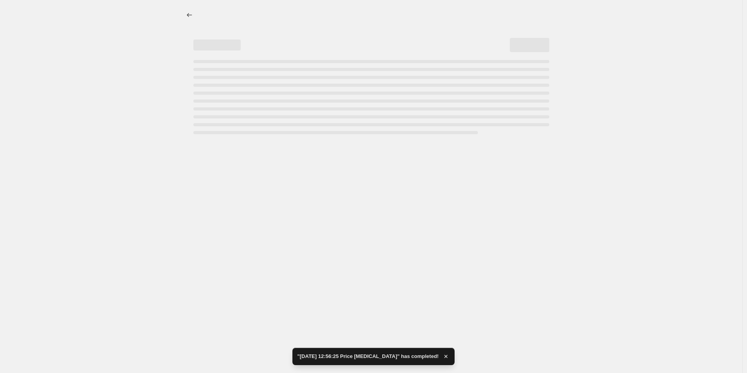
select select "pc"
select select "no_change"
select select "product_type"
select select "vendor"
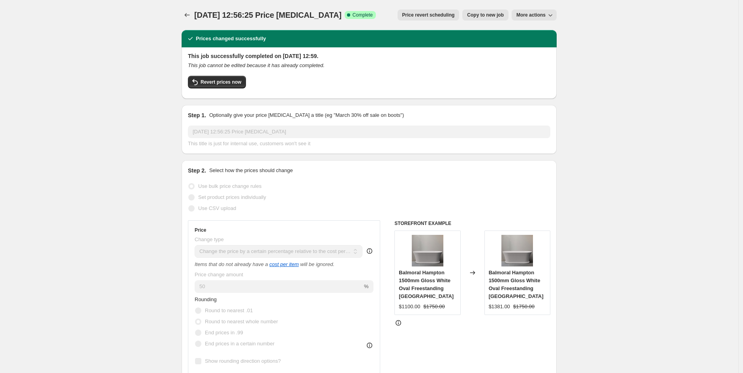
click at [480, 14] on span "Copy to new job" at bounding box center [485, 15] width 37 height 6
select select "pc"
select select "no_change"
select select "product_type"
select select "vendor"
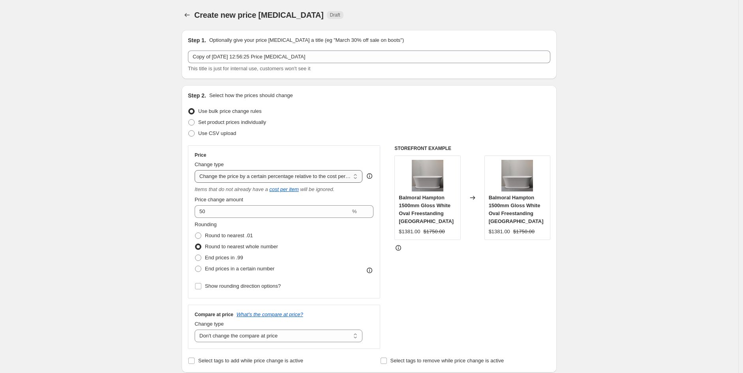
click at [307, 173] on select "Change the price to a certain amount Change the price by a certain amount Chang…" at bounding box center [279, 176] width 168 height 13
select select "no_change"
click at [197, 170] on select "Change the price to a certain amount Change the price by a certain amount Chang…" at bounding box center [279, 176] width 168 height 13
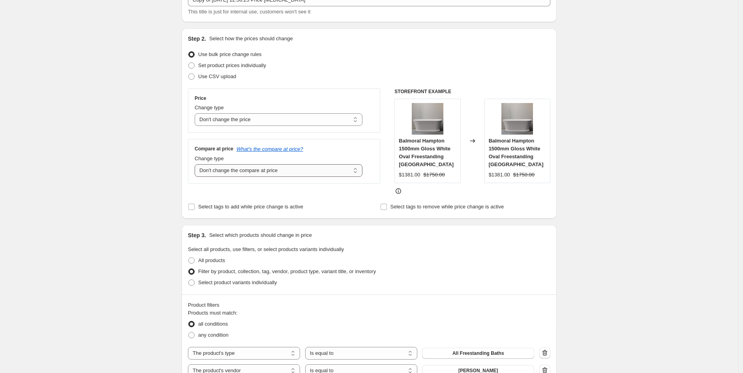
click at [271, 173] on select "Change the compare at price to the current price (sale) Change the compare at p…" at bounding box center [279, 170] width 168 height 13
click at [277, 167] on select "Change the compare at price to the current price (sale) Change the compare at p…" at bounding box center [279, 170] width 168 height 13
select select "pp"
click at [197, 164] on select "Change the compare at price to the current price (sale) Change the compare at p…" at bounding box center [279, 170] width 168 height 13
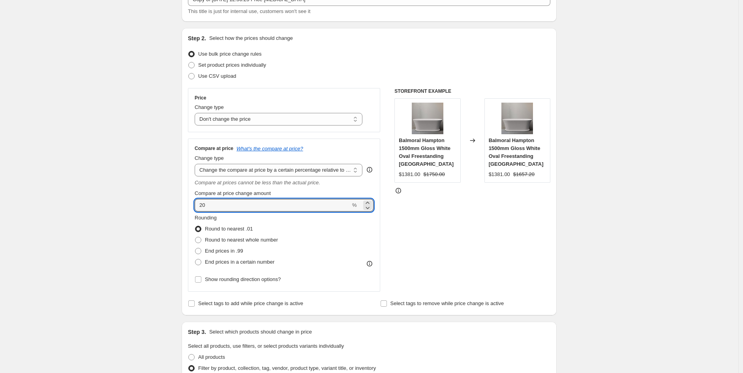
drag, startPoint x: 251, startPoint y: 207, endPoint x: 191, endPoint y: 195, distance: 60.7
click at [191, 195] on div "Compare at price What's the compare at price? Change type Change the compare at…" at bounding box center [284, 215] width 192 height 153
paste input "42.86"
type input "42.86"
click at [545, 258] on div "STOREFRONT EXAMPLE Balmoral Hampton 1500mm Gloss White Oval Freestanding Bath $…" at bounding box center [472, 190] width 156 height 204
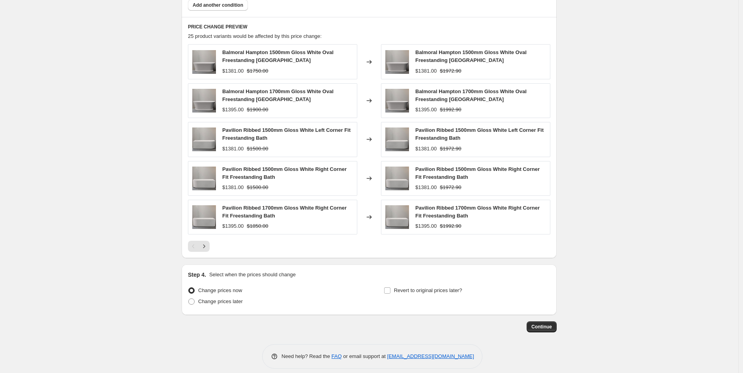
scroll to position [546, 0]
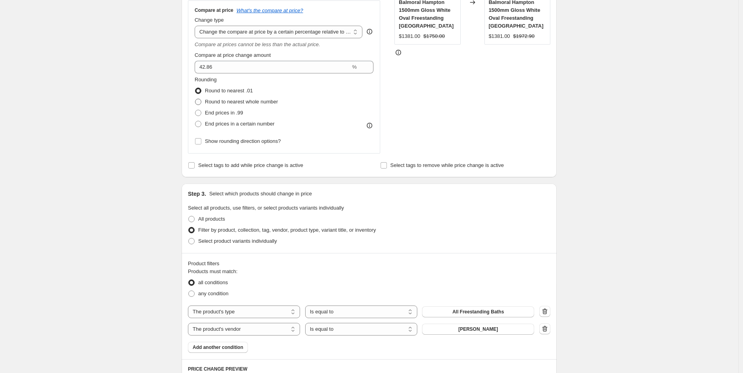
click at [273, 106] on label "Round to nearest whole number" at bounding box center [236, 101] width 83 height 11
click at [195, 99] on input "Round to nearest whole number" at bounding box center [195, 99] width 0 height 0
radio input "true"
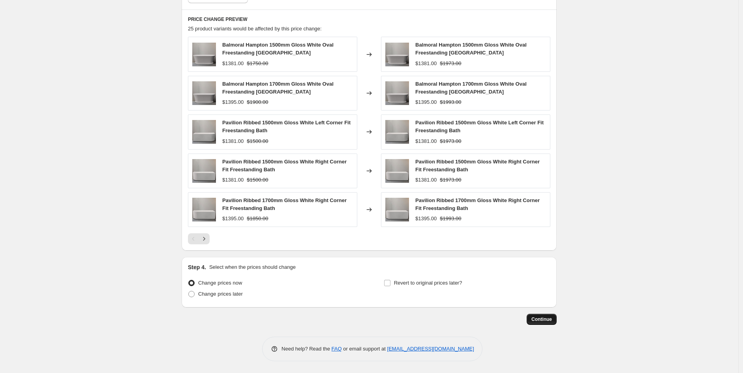
click at [536, 316] on button "Continue" at bounding box center [541, 319] width 30 height 11
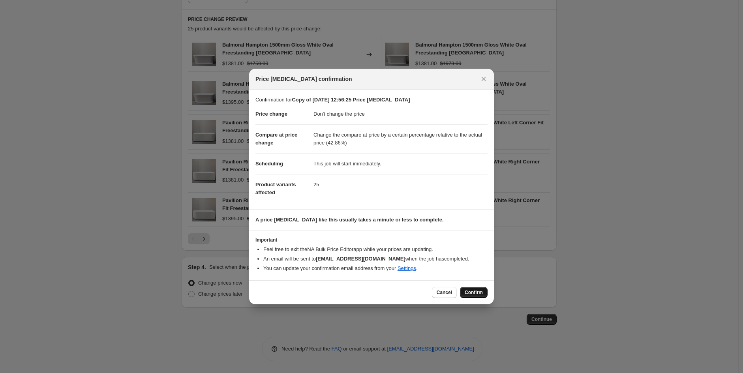
click at [468, 293] on span "Confirm" at bounding box center [473, 292] width 18 height 6
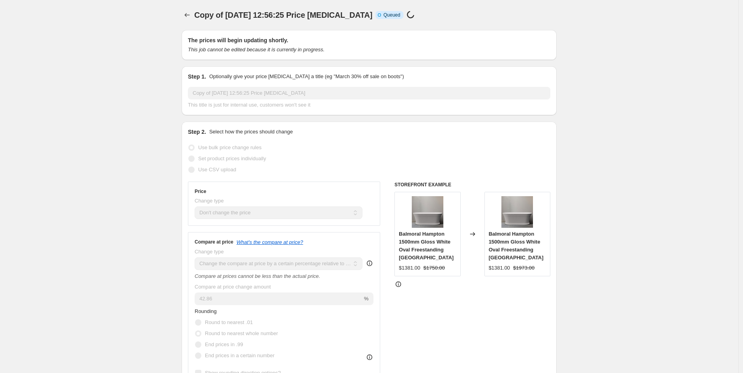
scroll to position [546, 0]
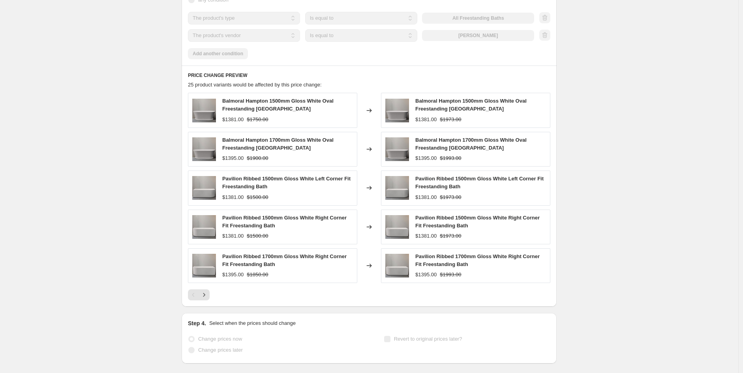
select select "no_change"
select select "pp"
select select "product_type"
select select "vendor"
